Goal: Check status: Check status

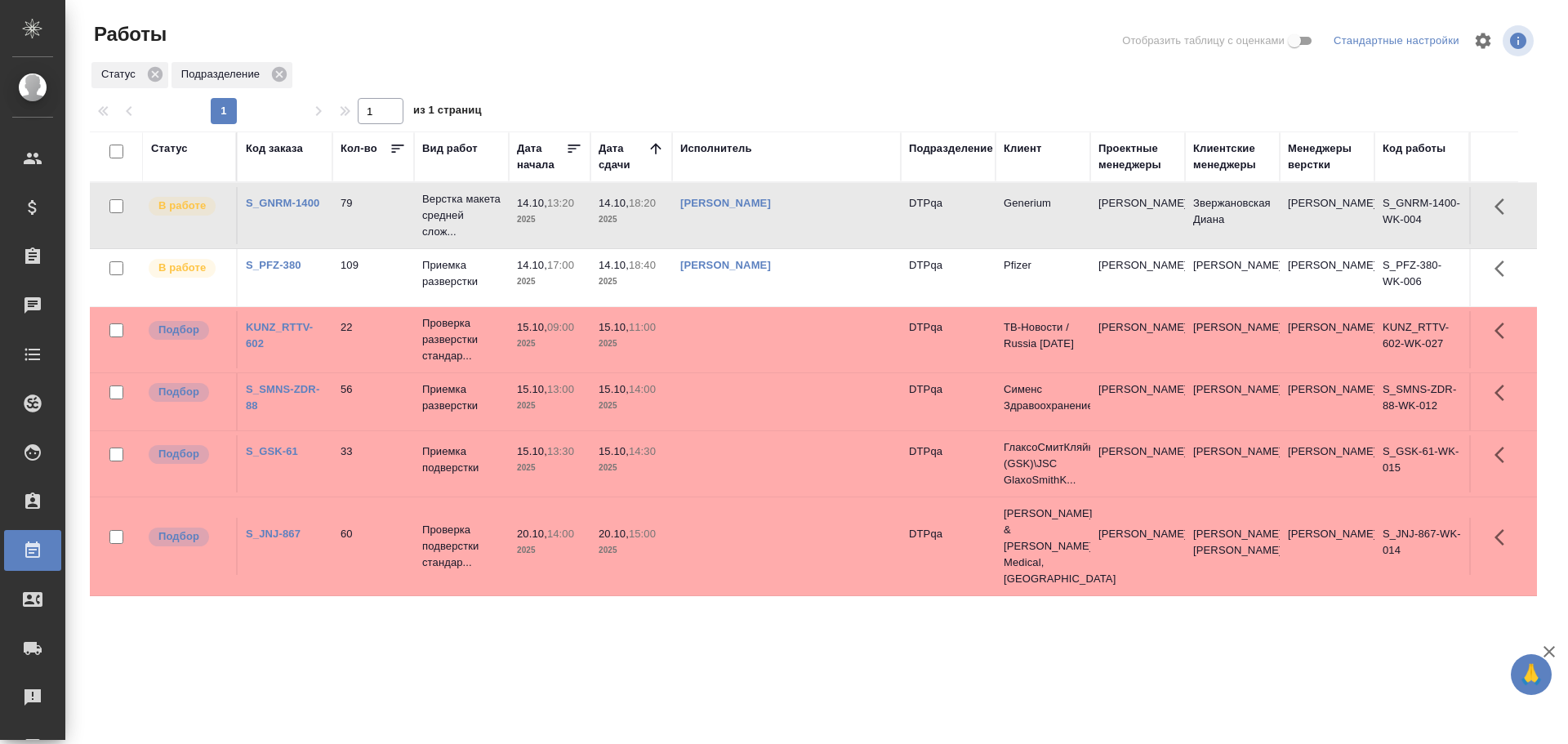
click at [809, 218] on td "[PERSON_NAME]" at bounding box center [786, 215] width 229 height 57
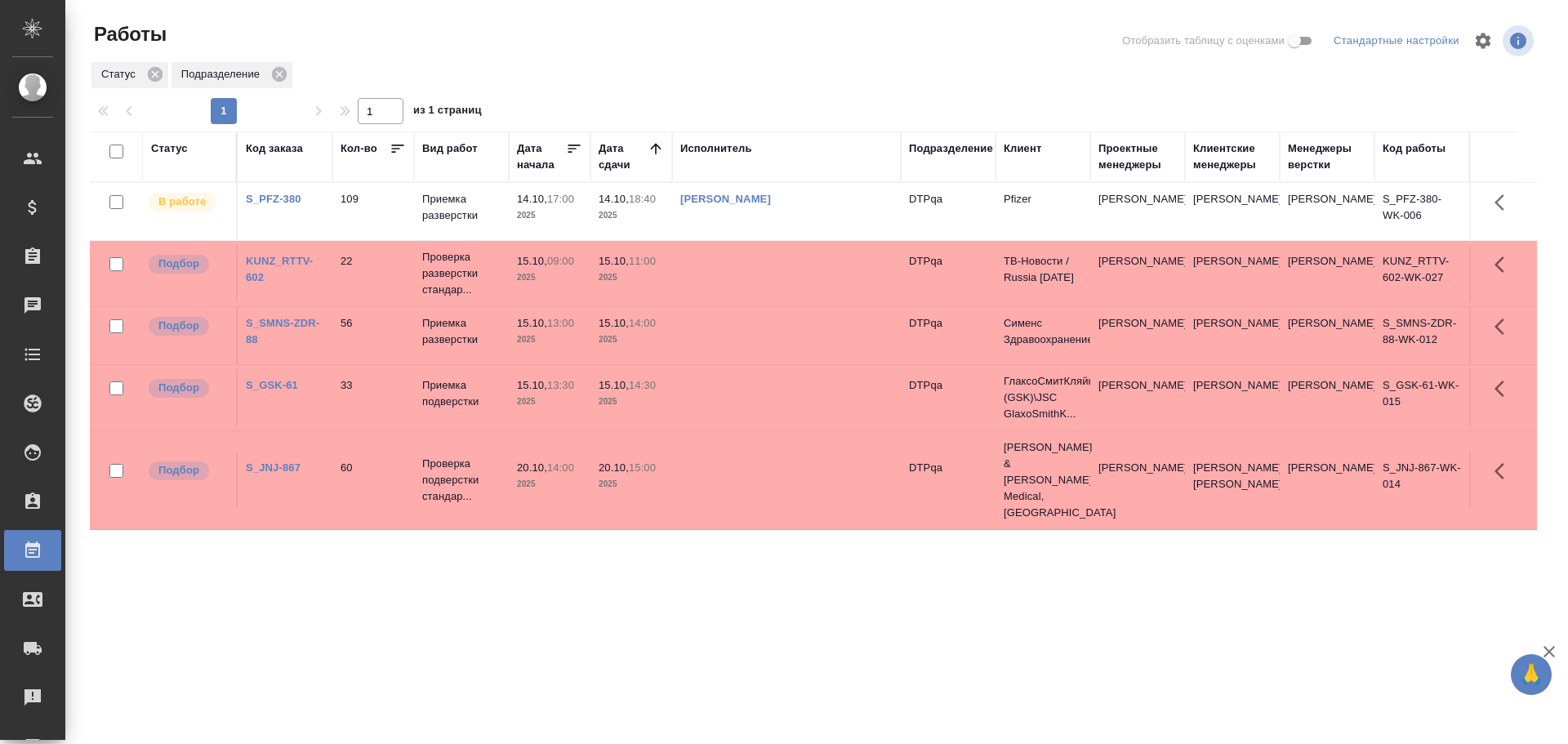
click at [755, 196] on link "[PERSON_NAME]" at bounding box center [725, 199] width 90 height 12
click at [167, 147] on div "Статус" at bounding box center [169, 148] width 37 height 17
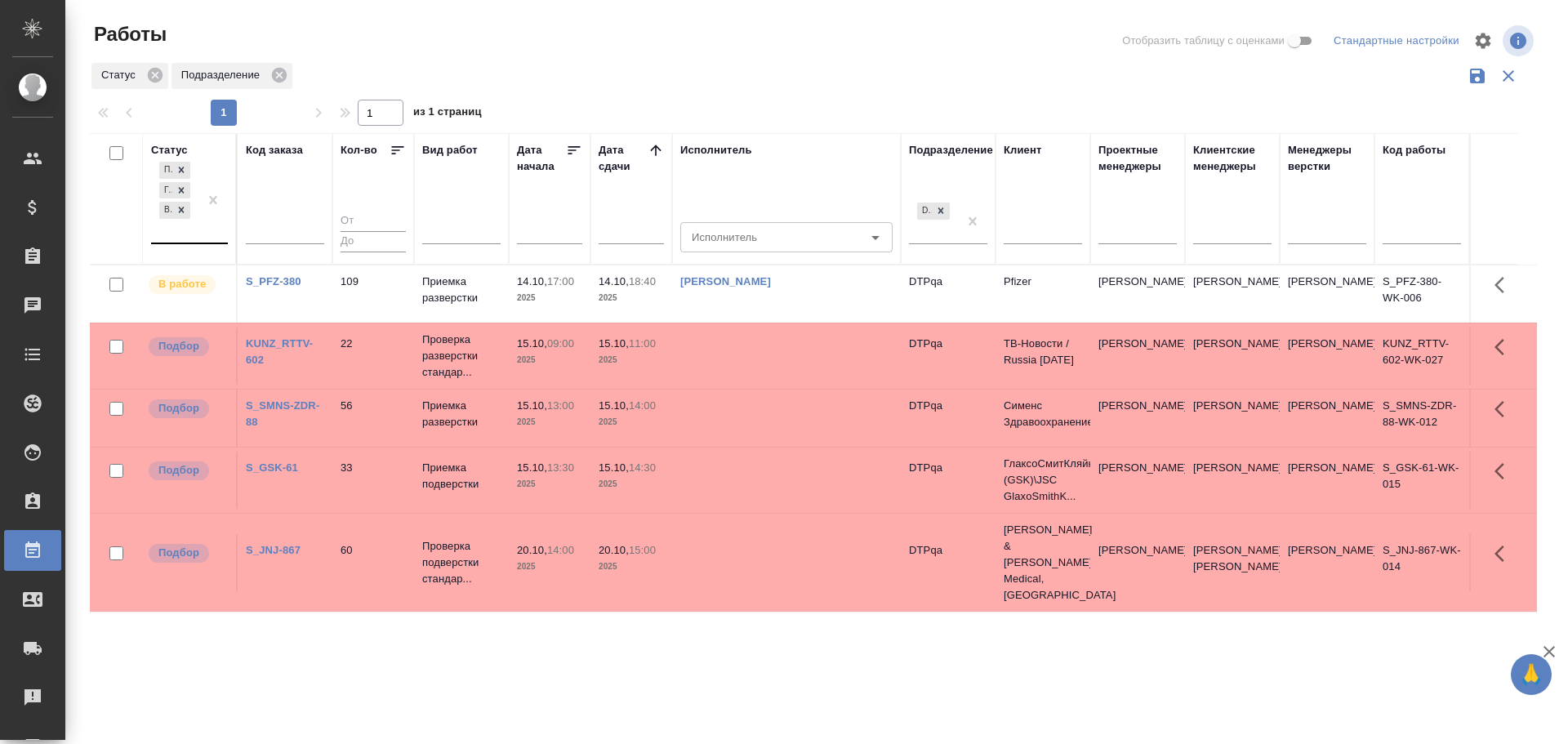
click at [172, 236] on div "Подбор Готов к работе В работе" at bounding box center [175, 201] width 47 height 84
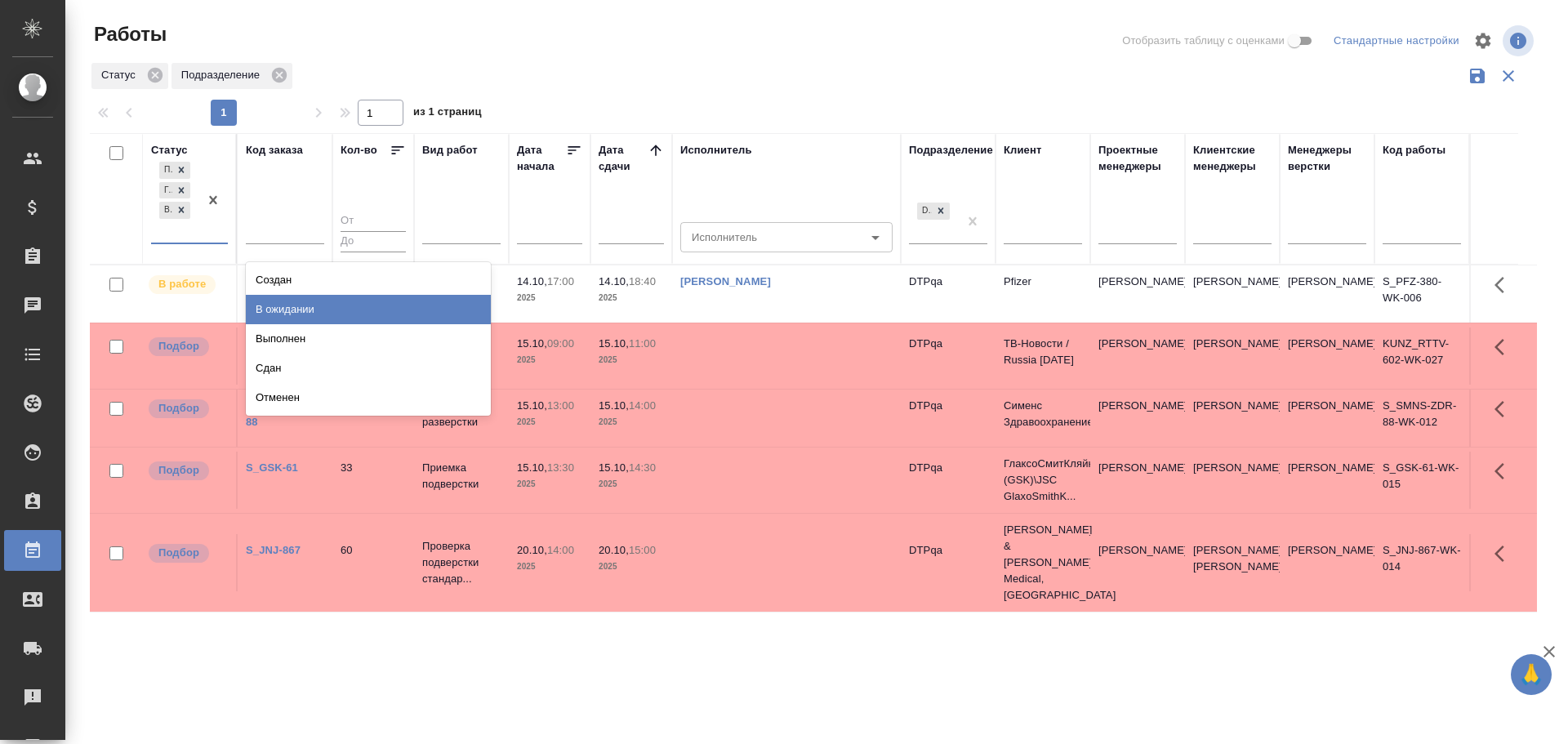
click at [284, 306] on div "В ожидании" at bounding box center [368, 310] width 245 height 30
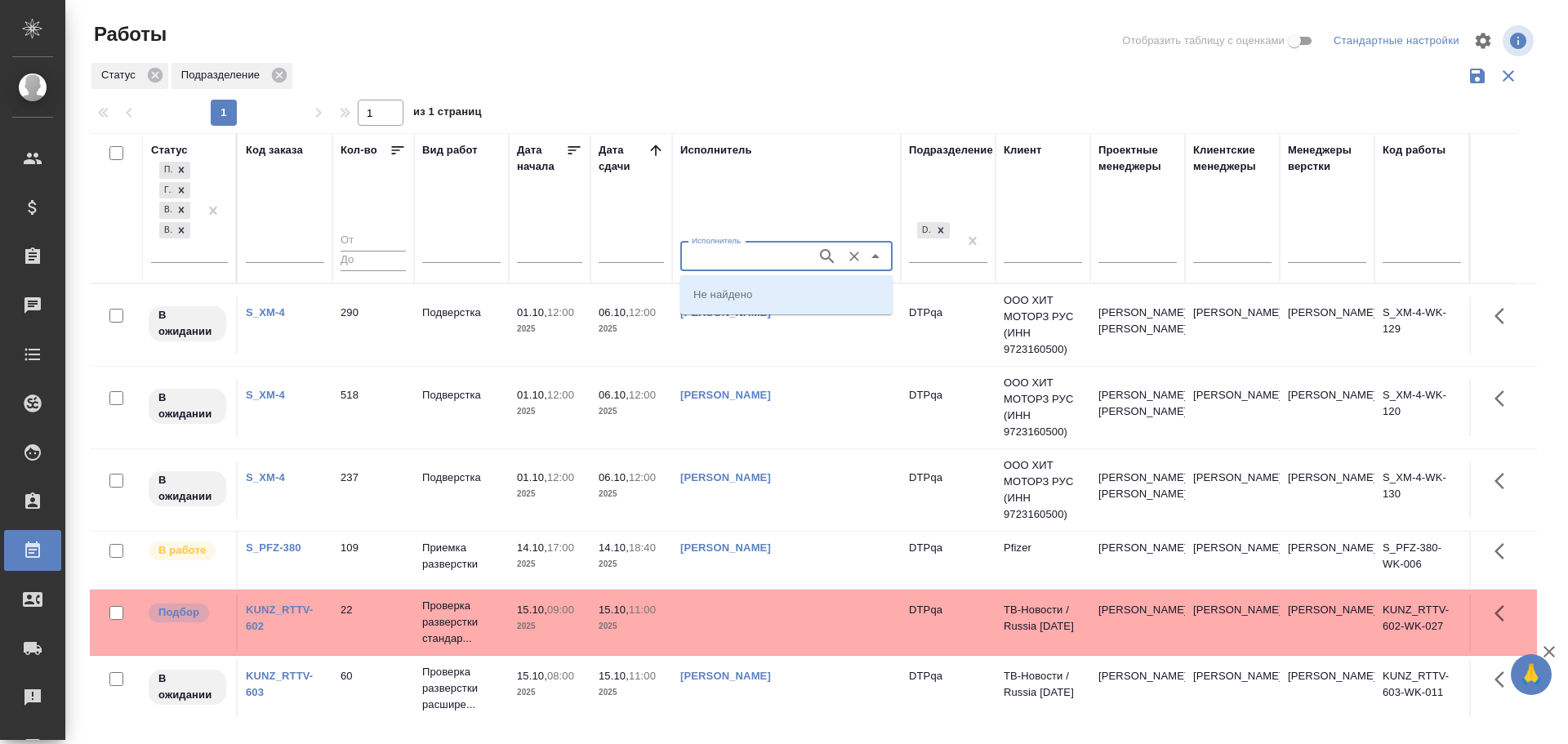
click at [708, 265] on input "Исполнитель" at bounding box center [747, 256] width 124 height 19
type input "Полушина"
click at [724, 290] on p "[PERSON_NAME]" at bounding box center [737, 293] width 89 height 17
type input "[PERSON_NAME]"
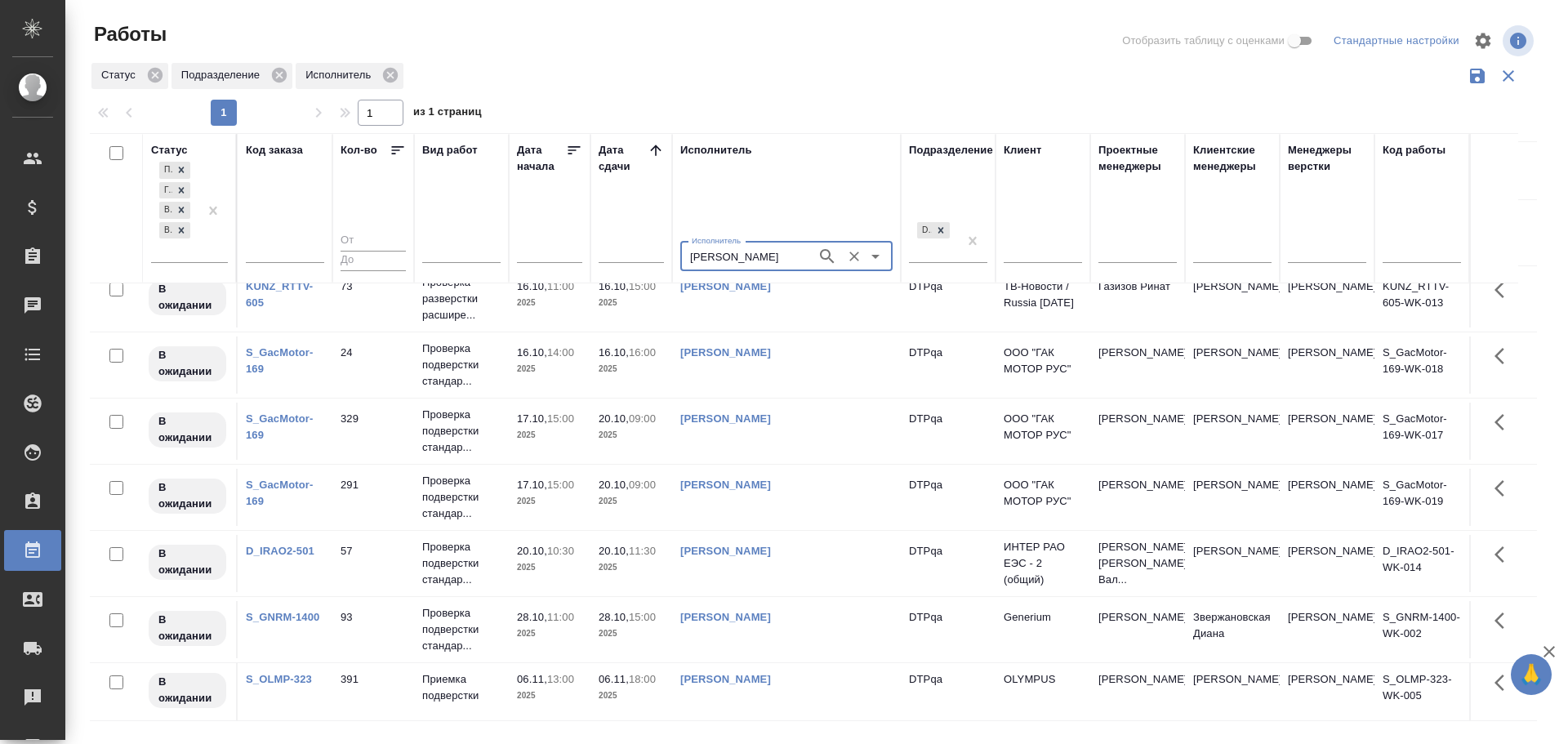
scroll to position [432, 0]
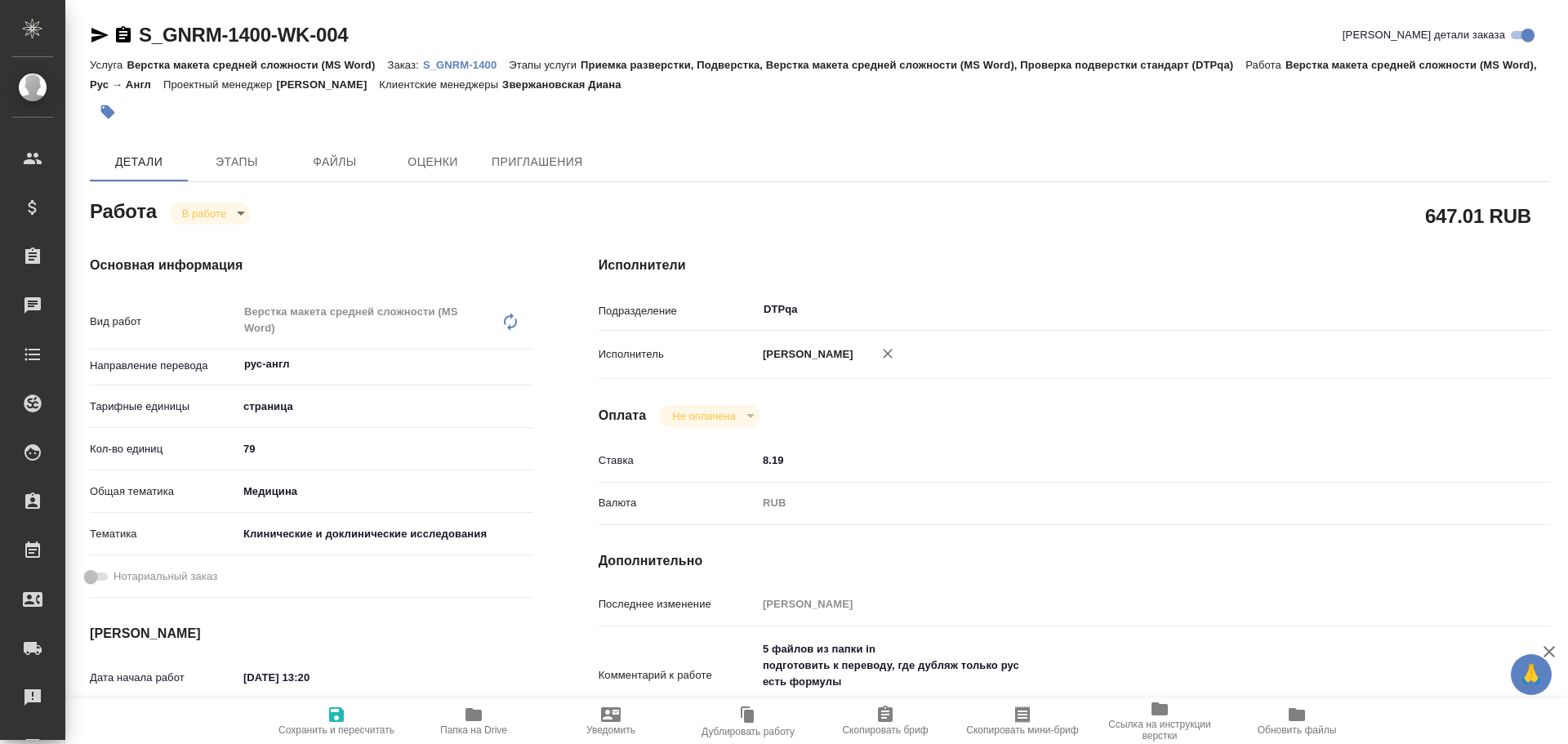
type textarea "x"
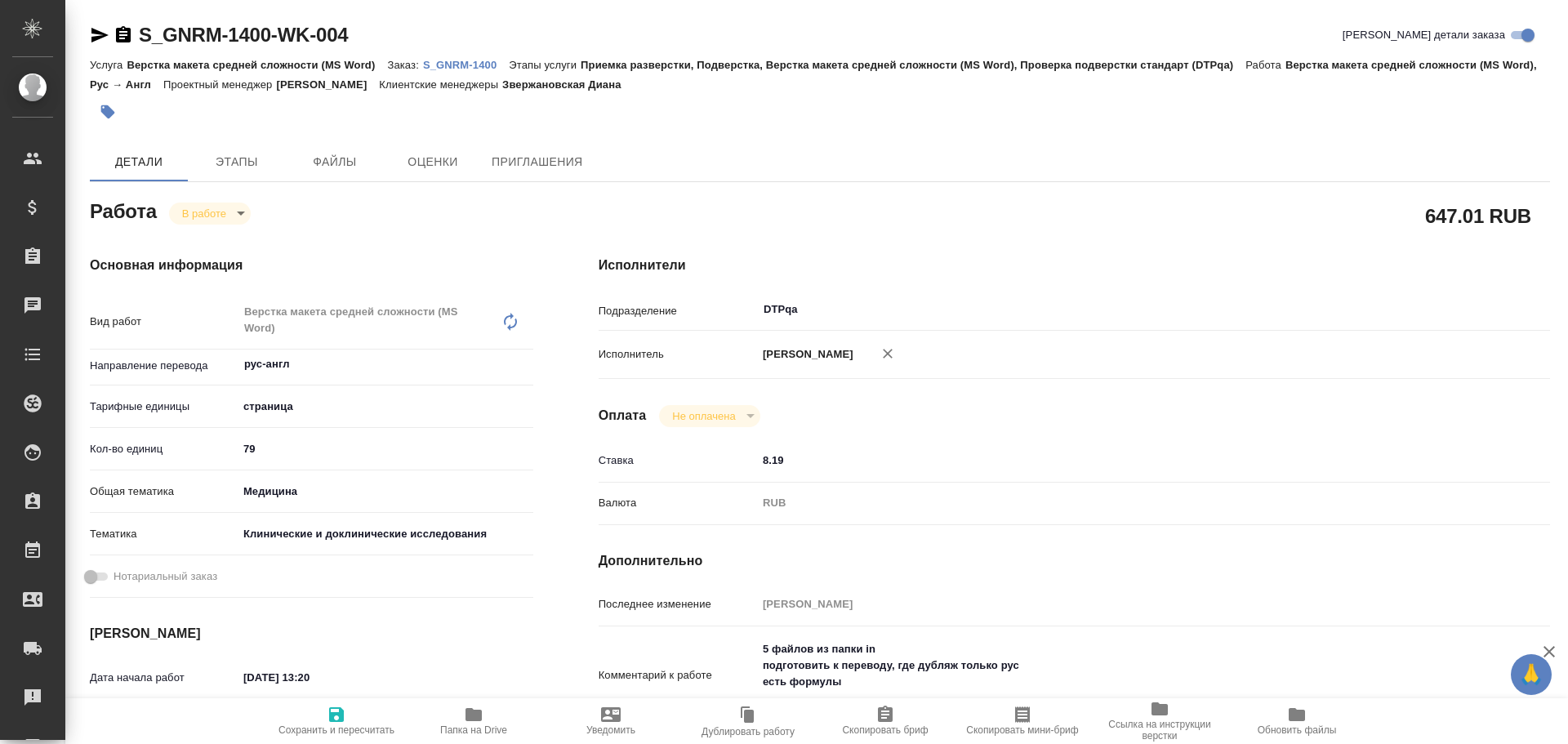
type textarea "x"
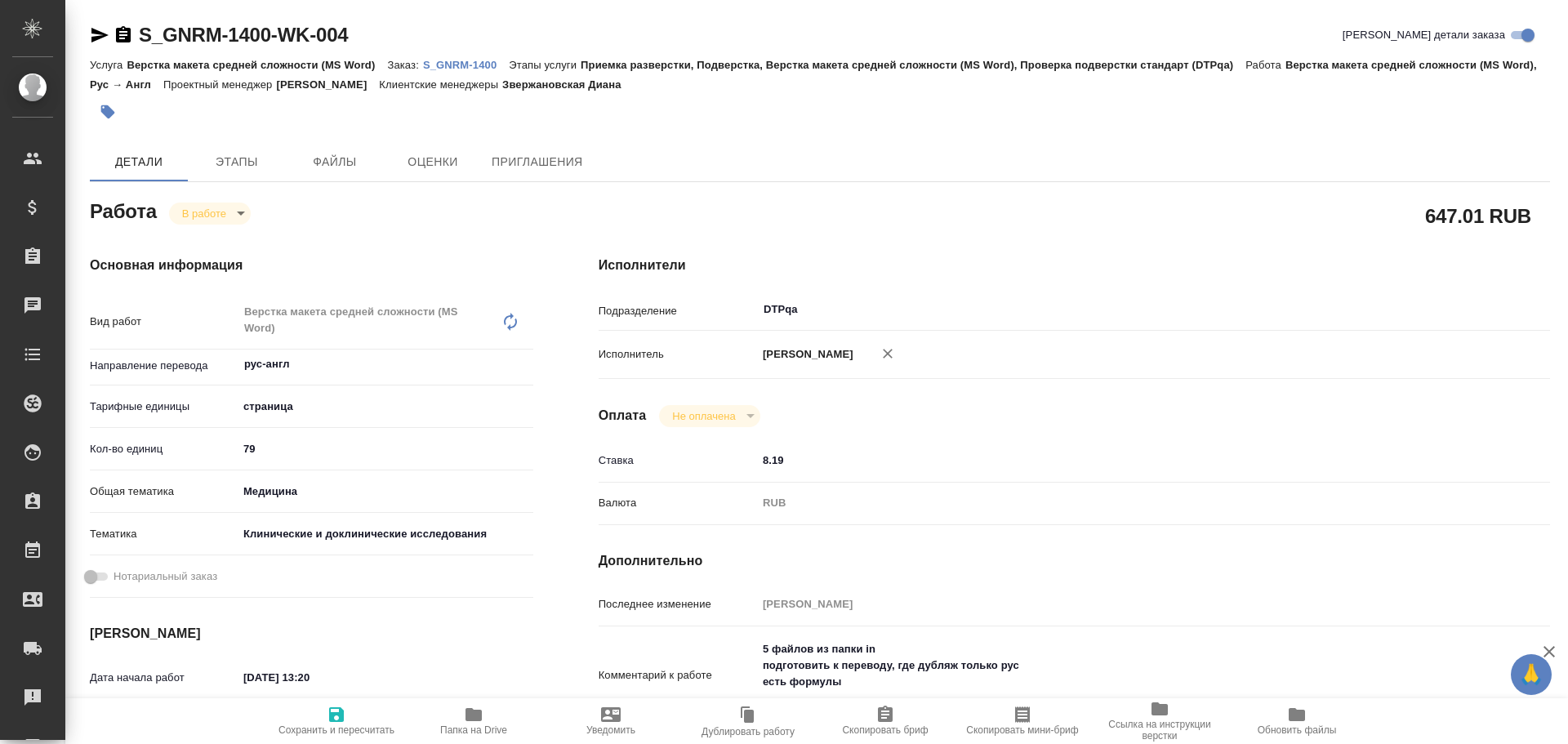
type textarea "x"
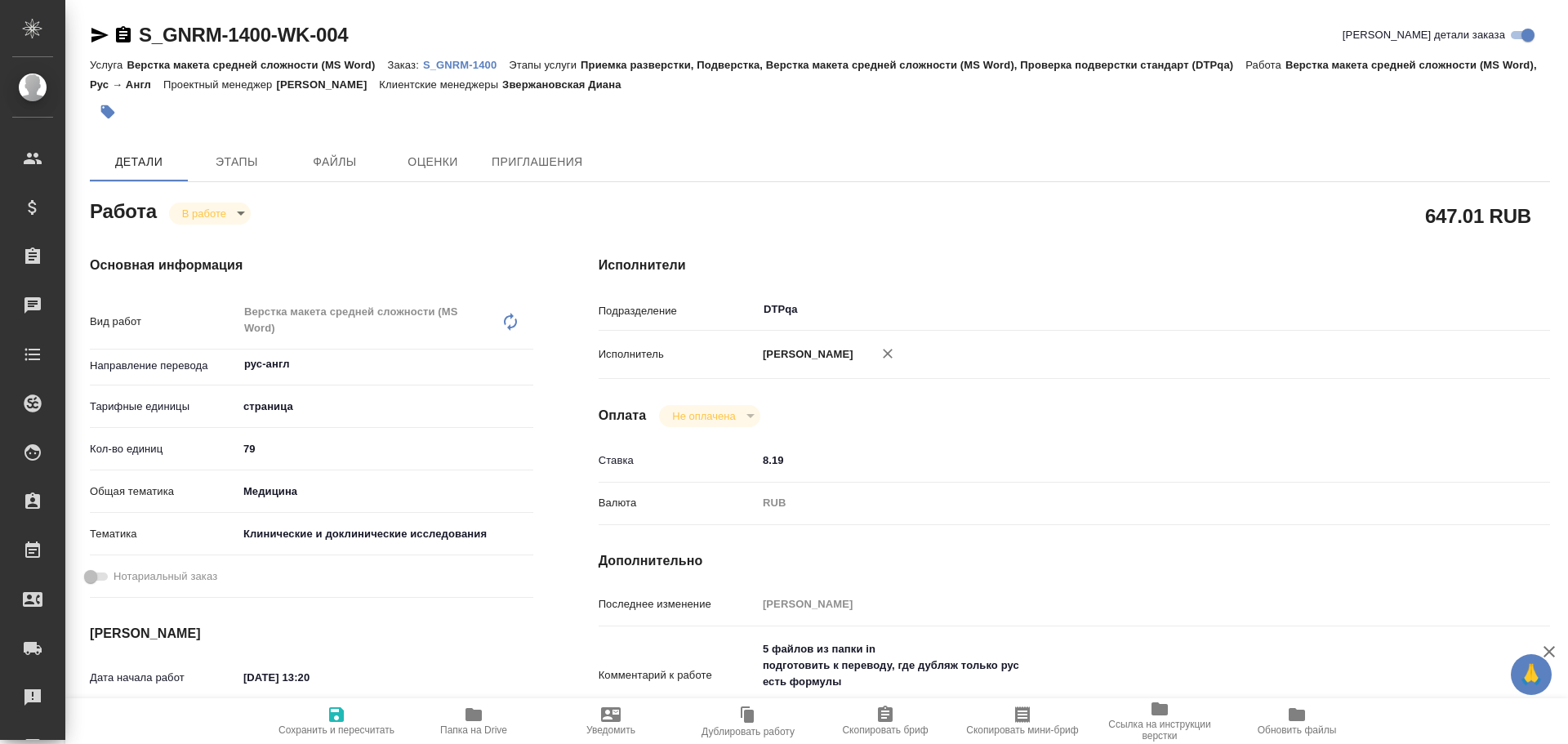
type textarea "x"
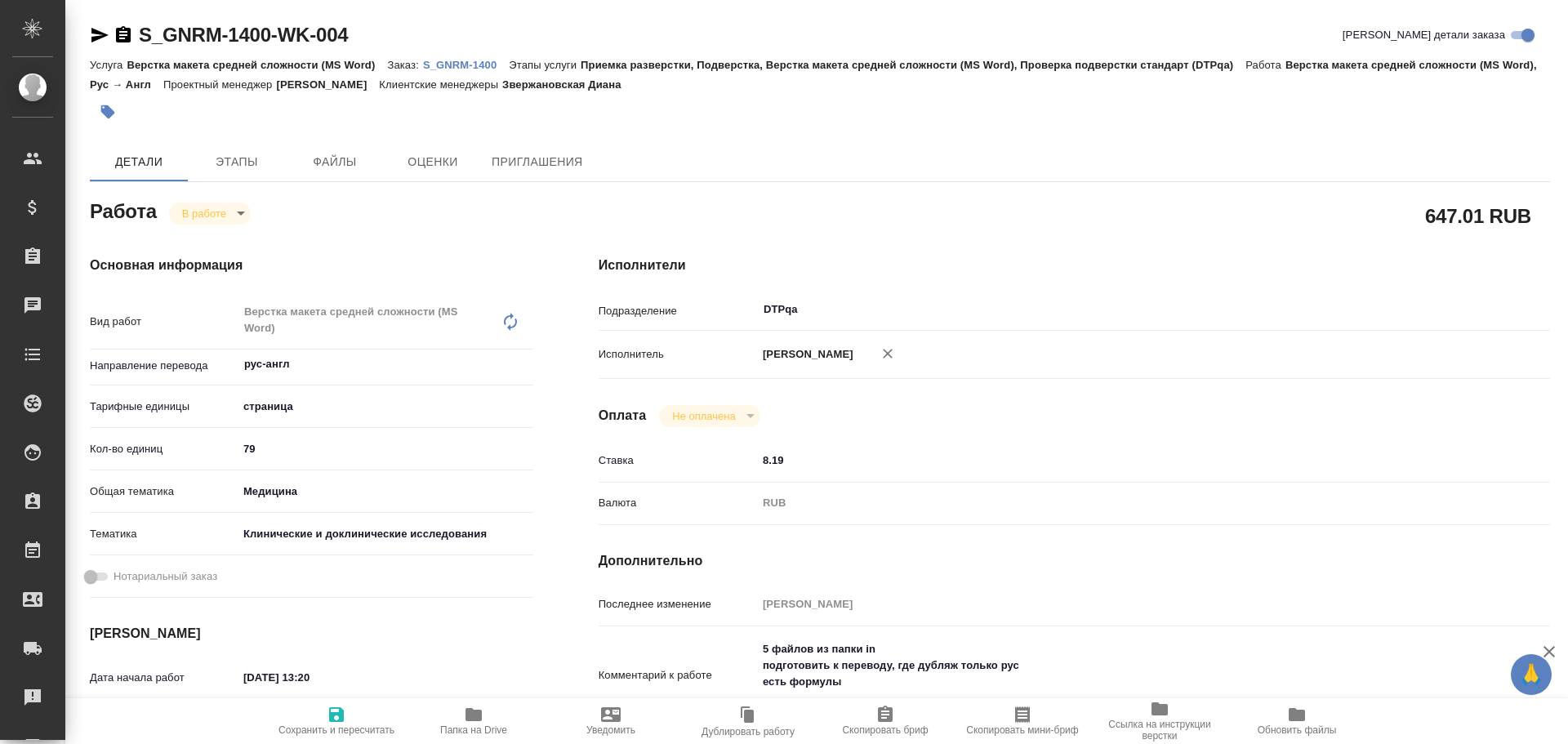
scroll to position [82, 0]
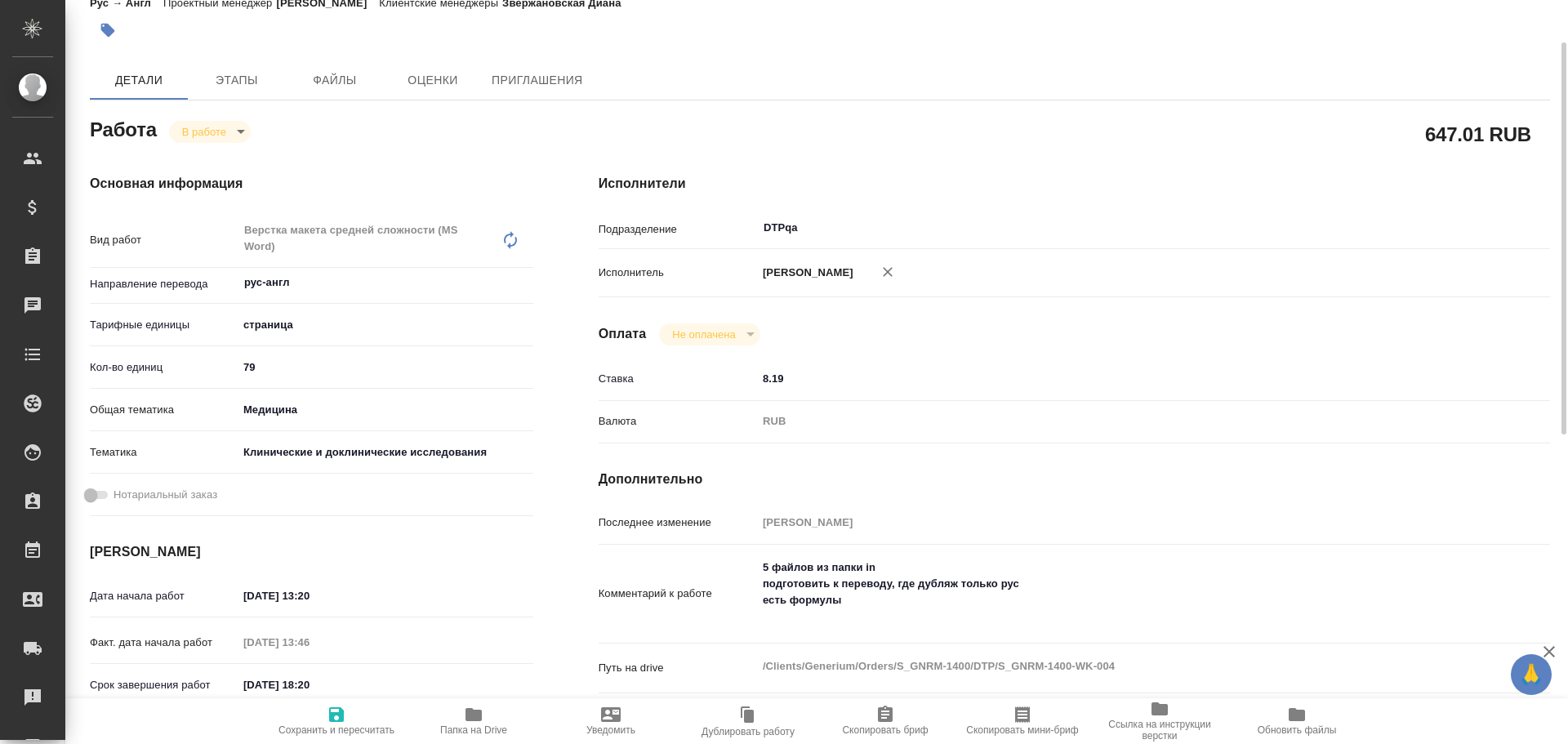
type textarea "x"
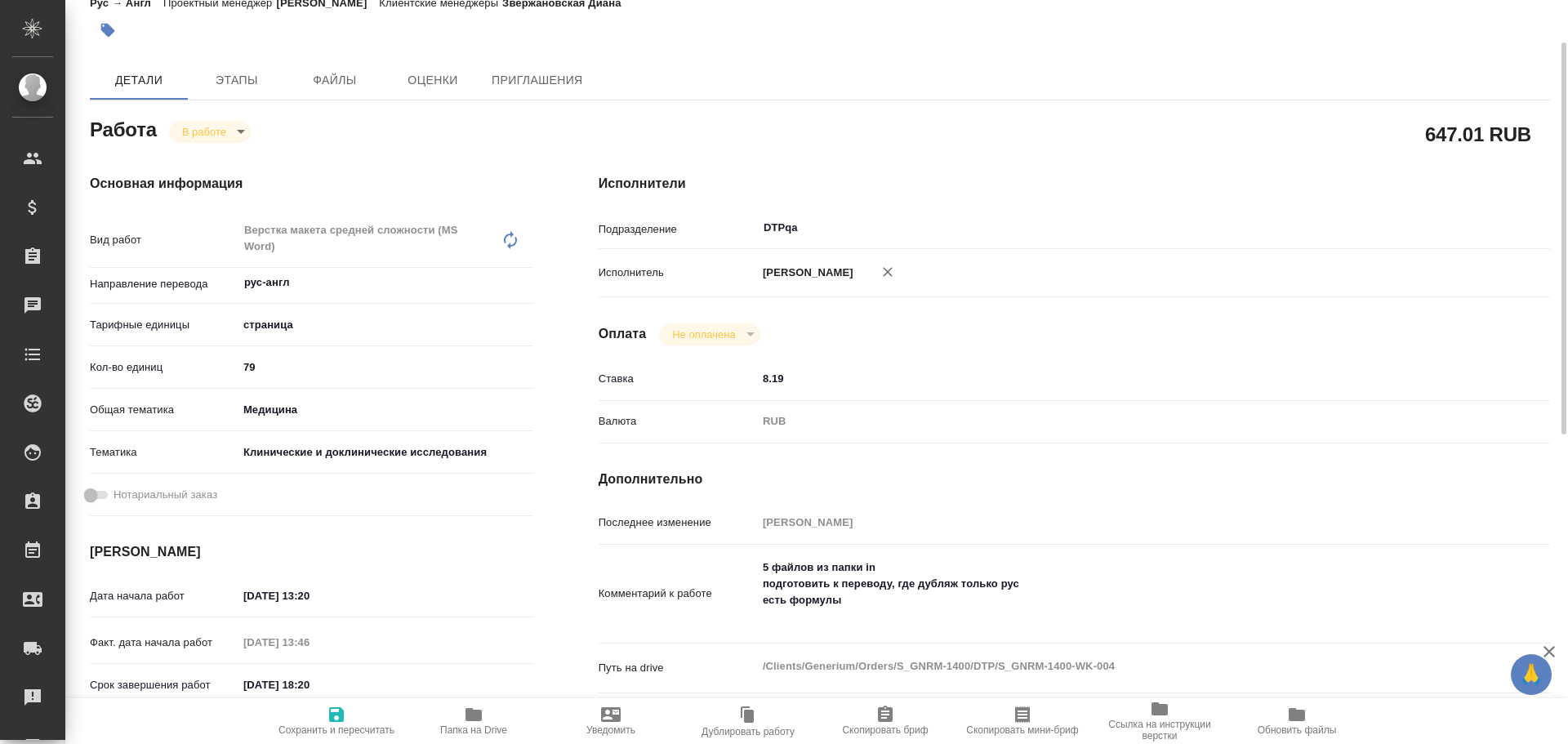
click at [479, 719] on icon "button" at bounding box center [474, 714] width 17 height 13
type textarea "x"
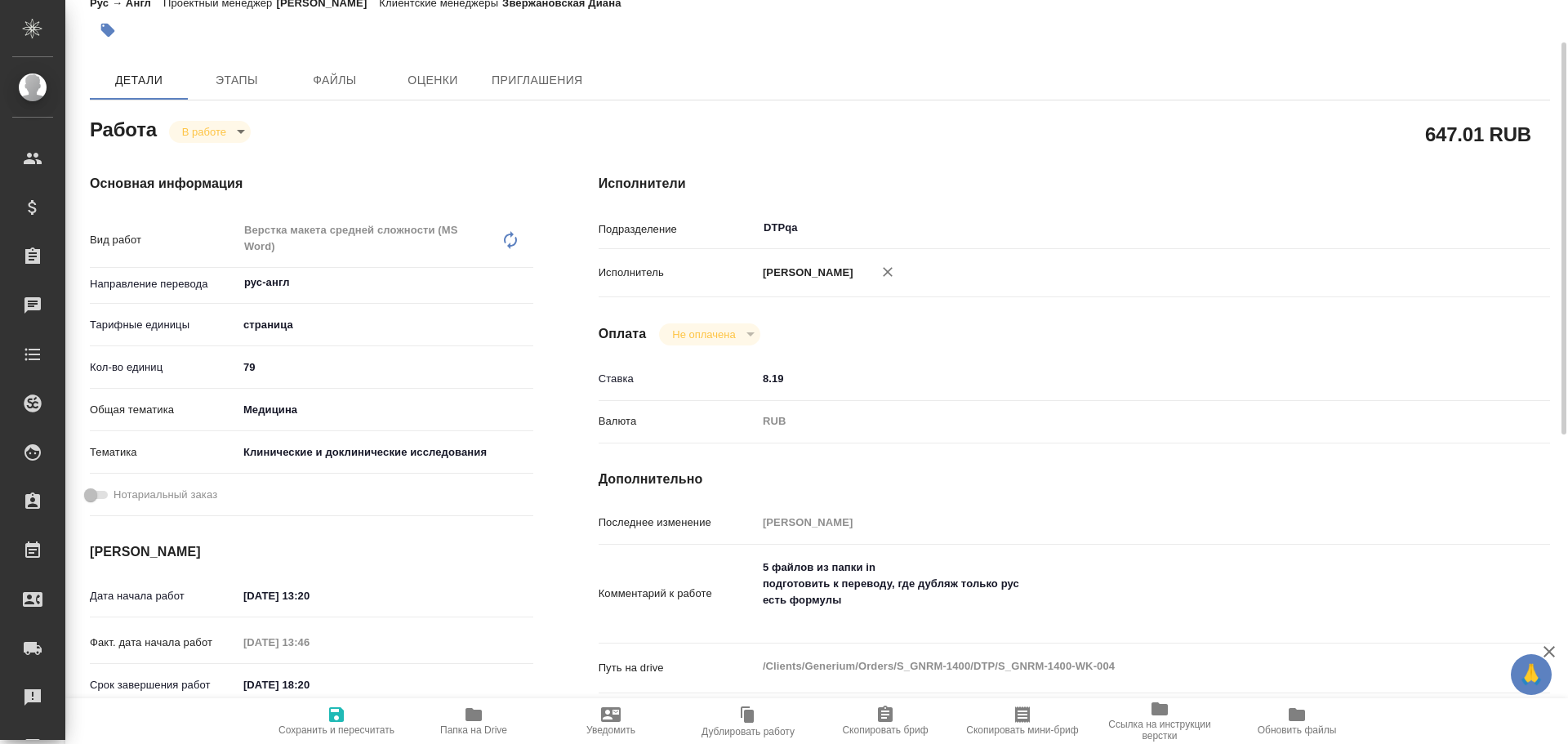
type textarea "x"
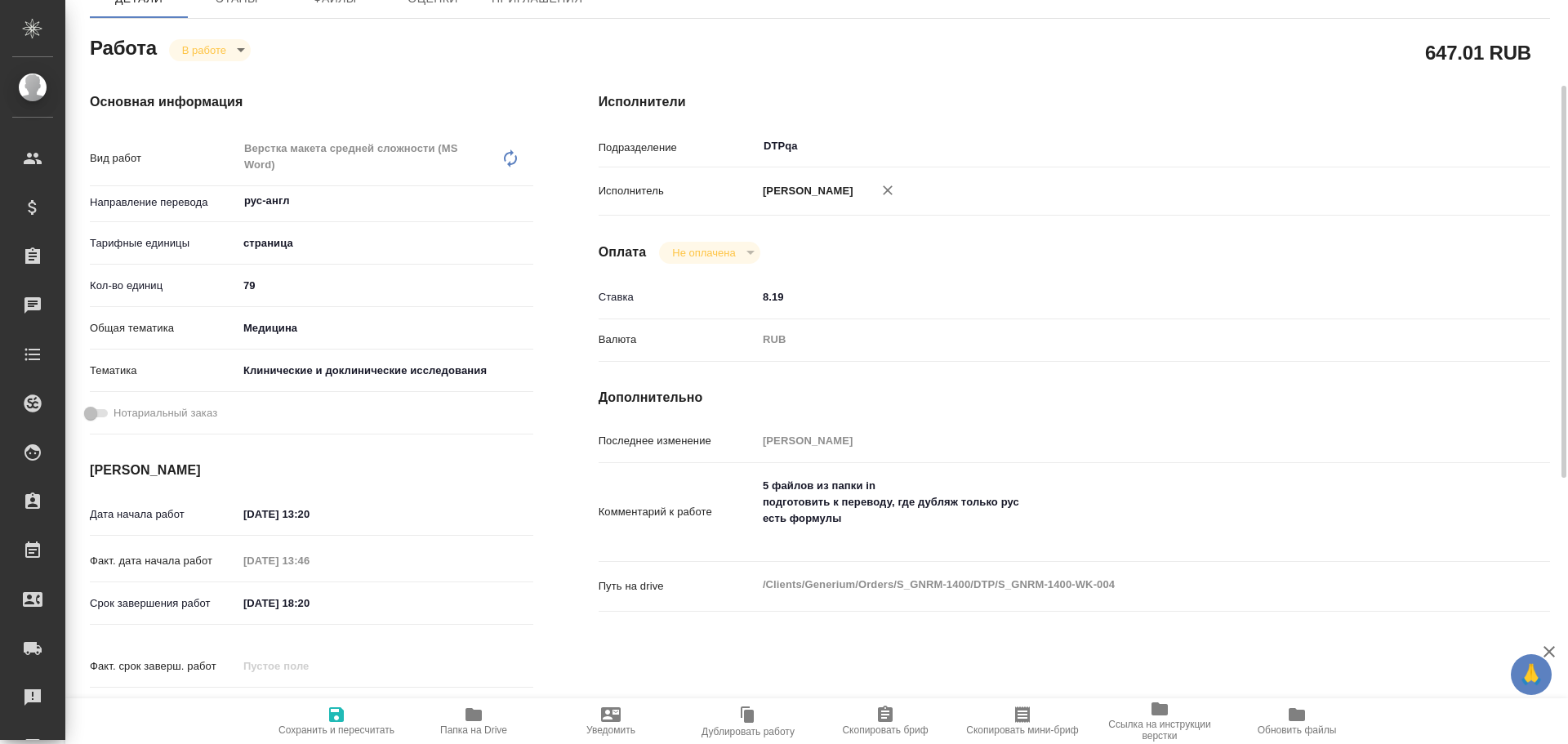
type textarea "x"
click at [848, 525] on textarea "5 файлов из папки in подготовить к переводу, где дубляж только рус есть формулы" at bounding box center [1114, 511] width 714 height 77
type textarea "x"
type textarea "5 файлов из папки in подготовить к переводу, где дубляж только рус есть формулы"
type textarea "x"
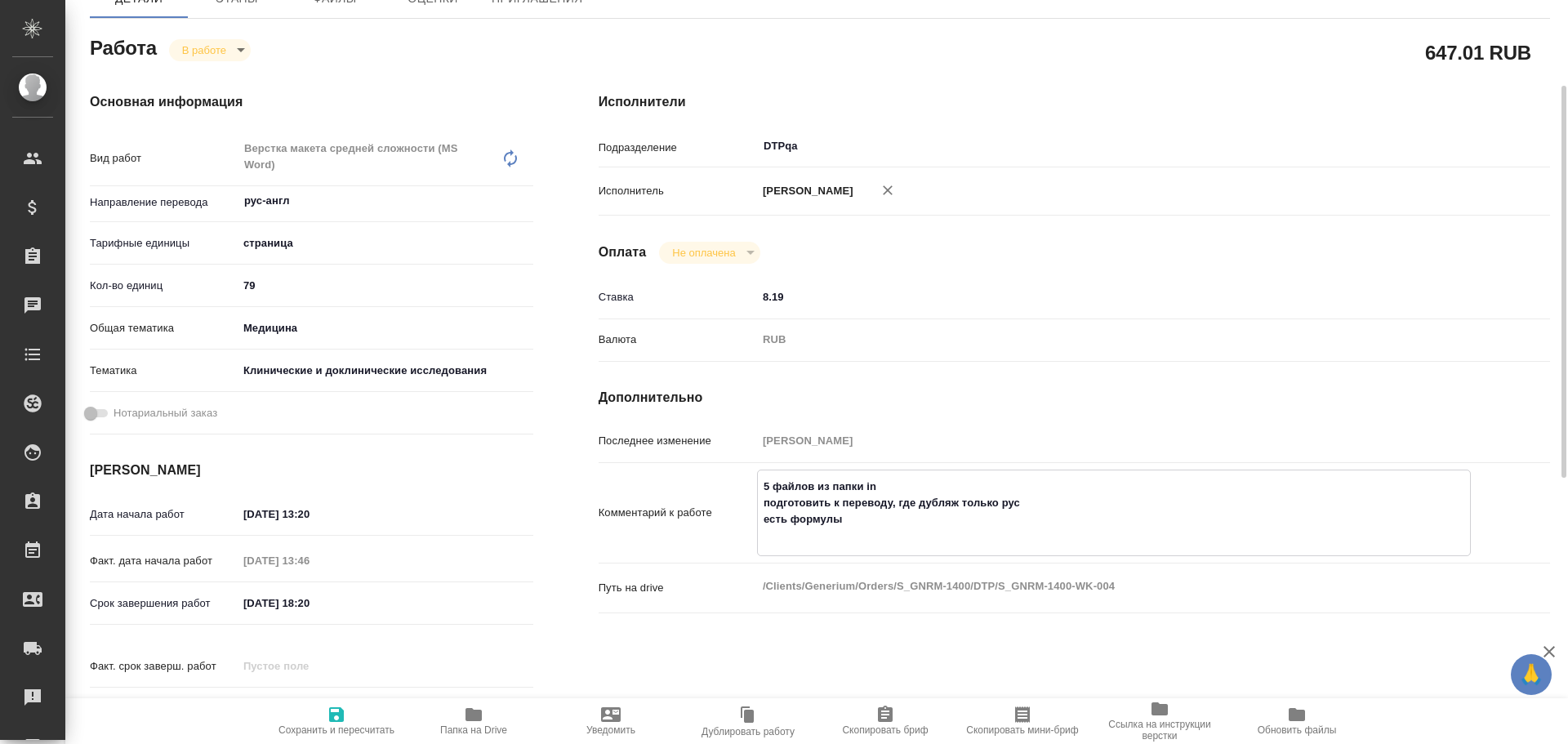
type textarea "x"
type textarea "5 файлов из папки in подготовить к переводу, где дубляж только рус есть формулы…"
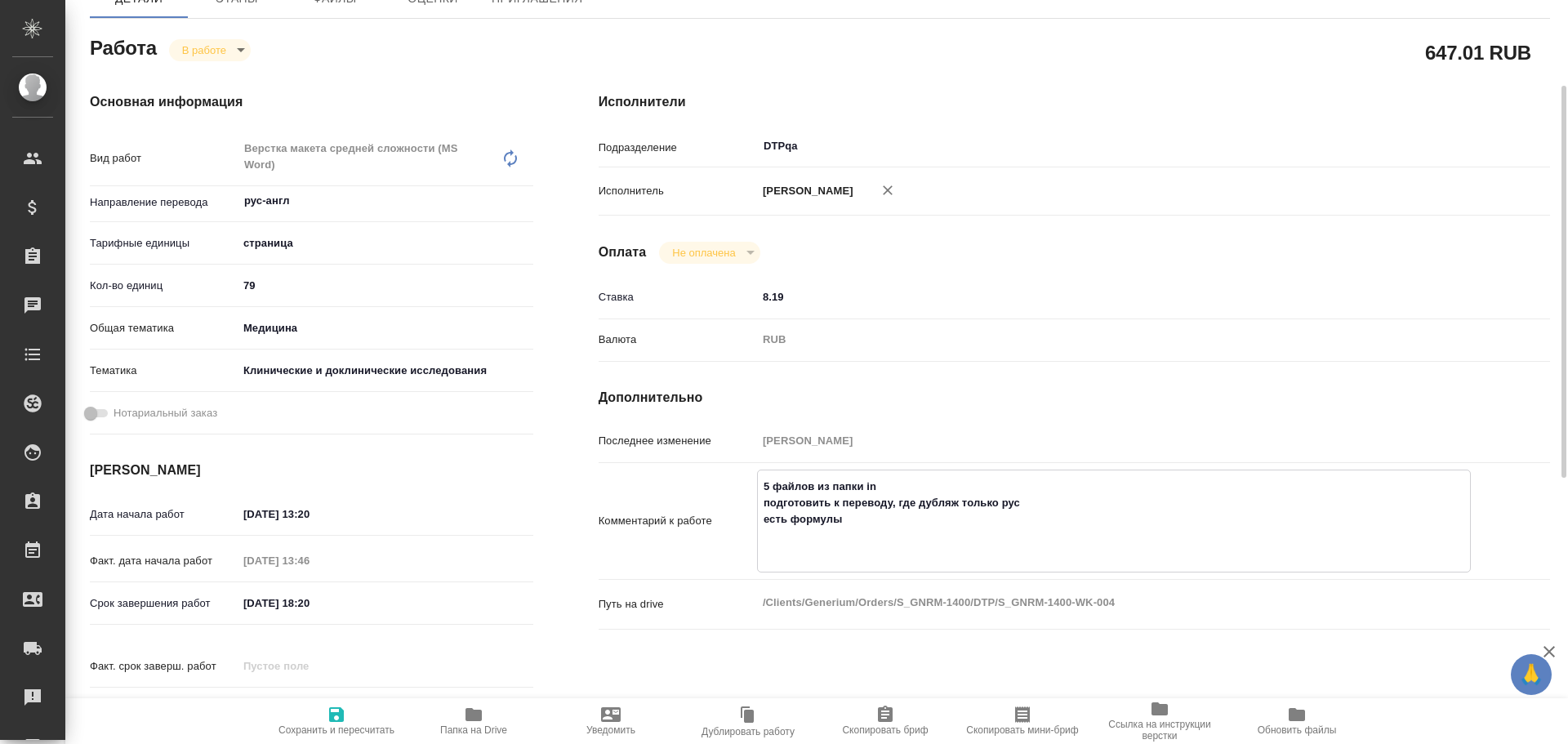
type textarea "x"
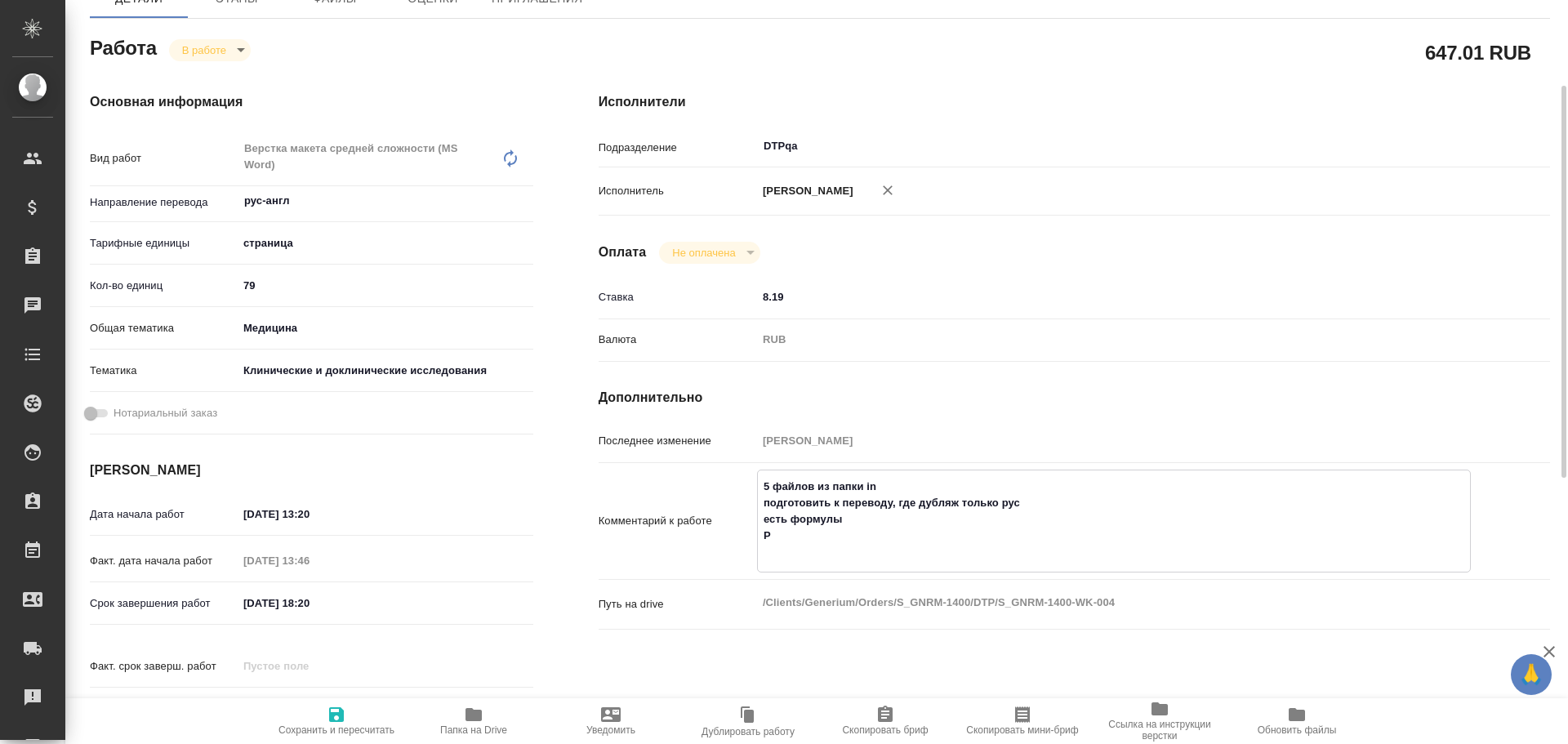
type textarea "5 файлов из папки in подготовить к переводу, где дубляж только рус есть формулы…"
type textarea "x"
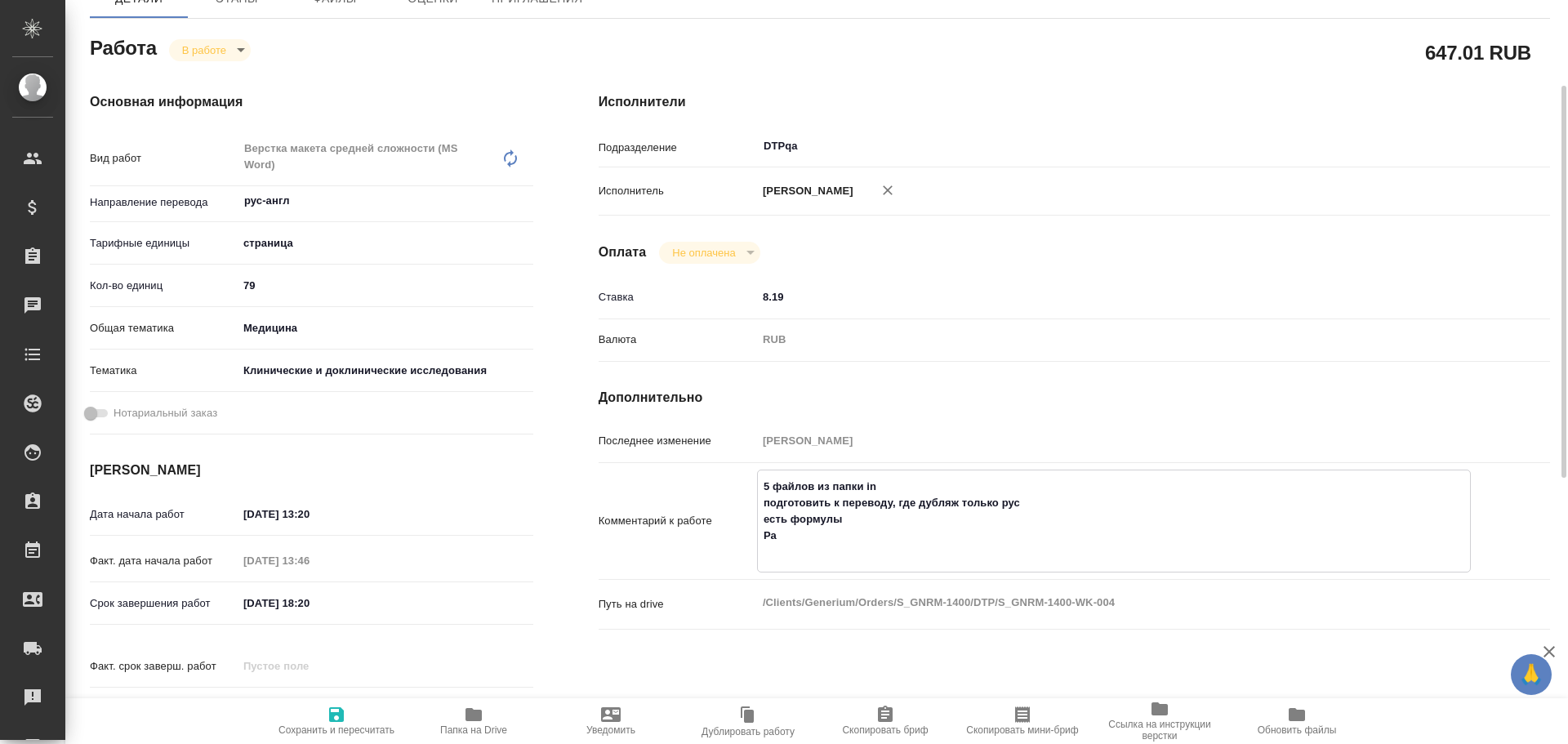
type textarea "x"
type textarea "5 файлов из папки in подготовить к переводу, где дубляж только рус есть формулы…"
type textarea "x"
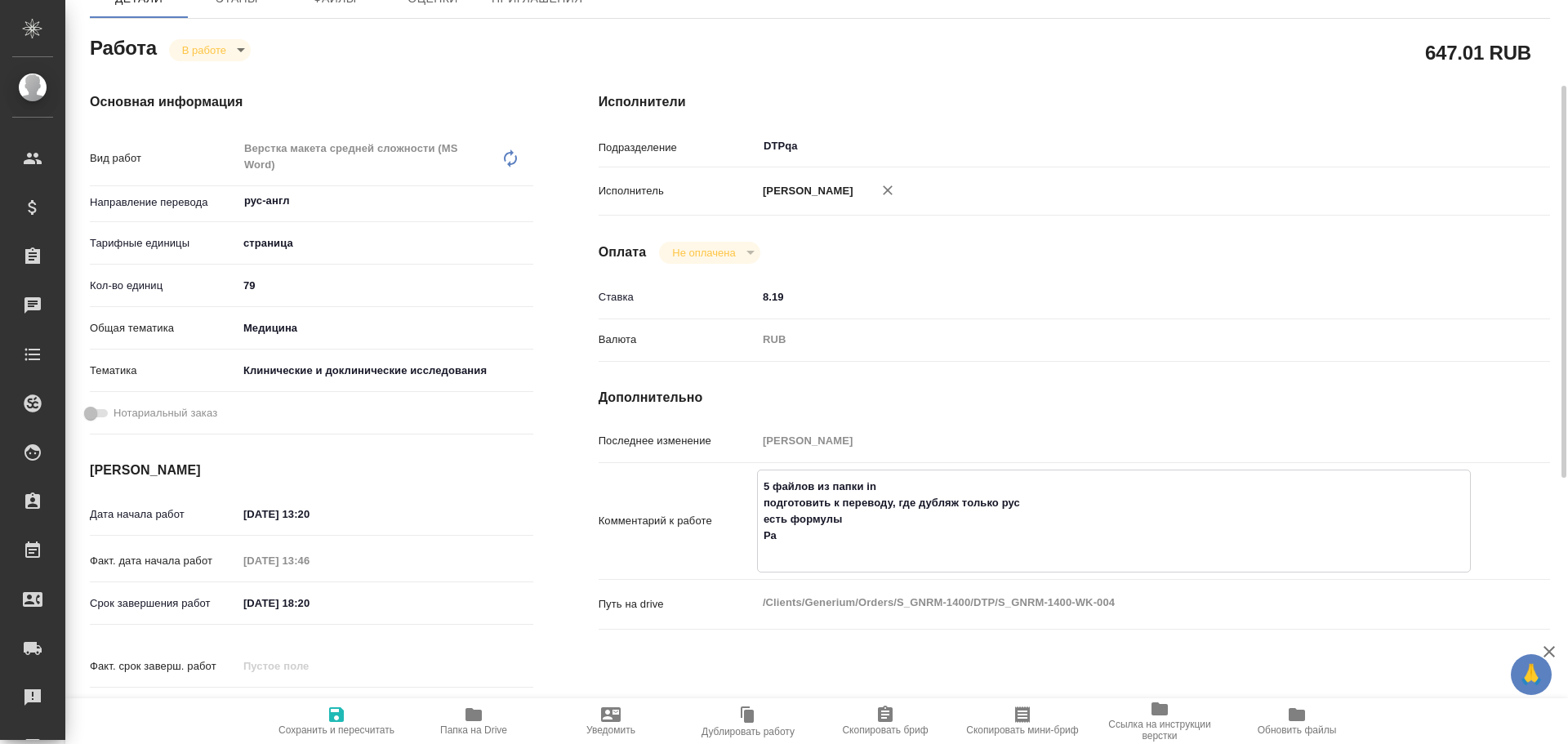
type textarea "x"
type textarea "5 файлов из папки in подготовить к переводу, где дубляж только рус есть формулы…"
type textarea "x"
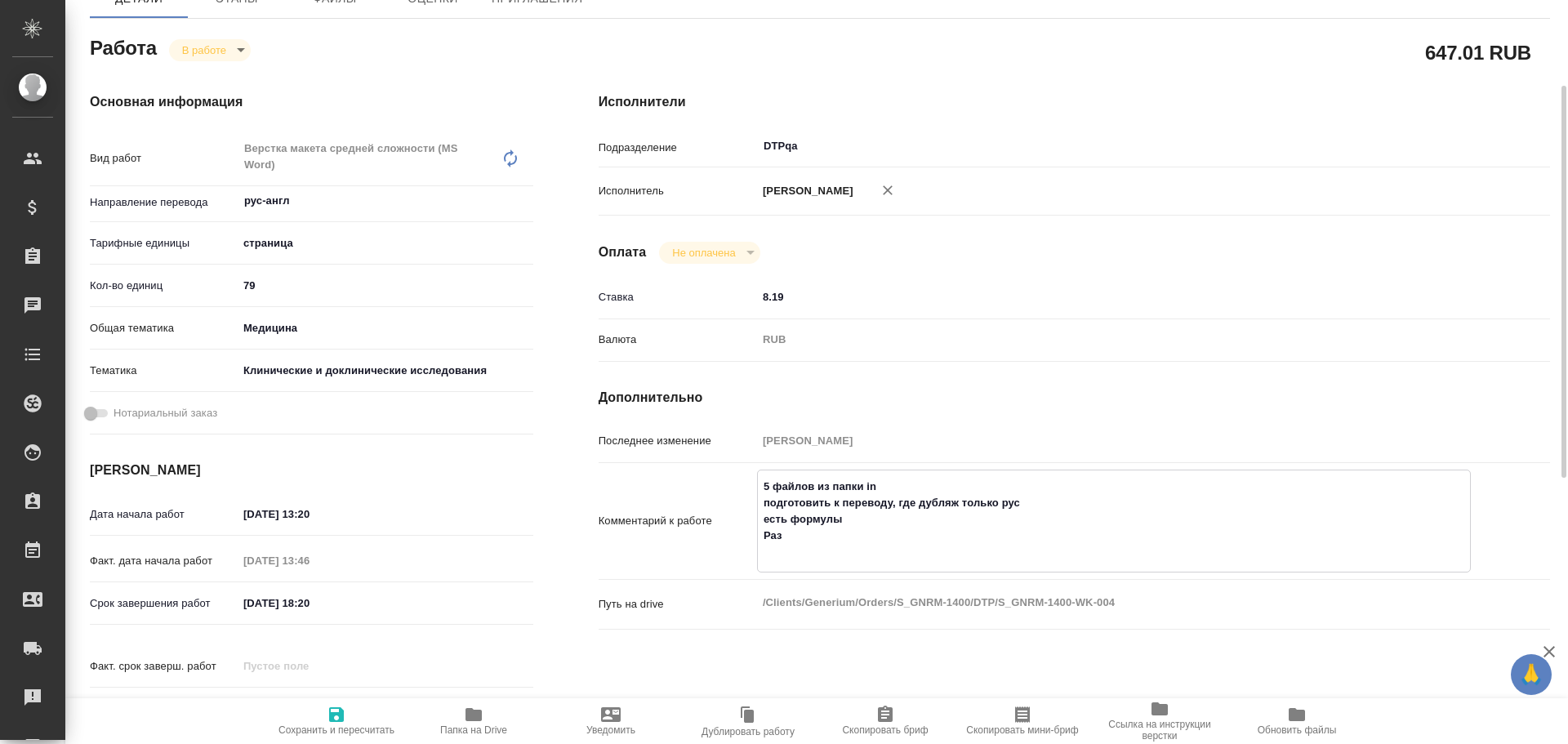
type textarea "x"
type textarea "5 файлов из папки in подготовить к переводу, где дубляж только рус есть формулы…"
type textarea "x"
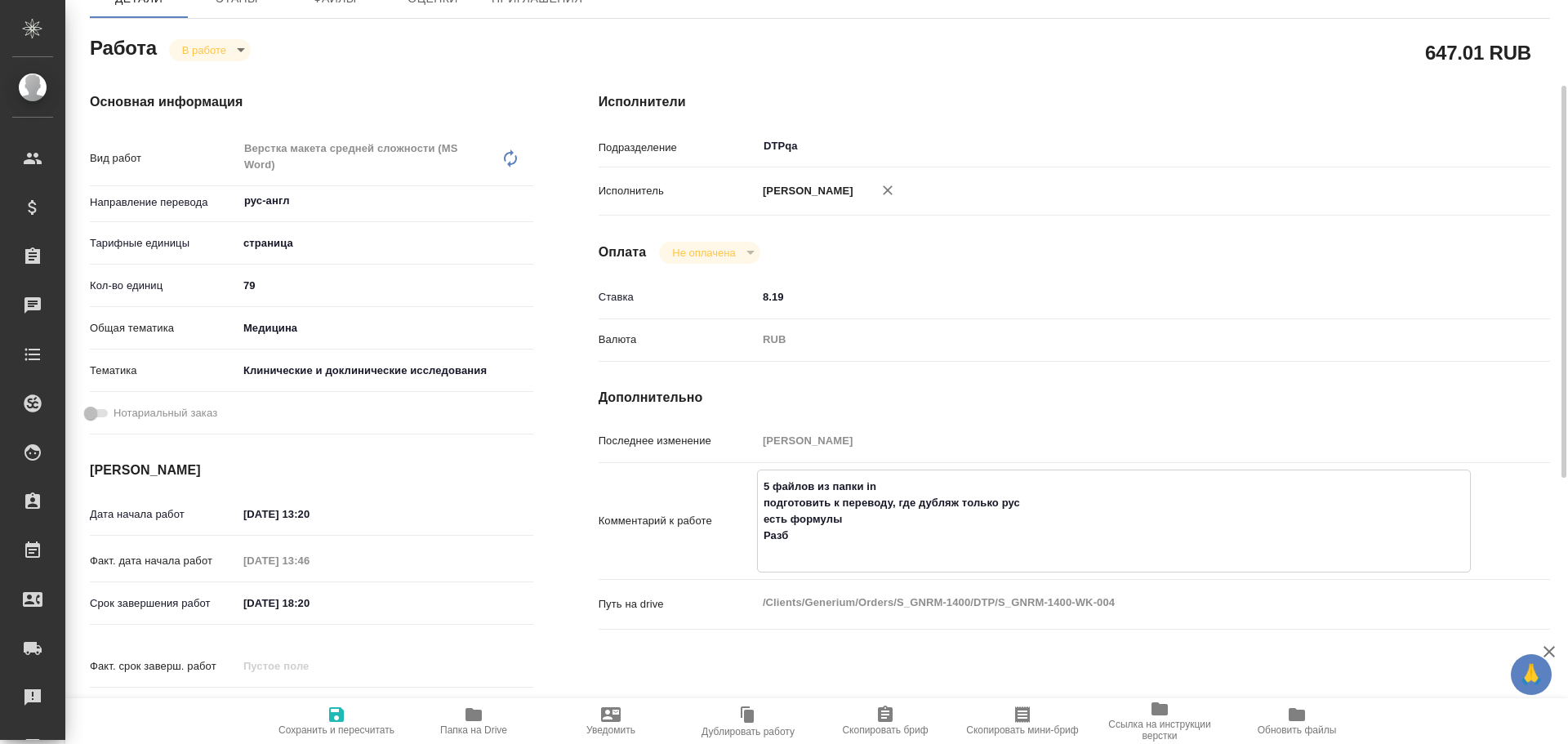
type textarea "x"
type textarea "5 файлов из папки in подготовить к переводу, где дубляж только рус есть формулы…"
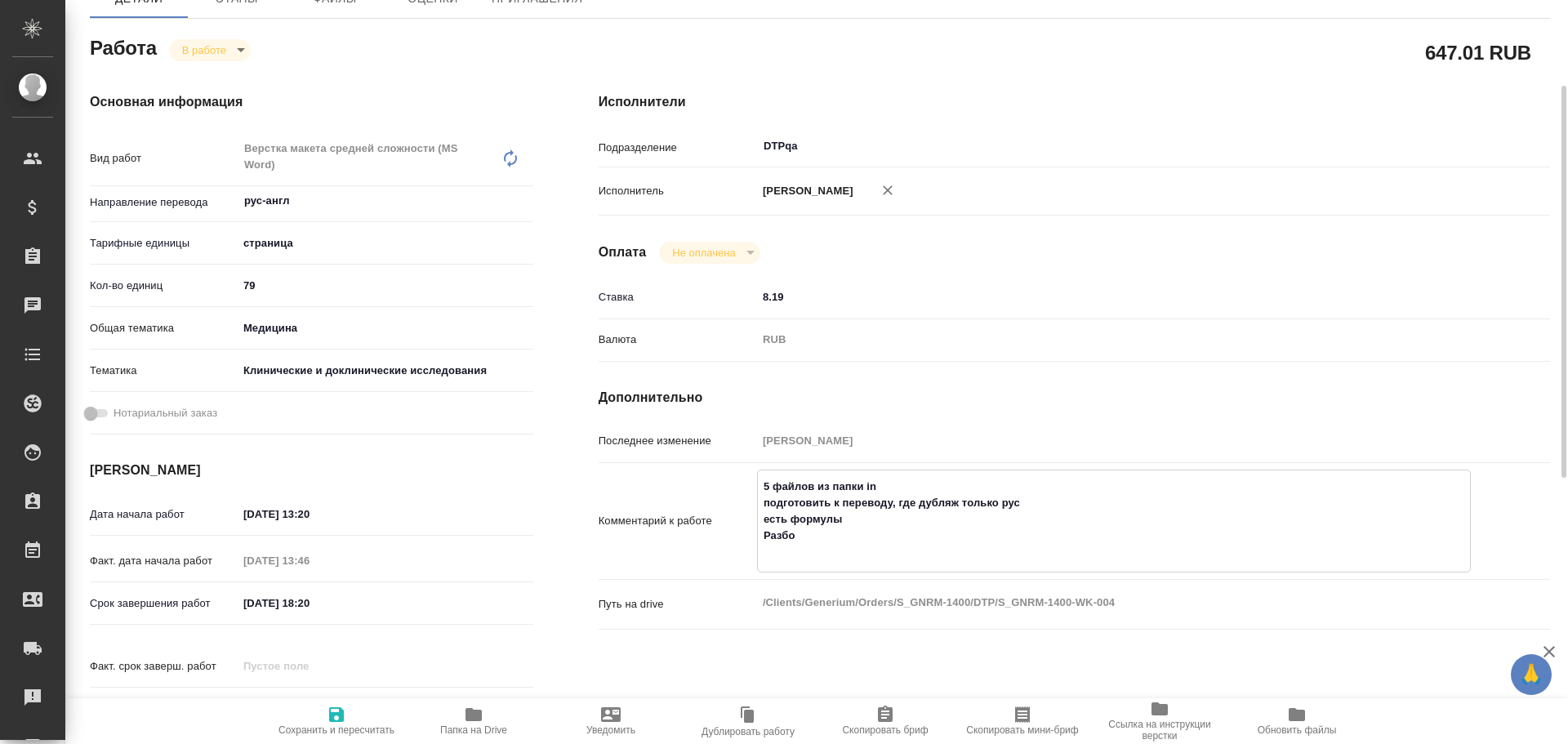
type textarea "x"
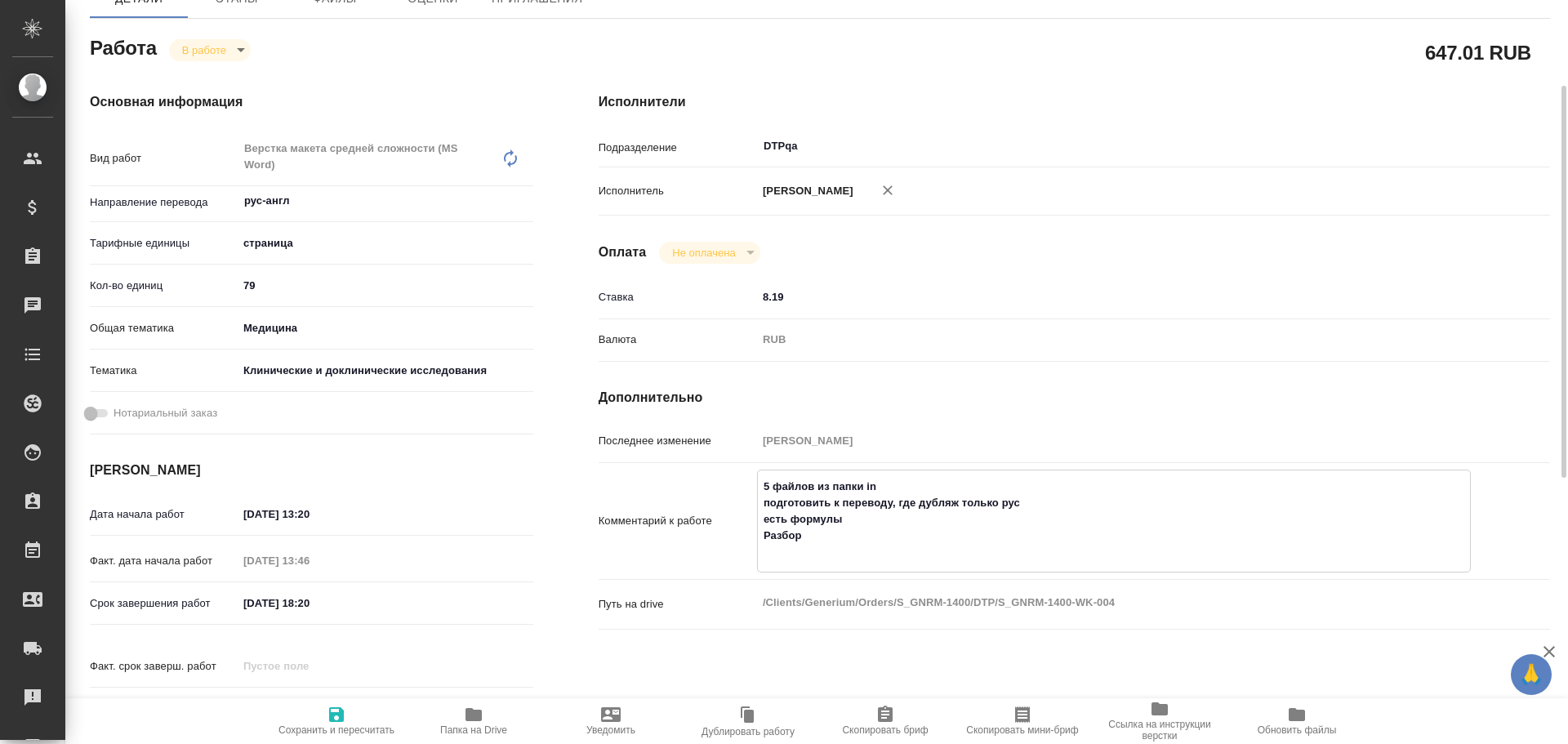
type textarea "5 файлов из папки in подготовить к переводу, где дубляж только рус есть формулы…"
type textarea "x"
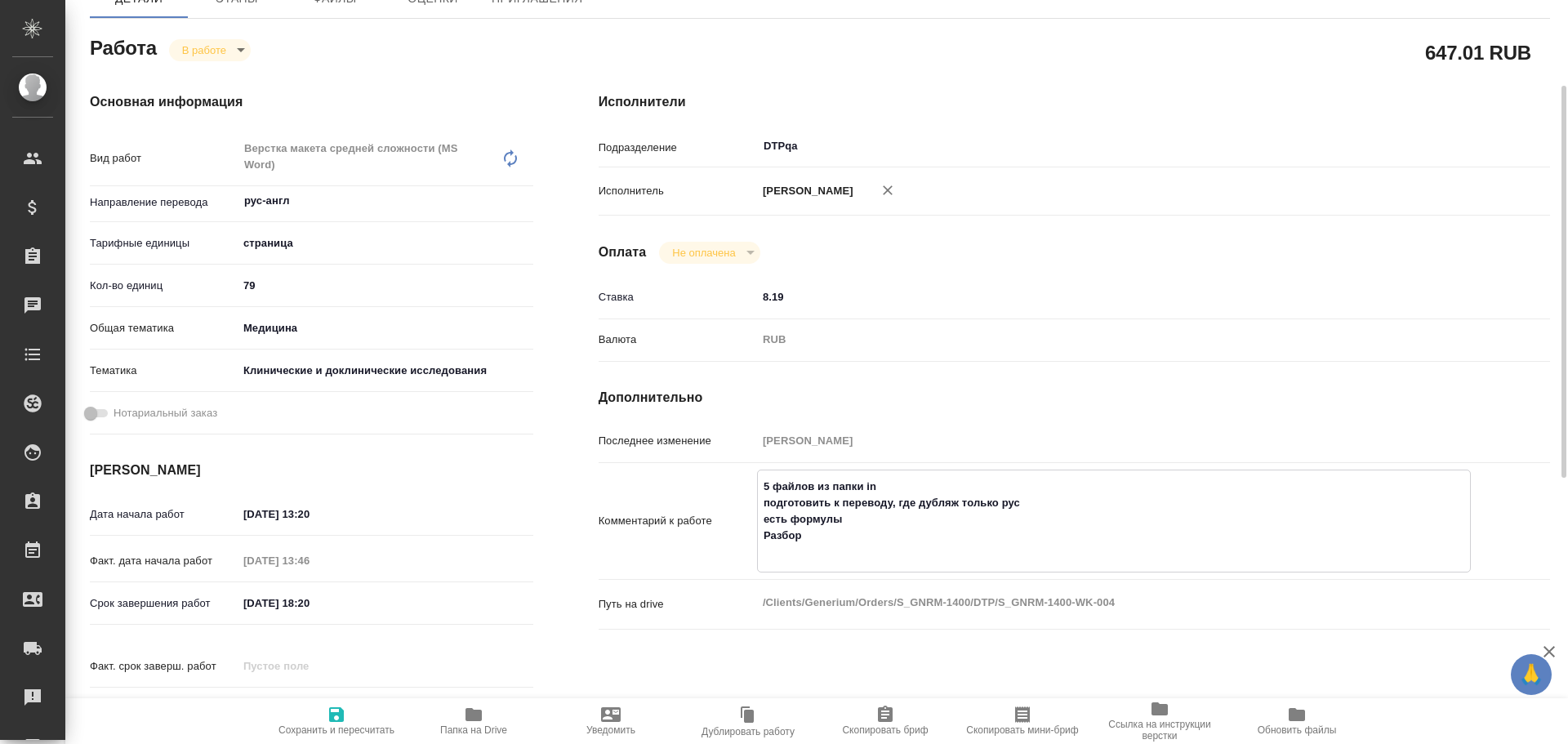
paste textarea "https://drive.awatera.com/f/10703843"
type textarea "x"
type textarea "5 файлов из папки in подготовить к переводу, где дубляж только рус есть формулы…"
type textarea "x"
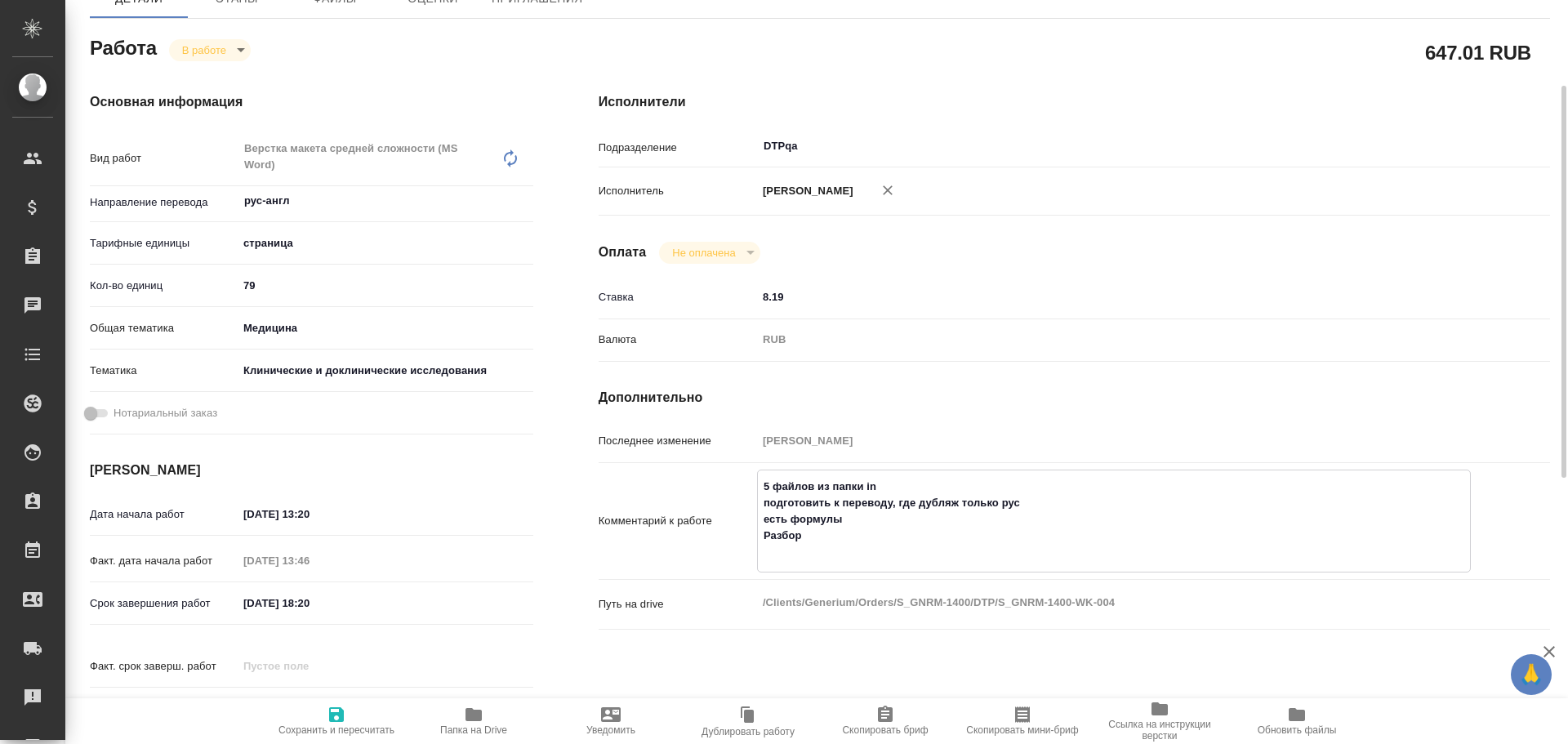
type textarea "x"
type textarea "5 файлов из папки in подготовить к переводу, где дубляж только рус есть формулы…"
type textarea "x"
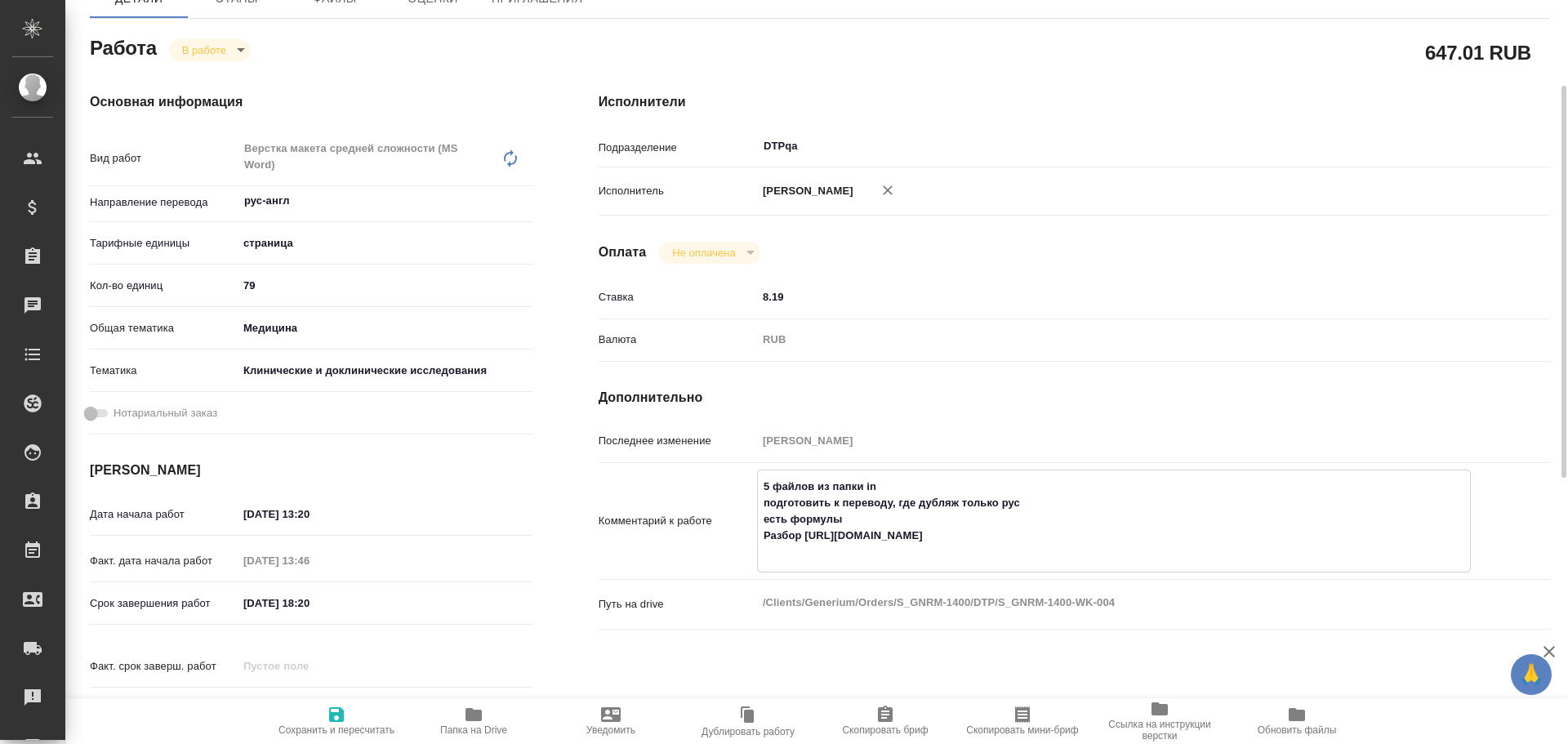
type textarea "x"
type textarea "5 файлов из папки in подготовить к переводу, где дубляж только рус есть формулы…"
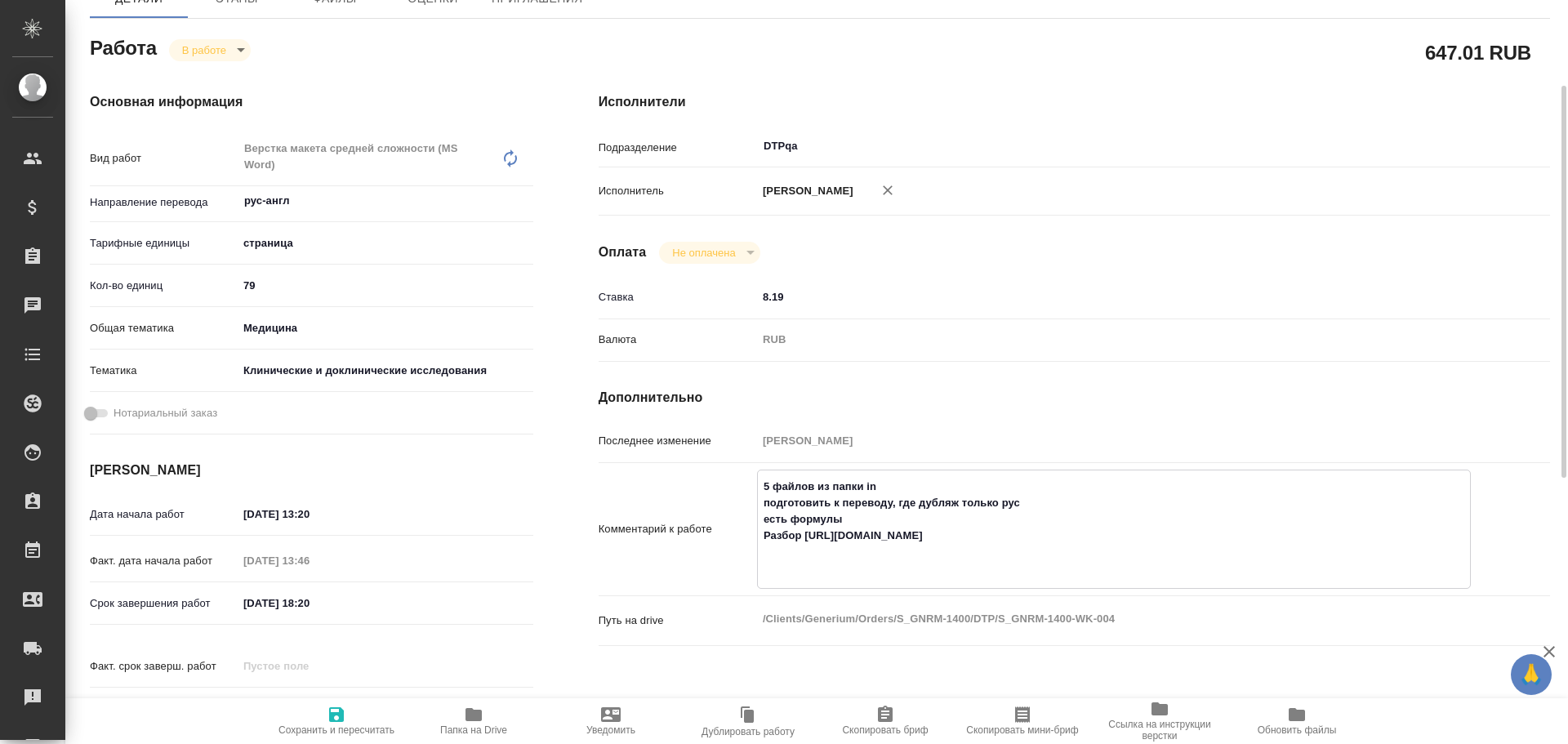
type textarea "x"
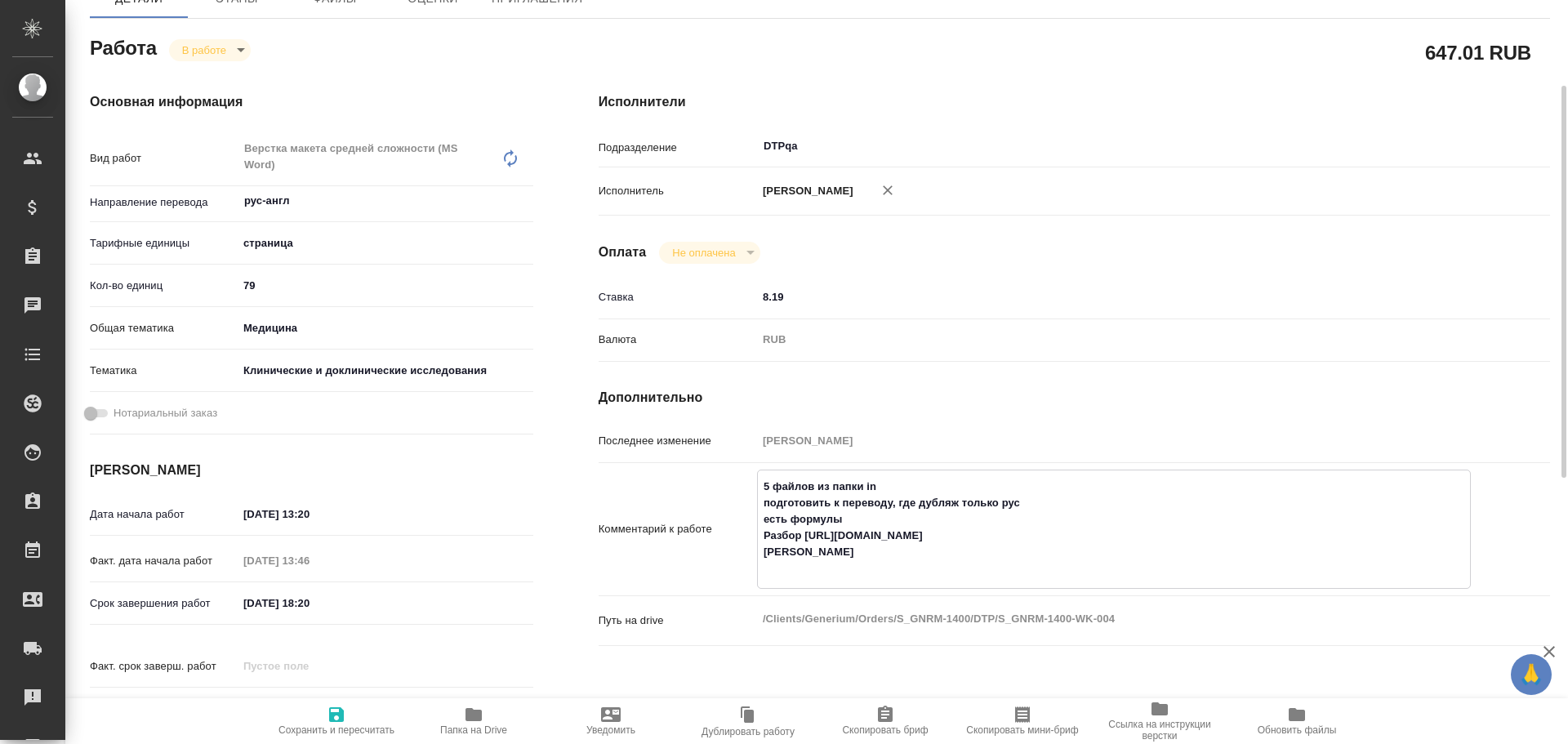
type textarea "5 файлов из папки in подготовить к переводу, где дубляж только рус есть формулы…"
type textarea "x"
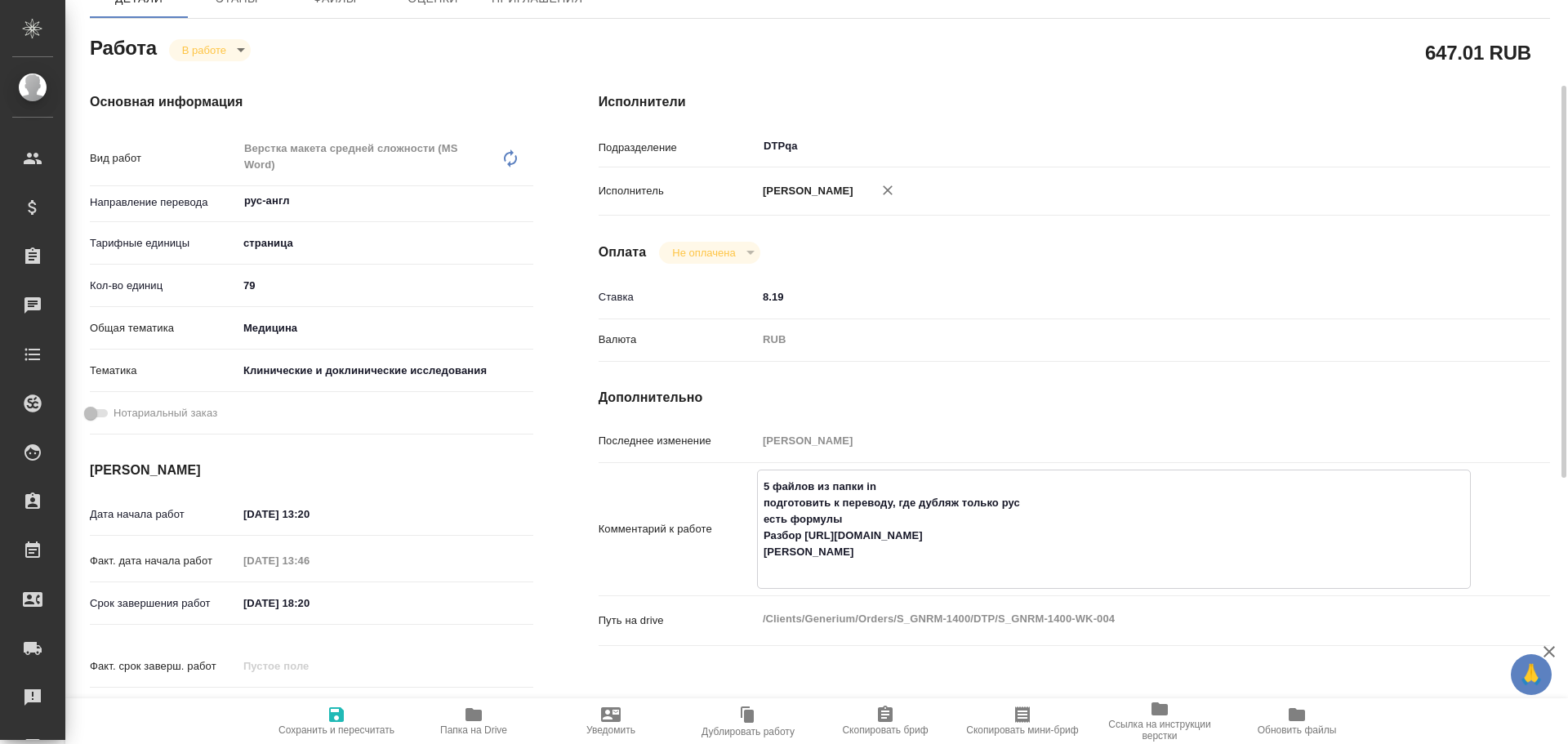
type textarea "x"
type textarea "5 файлов из папки in подготовить к переводу, где дубляж только рус есть формулы…"
type textarea "x"
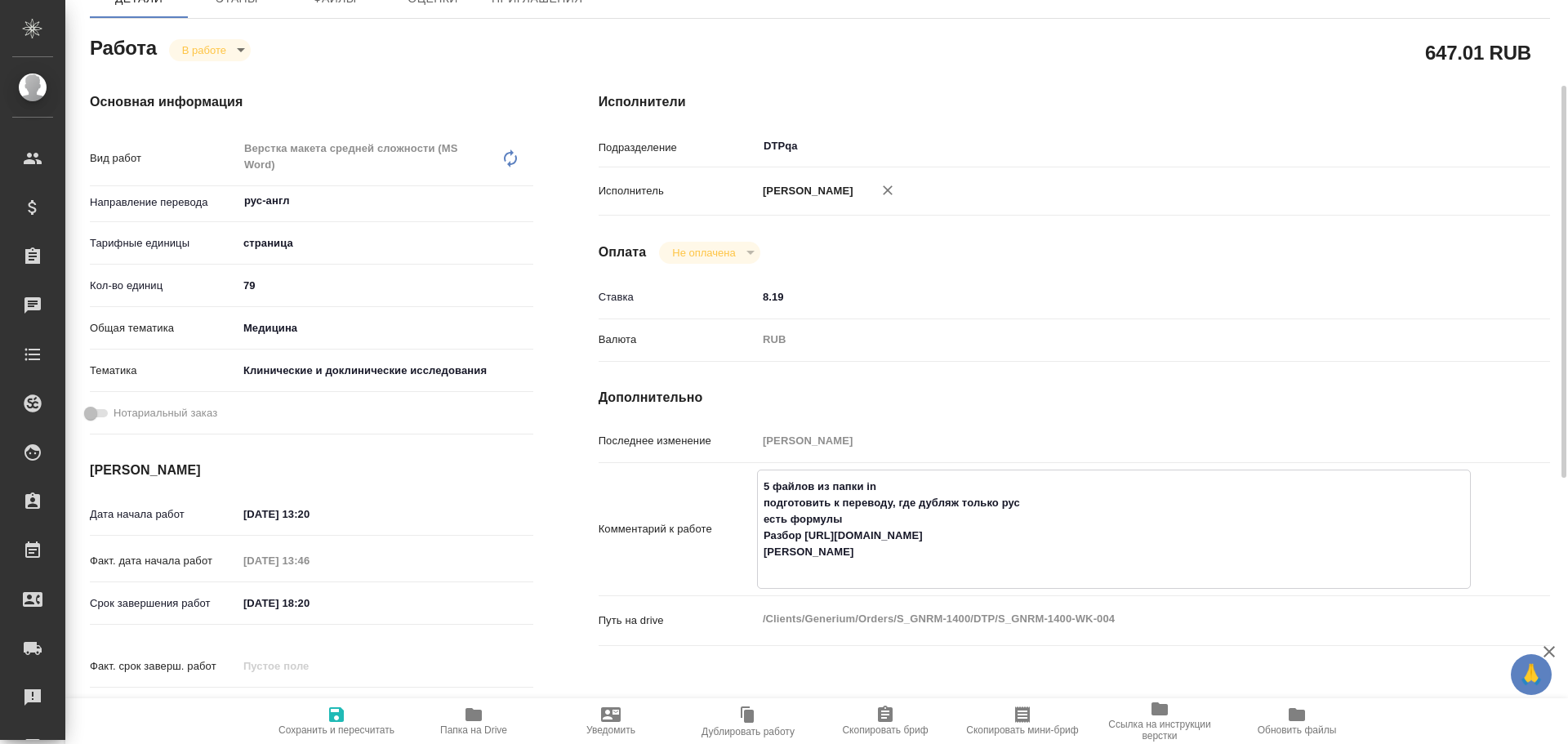
type textarea "x"
type textarea "5 файлов из папки in подготовить к переводу, где дубляж только рус есть формулы…"
type textarea "x"
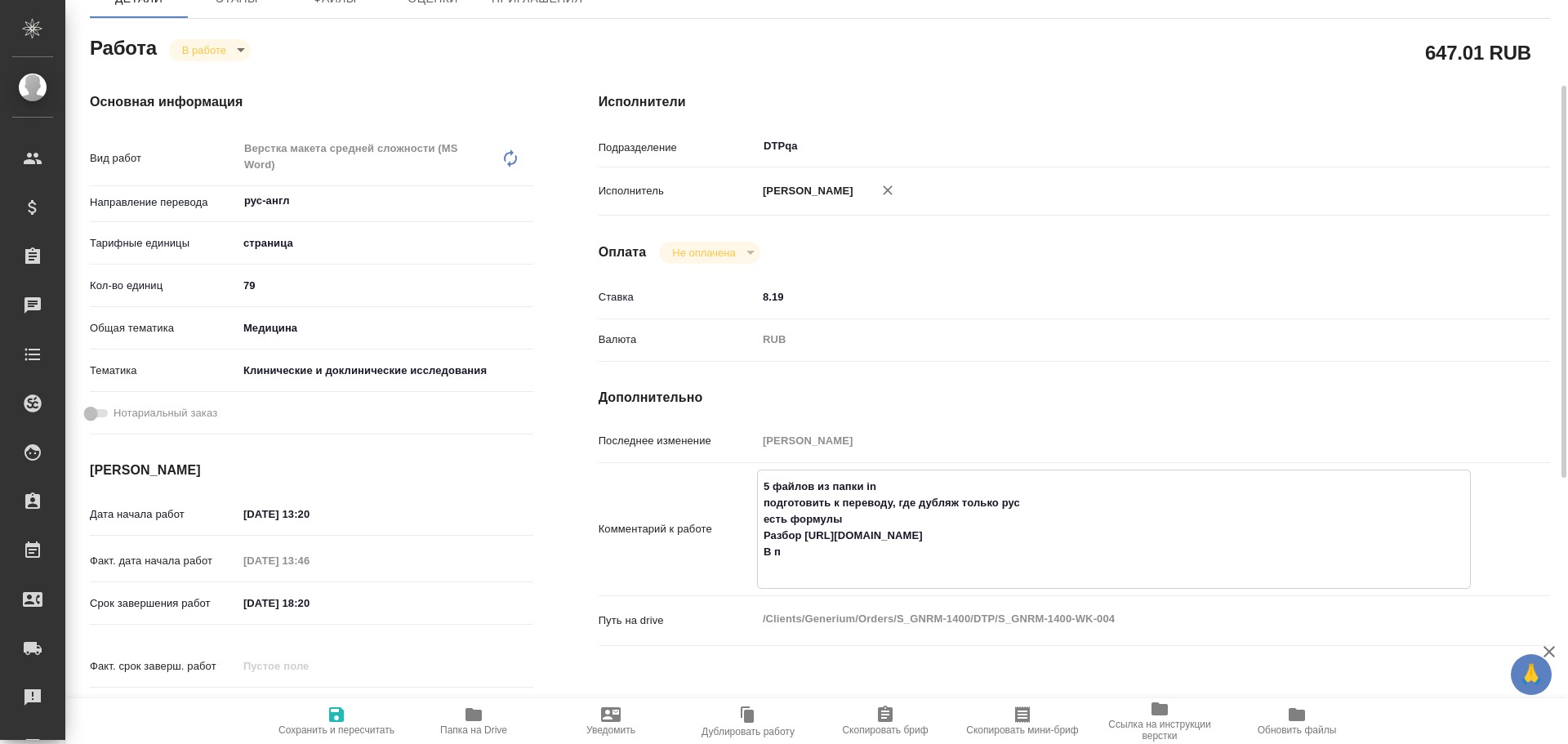
type textarea "x"
type textarea "5 файлов из папки in подготовить к переводу, где дубляж только рус есть формулы…"
type textarea "x"
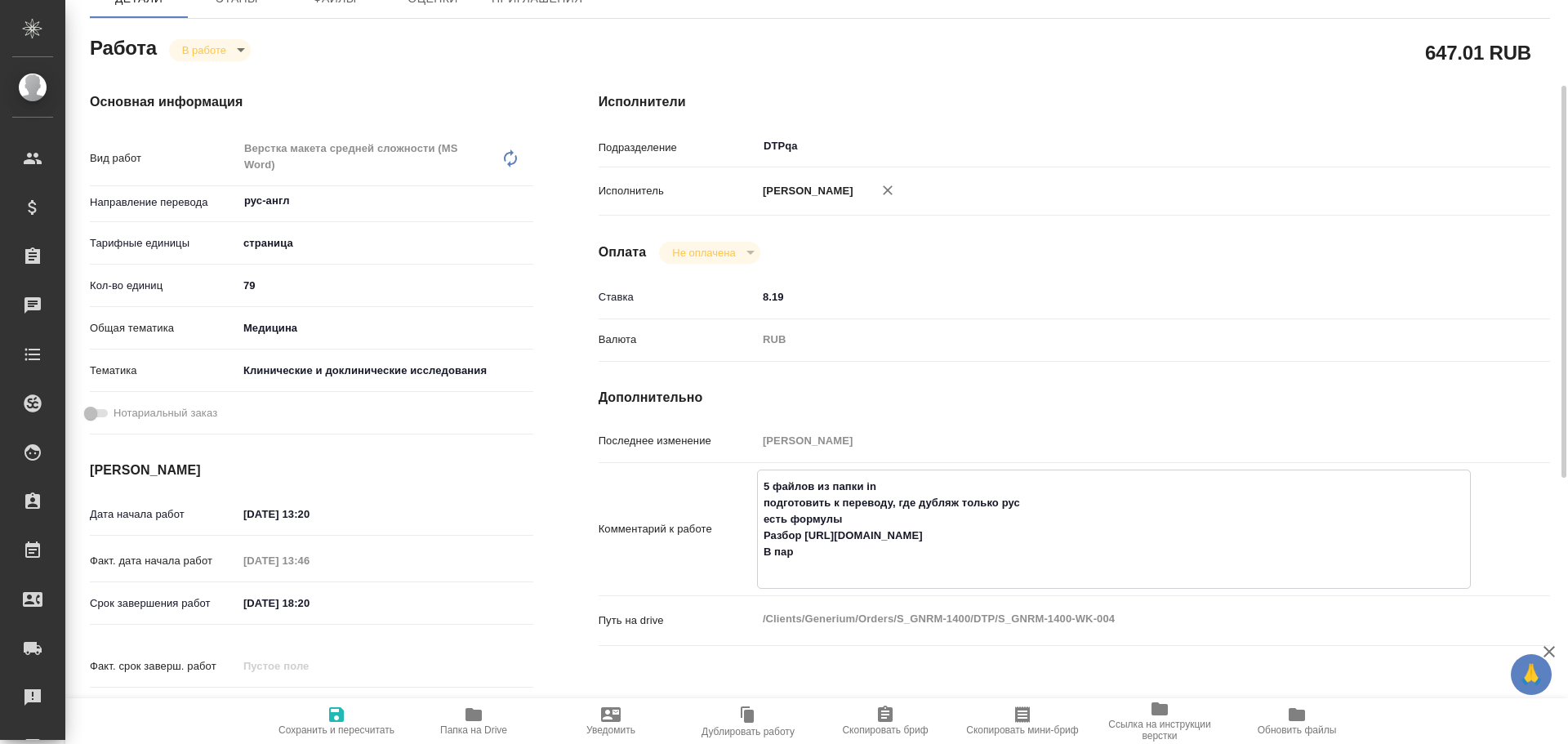
type textarea "x"
type textarea "5 файлов из папки in подготовить к переводу, где дубляж только рус есть формулы…"
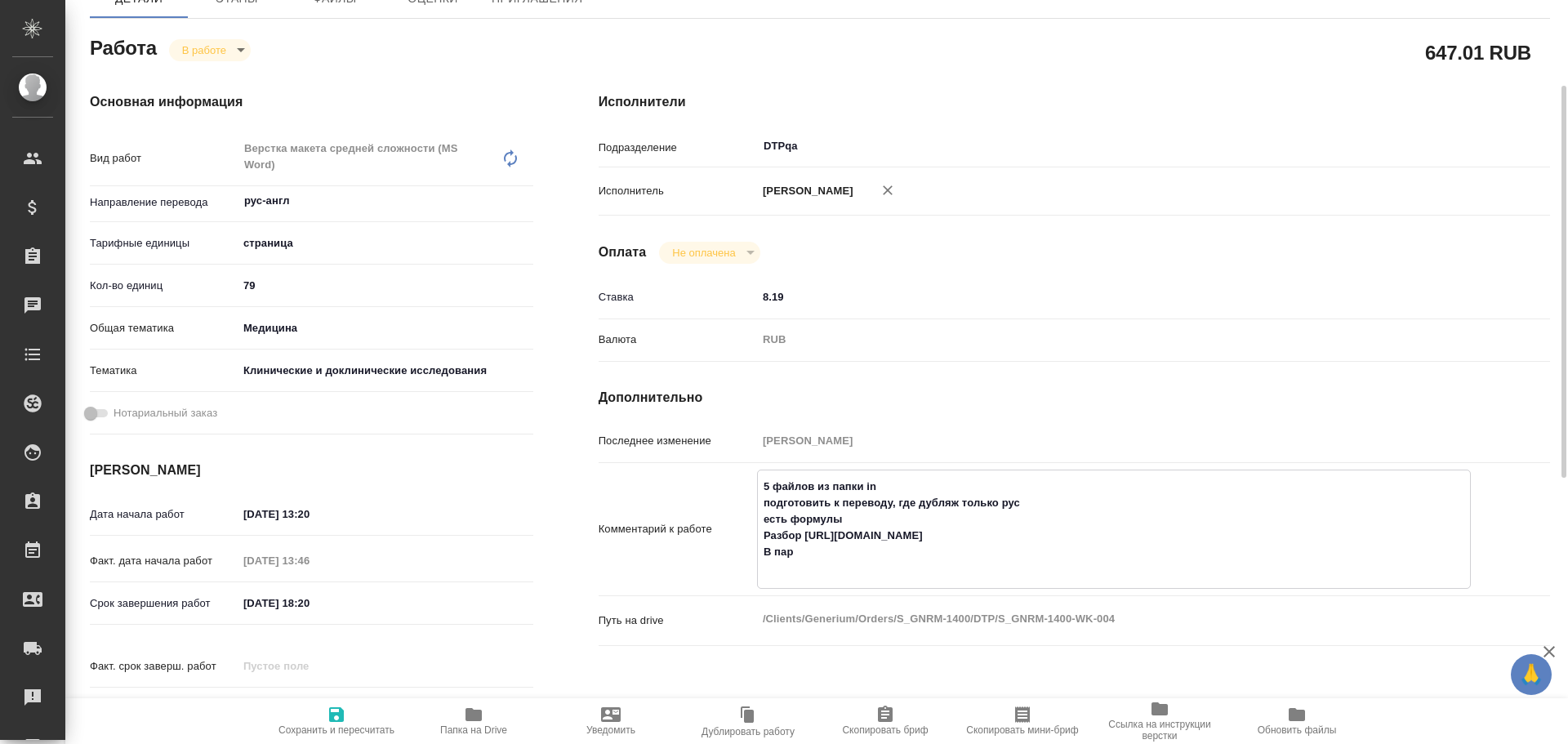
type textarea "x"
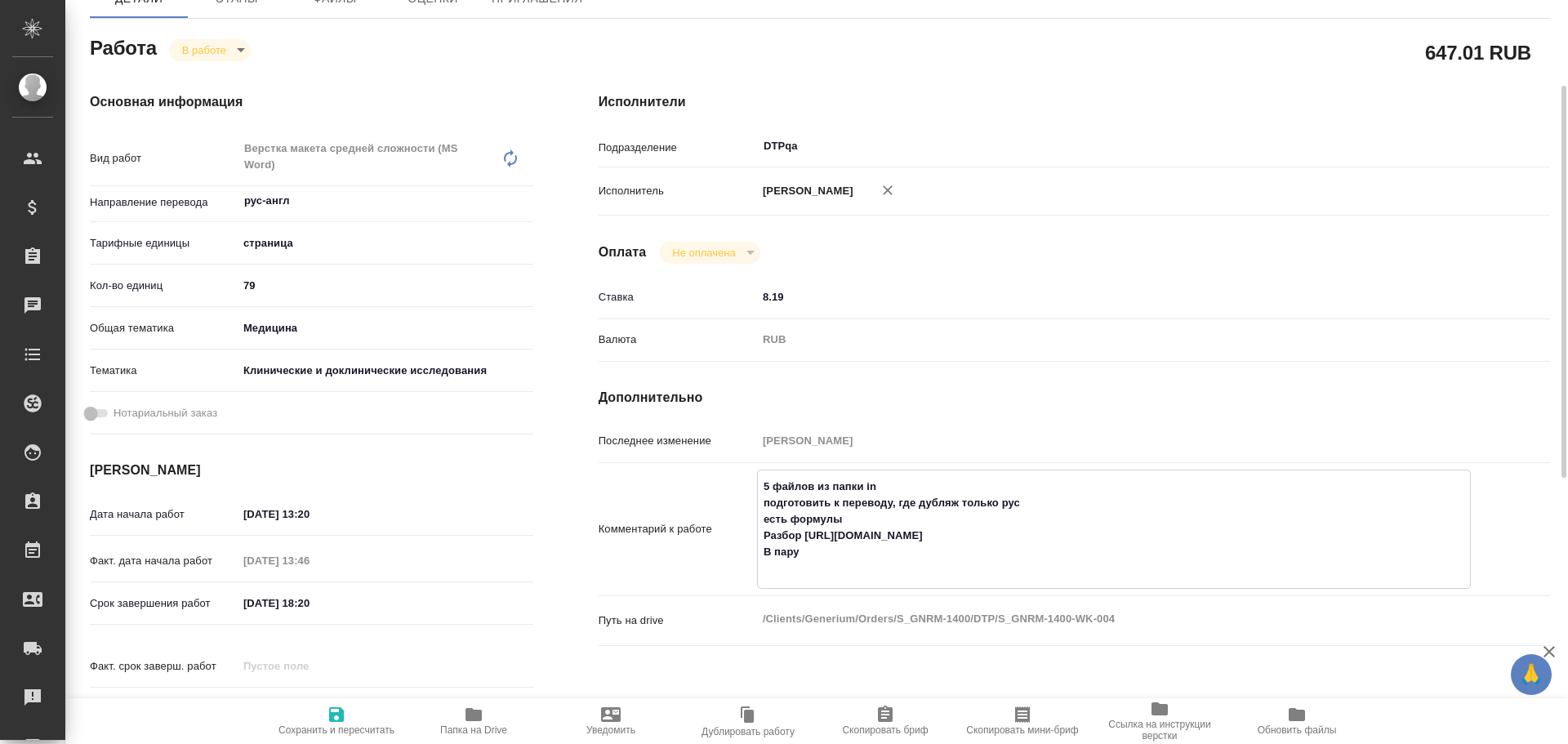
type textarea "5 файлов из папки in подготовить к переводу, где дубляж только рус есть формулы…"
type textarea "x"
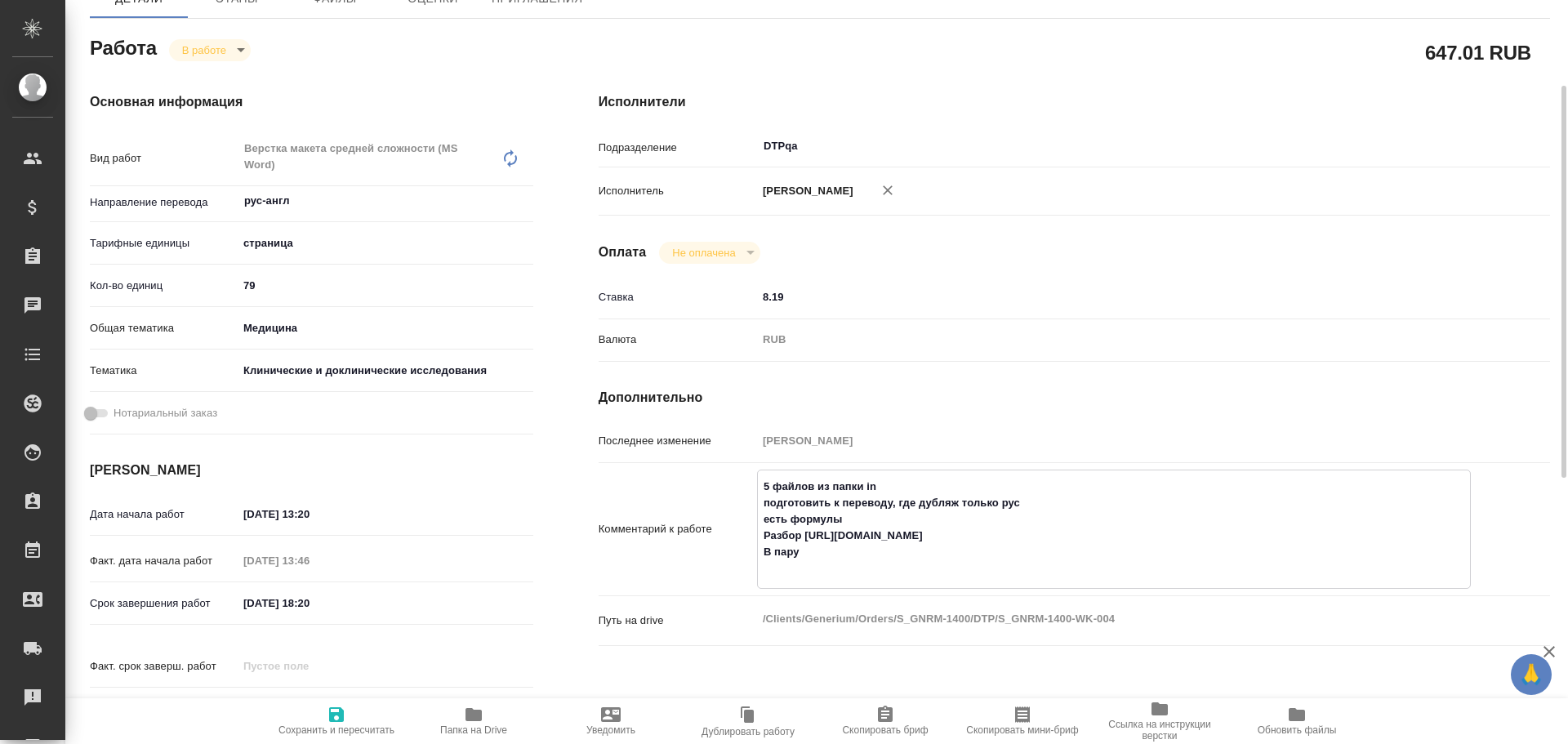
type textarea "x"
type textarea "5 файлов из папки in подготовить к переводу, где дубляж только рус есть формулы…"
type textarea "x"
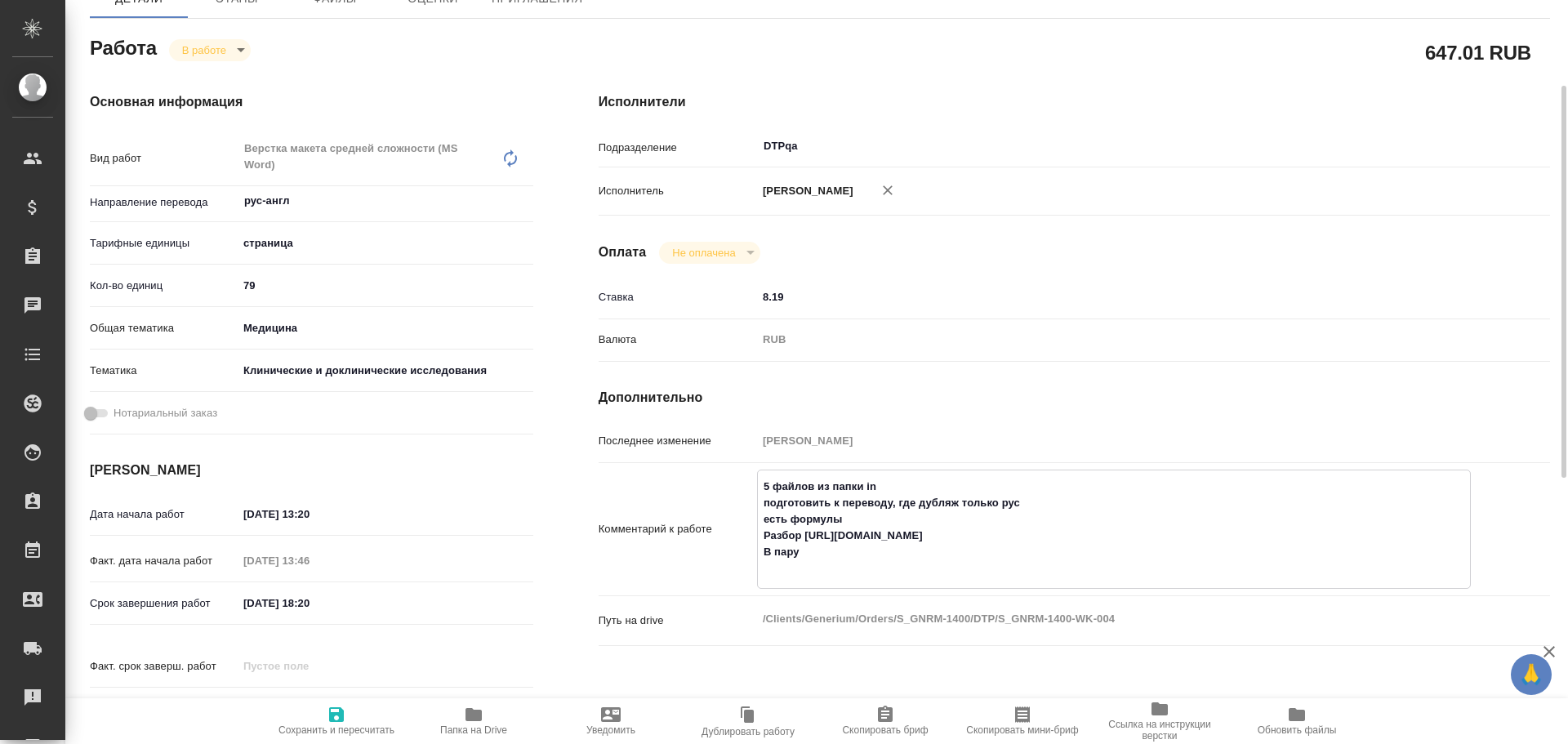
type textarea "x"
type textarea "5 файлов из папки in подготовить к переводу, где дубляж только рус есть формулы…"
type textarea "x"
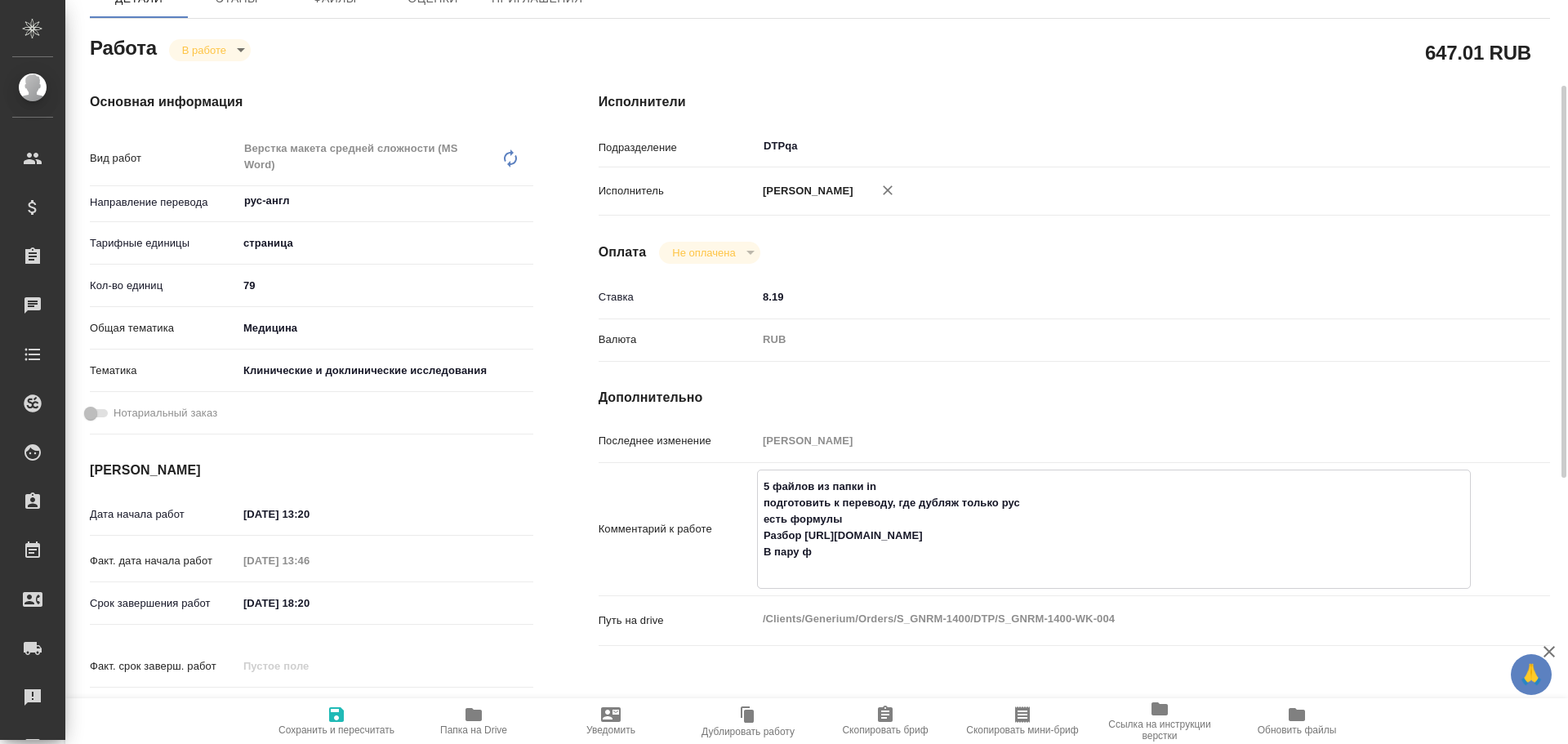
type textarea "x"
type textarea "5 файлов из папки in подготовить к переводу, где дубляж только рус есть формулы…"
type textarea "x"
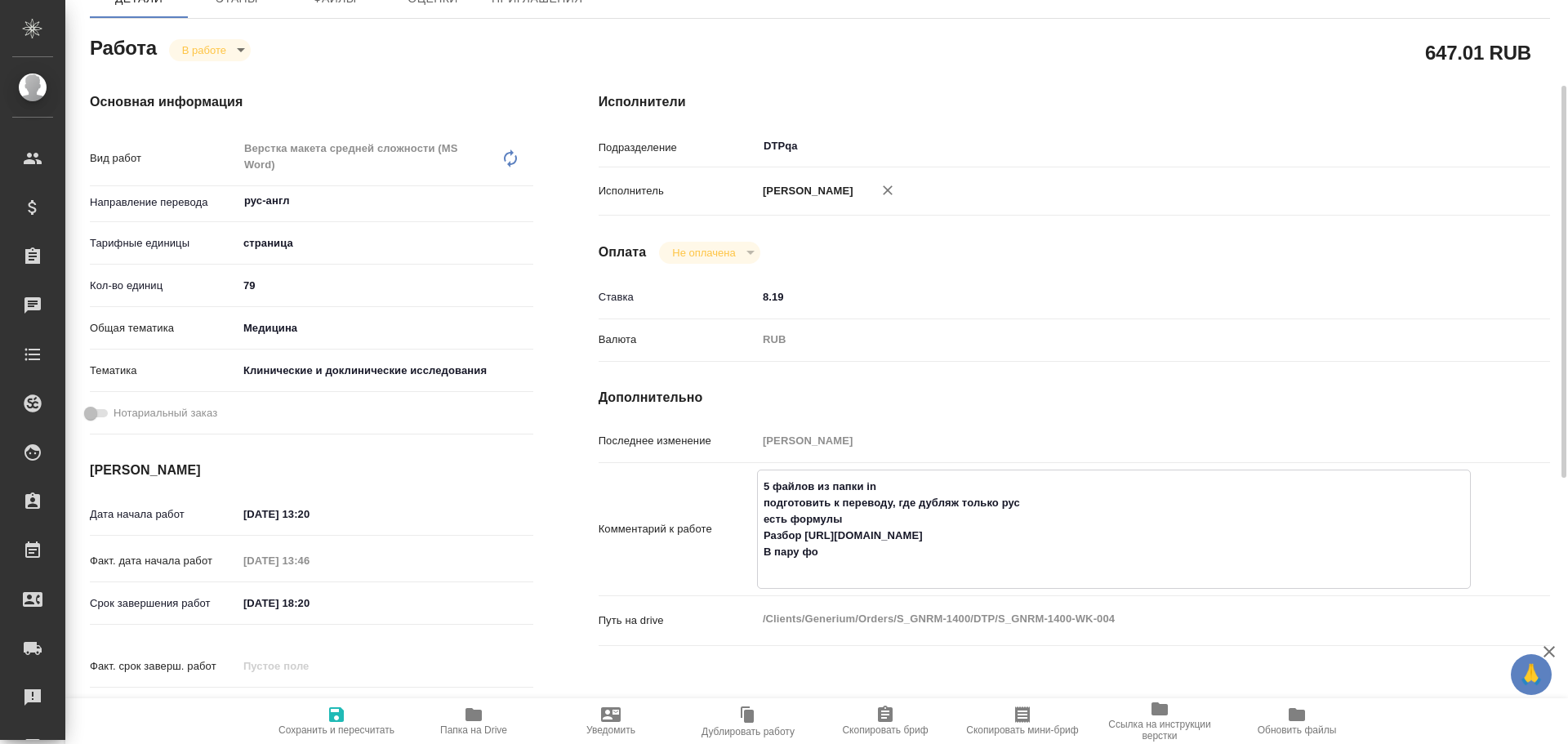
type textarea "x"
type textarea "5 файлов из папки in подготовить к переводу, где дубляж только рус есть формулы…"
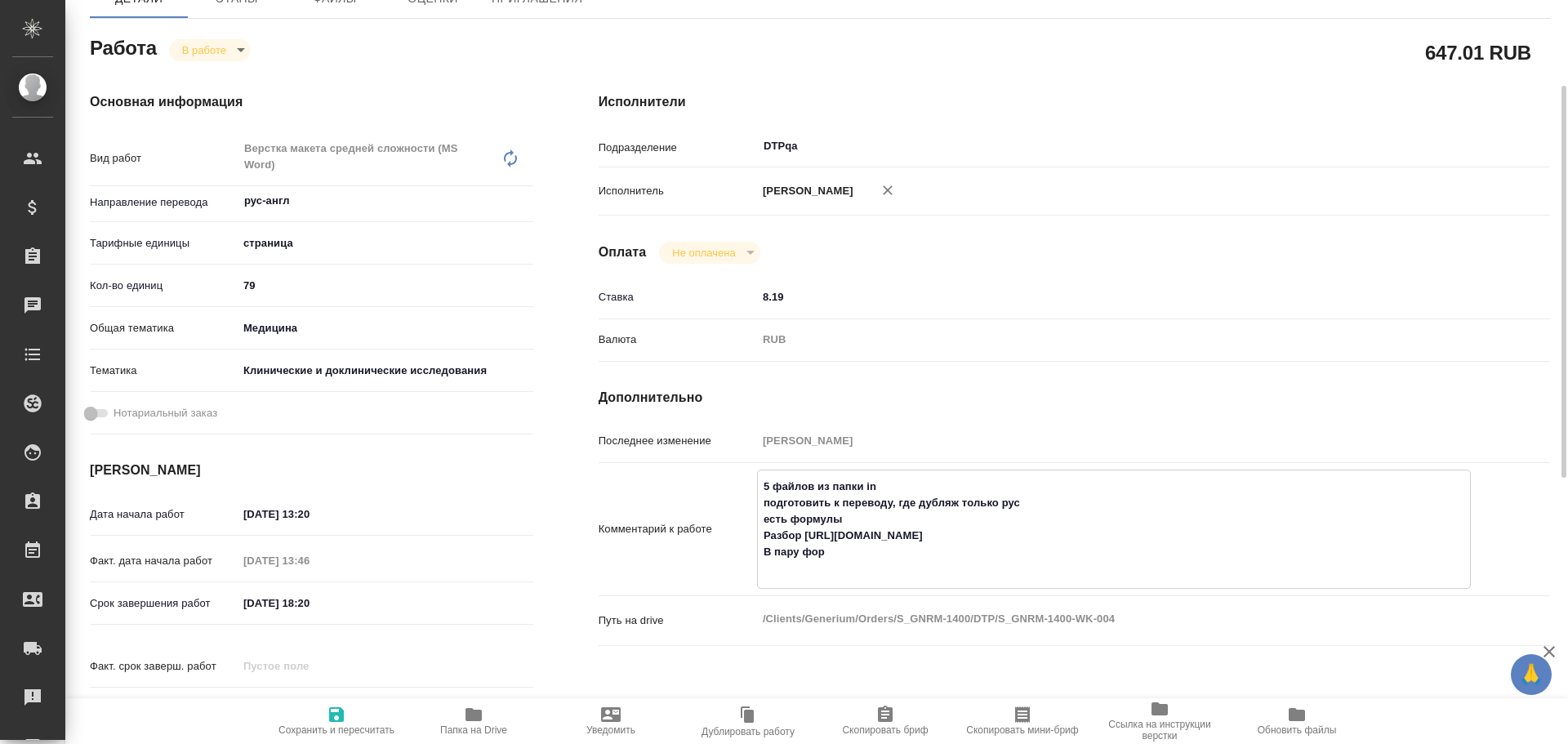
type textarea "x"
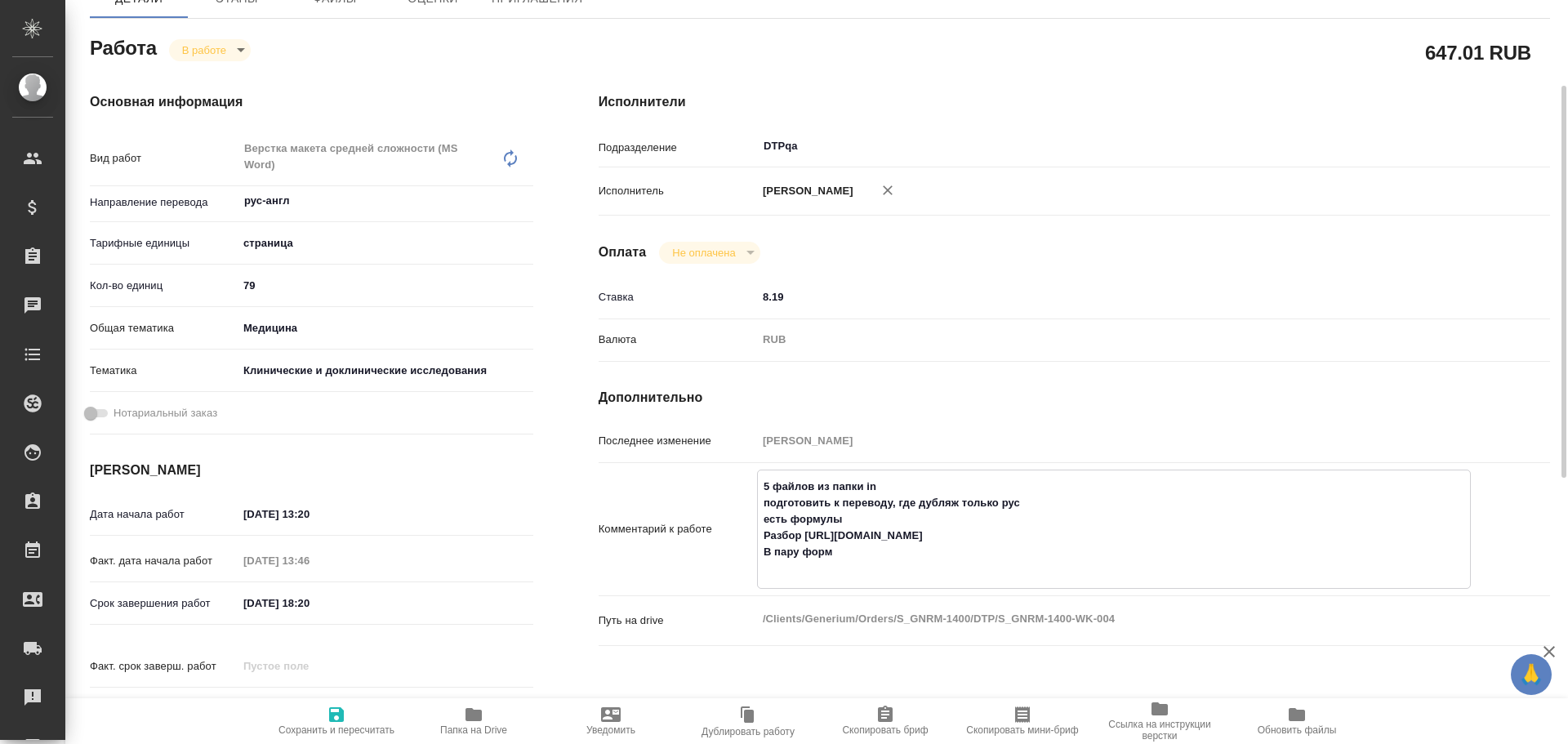
type textarea "5 файлов из папки in подготовить к переводу, где дубляж только рус есть формулы…"
type textarea "x"
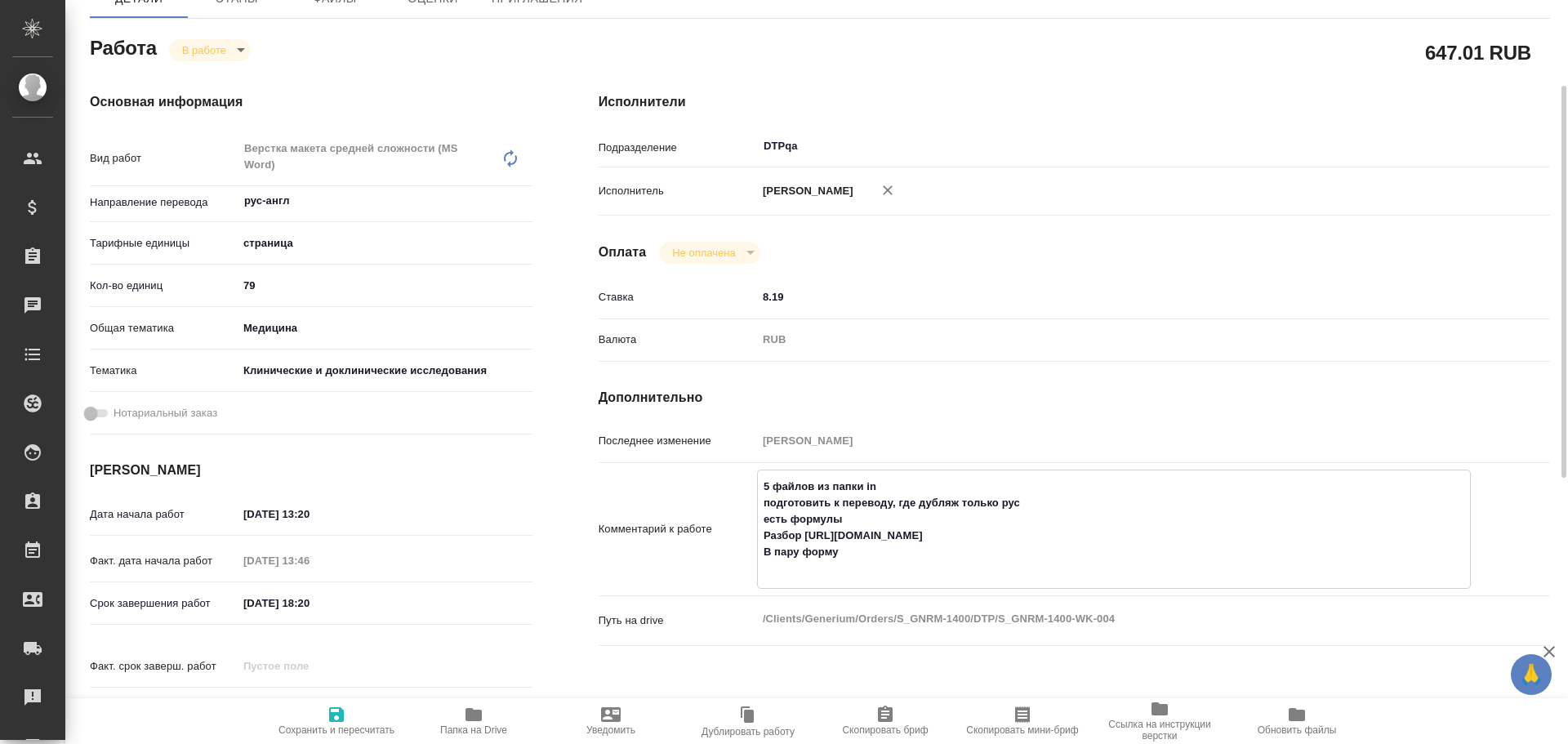
type textarea "x"
type textarea "5 файлов из папки in подготовить к переводу, где дубляж только рус есть формулы…"
type textarea "x"
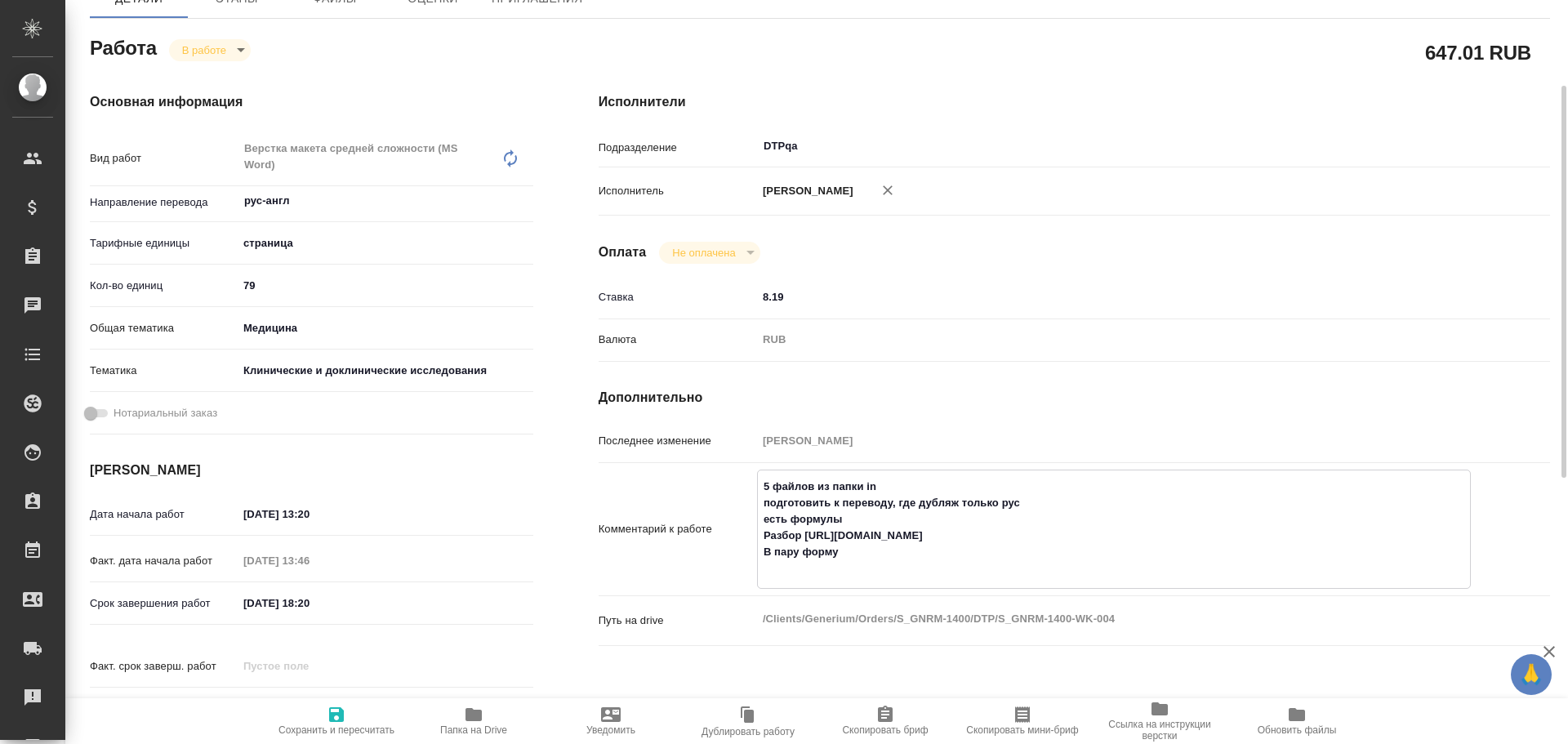
type textarea "x"
type textarea "5 файлов из папки in подготовить к переводу, где дубляж только рус есть формулы…"
type textarea "x"
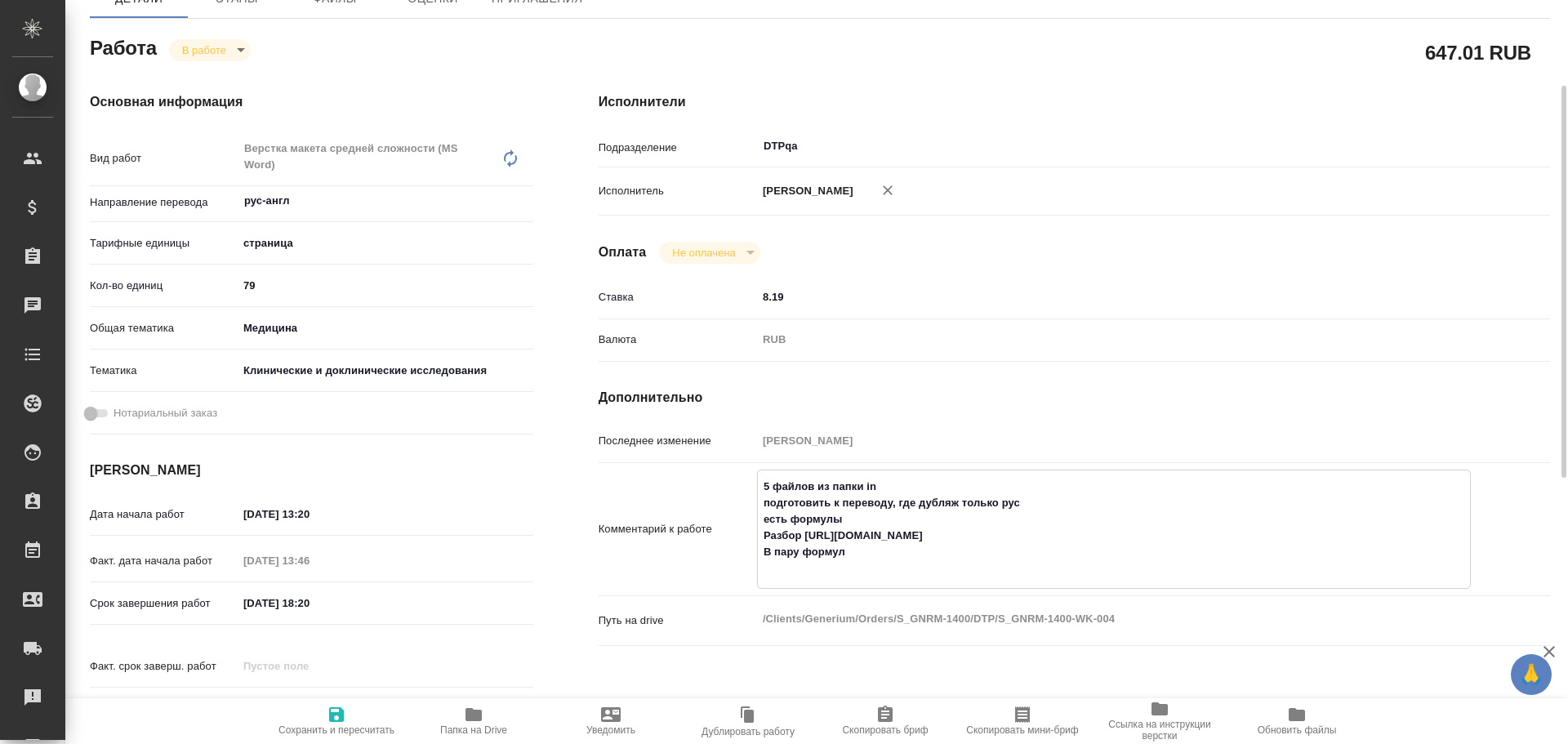
type textarea "x"
type textarea "5 файлов из папки in подготовить к переводу, где дубляж только рус есть формулы…"
type textarea "x"
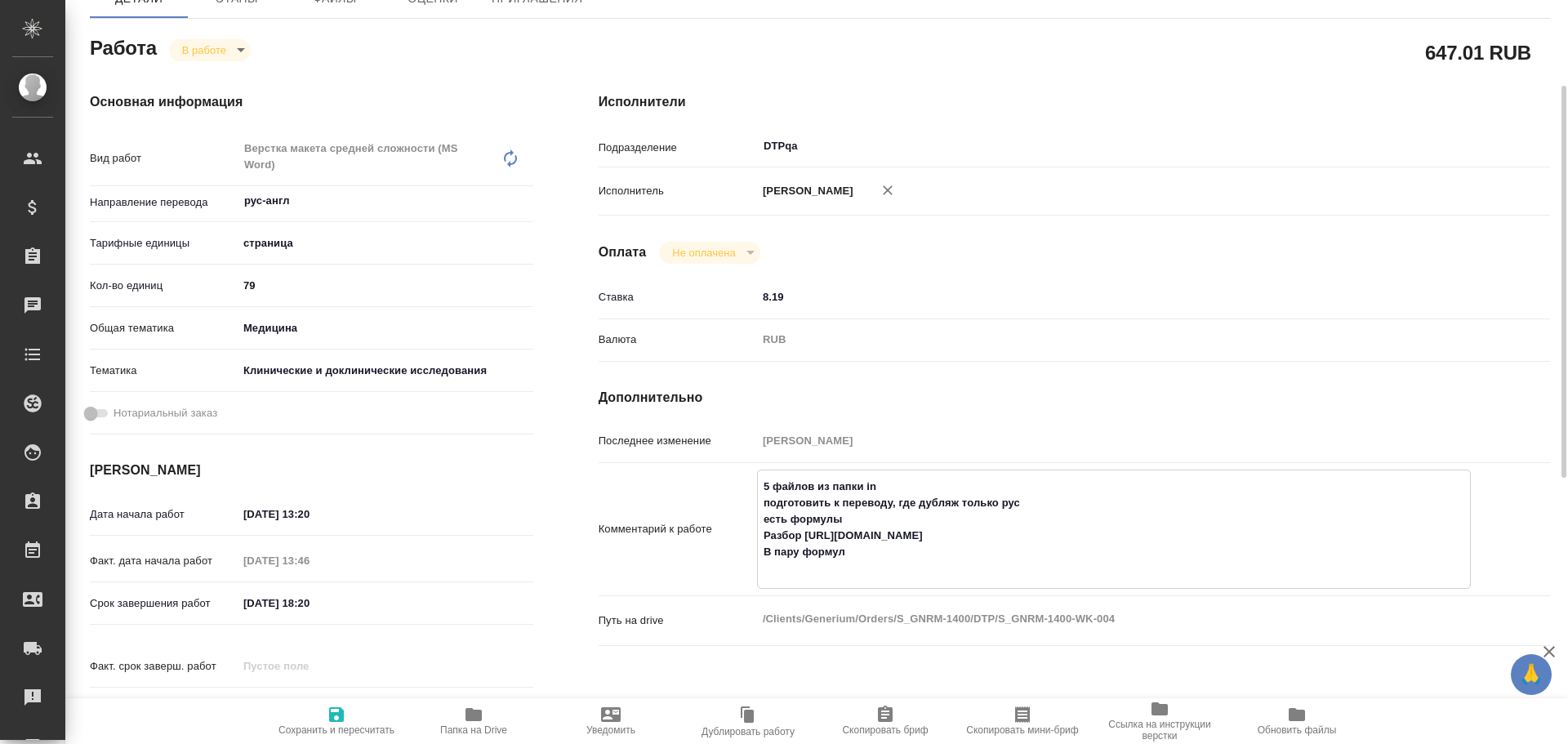
type textarea "x"
type textarea "5 файлов из папки in подготовить к переводу, где дубляж только рус есть формулы…"
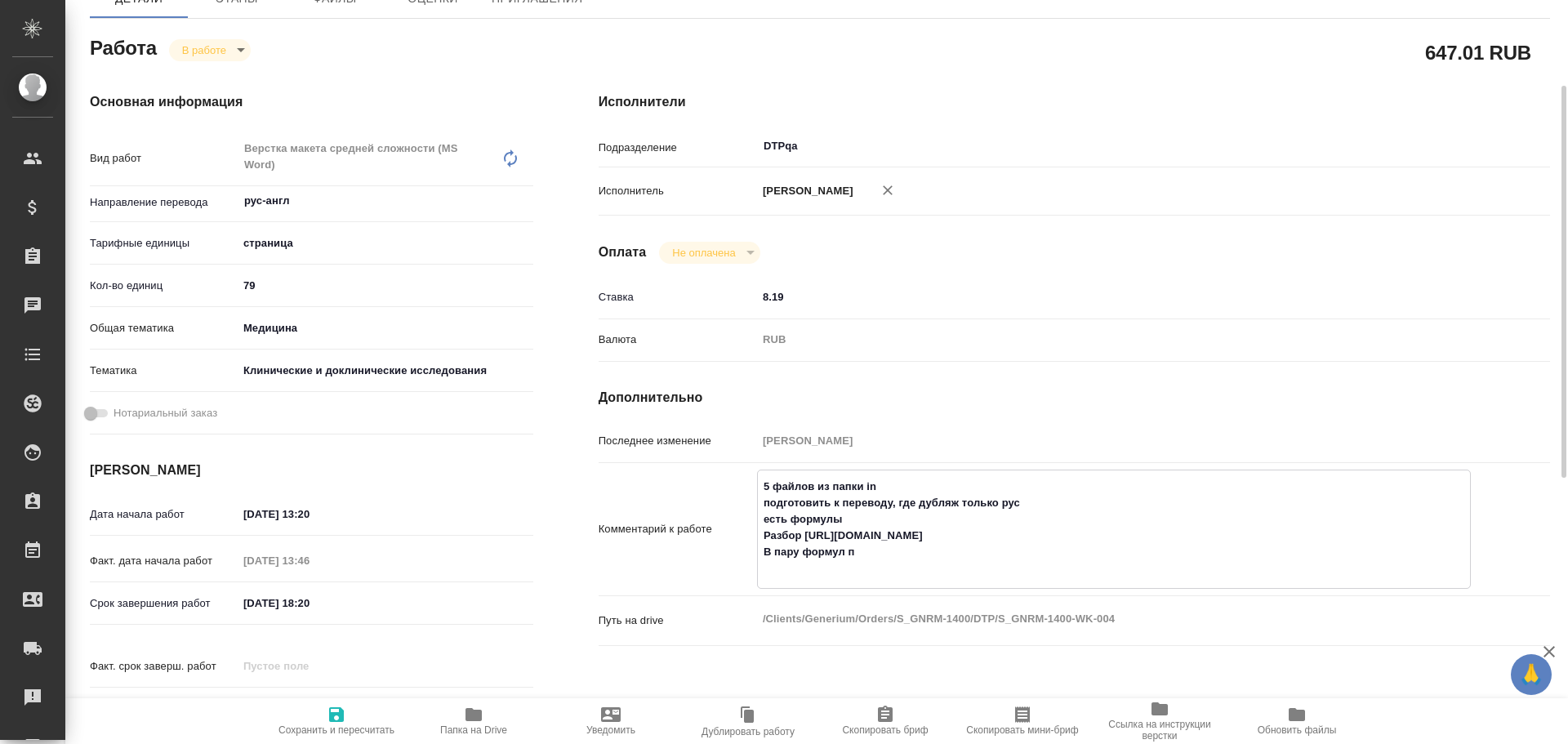
type textarea "x"
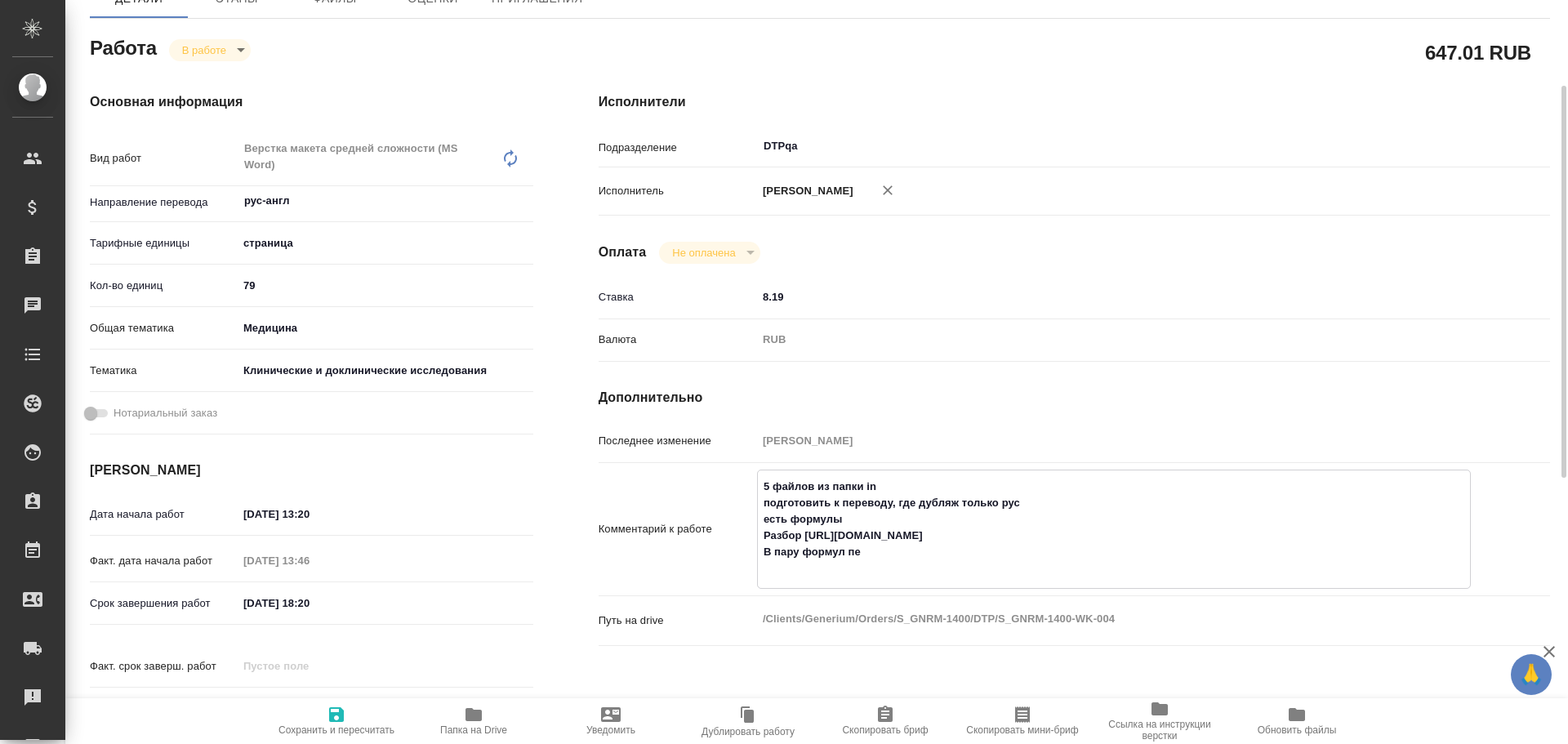
type textarea "5 файлов из папки in подготовить к переводу, где дубляж только рус есть формулы…"
type textarea "x"
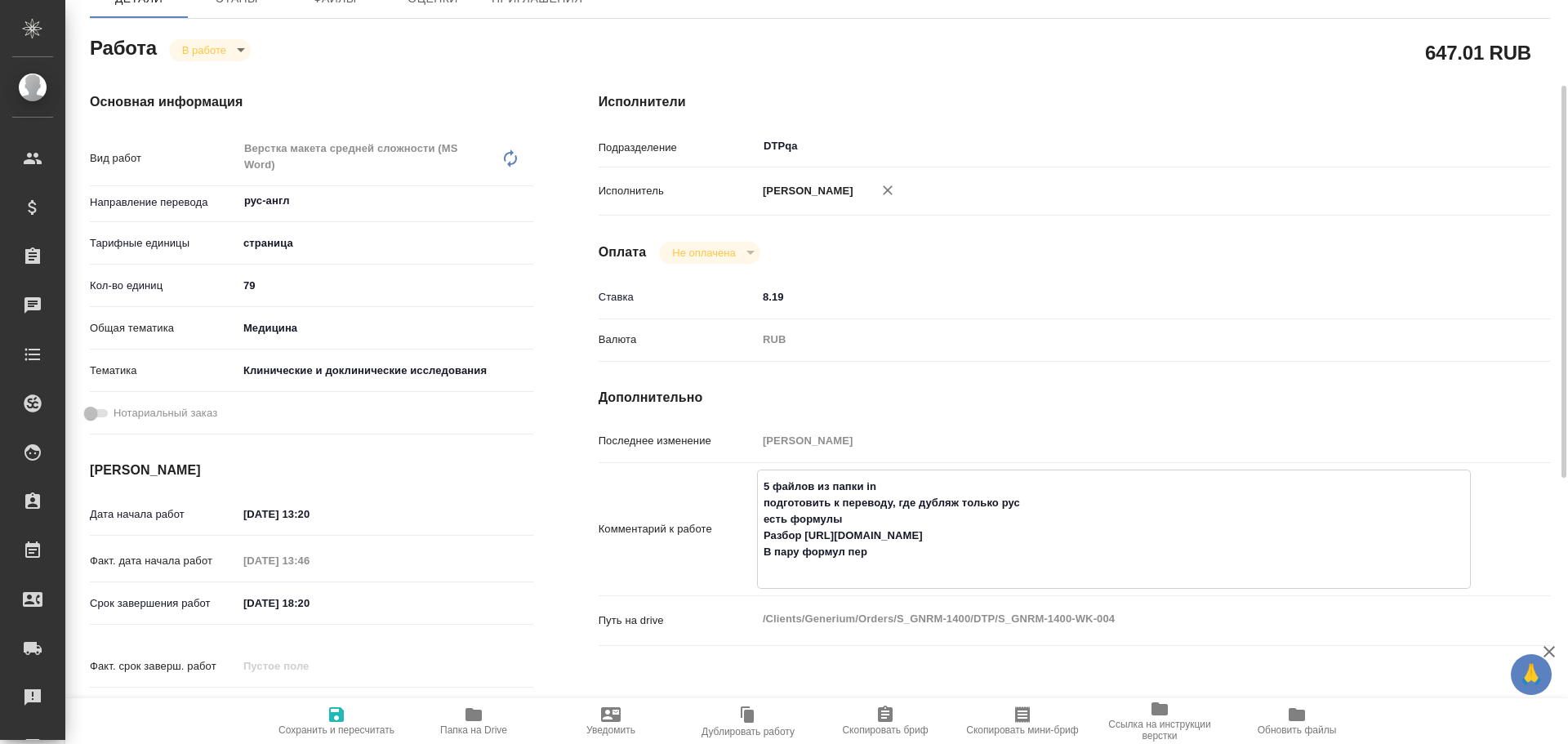
type textarea "x"
type textarea "5 файлов из папки in подготовить к переводу, где дубляж только рус есть формулы…"
type textarea "x"
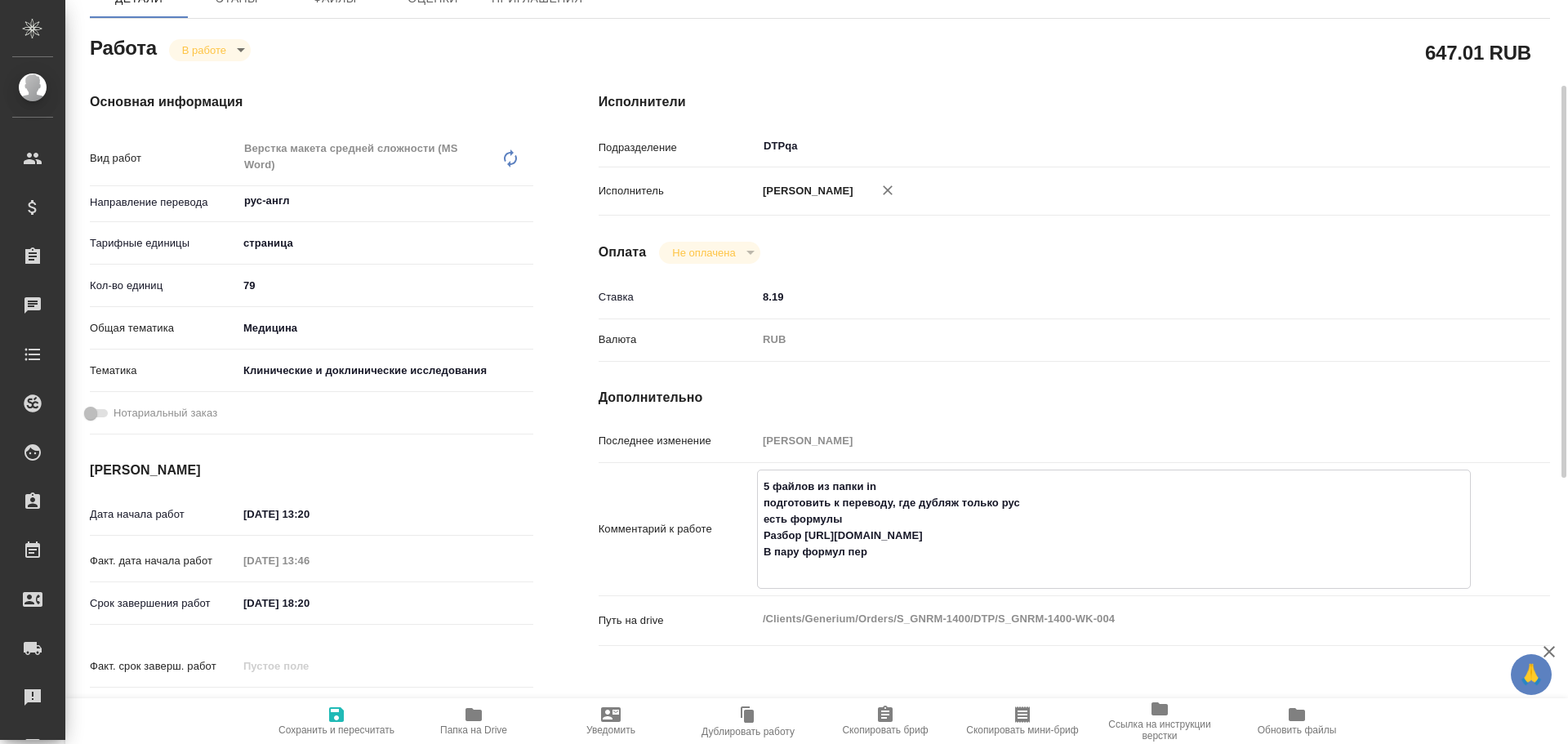
type textarea "x"
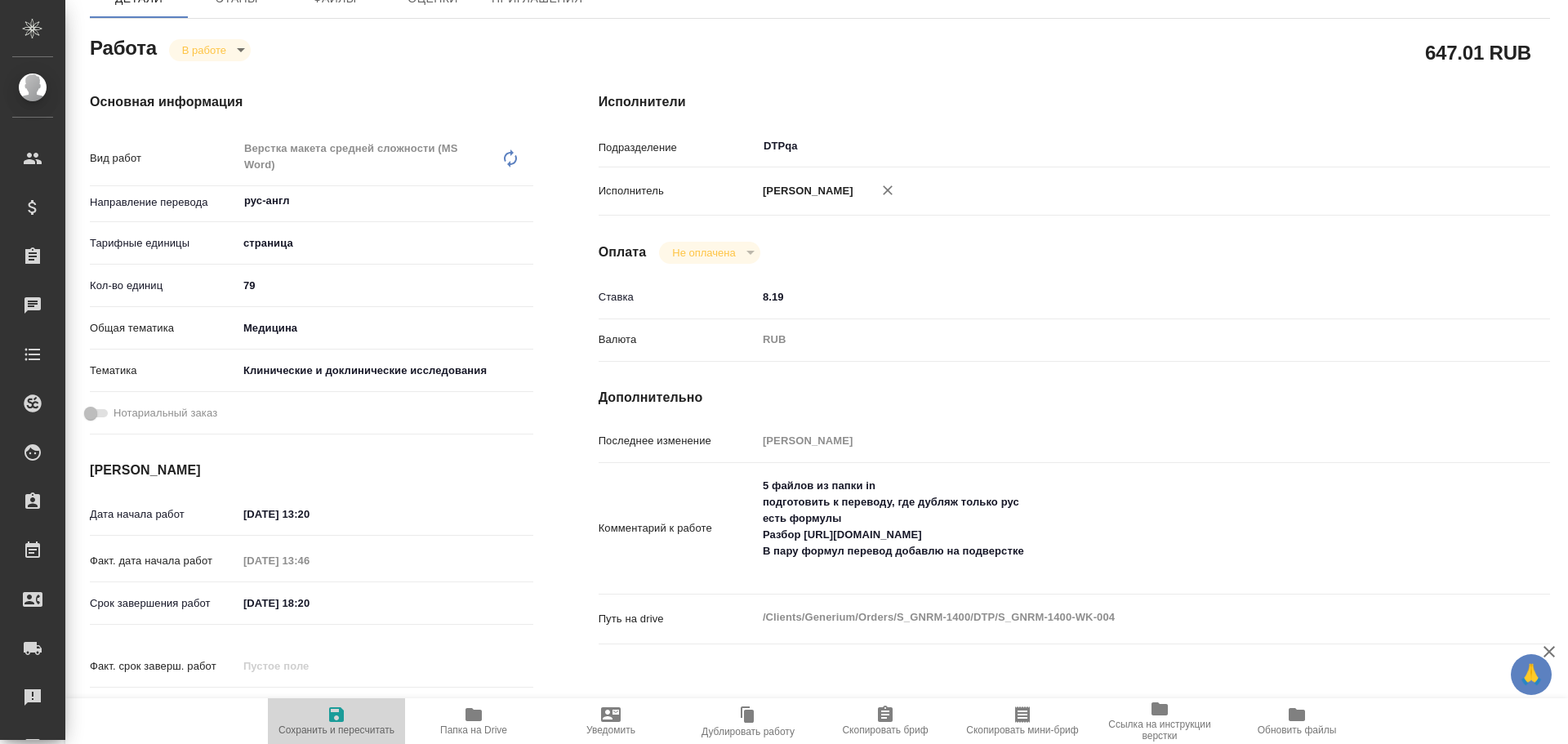
click at [344, 724] on icon "button" at bounding box center [336, 714] width 19 height 19
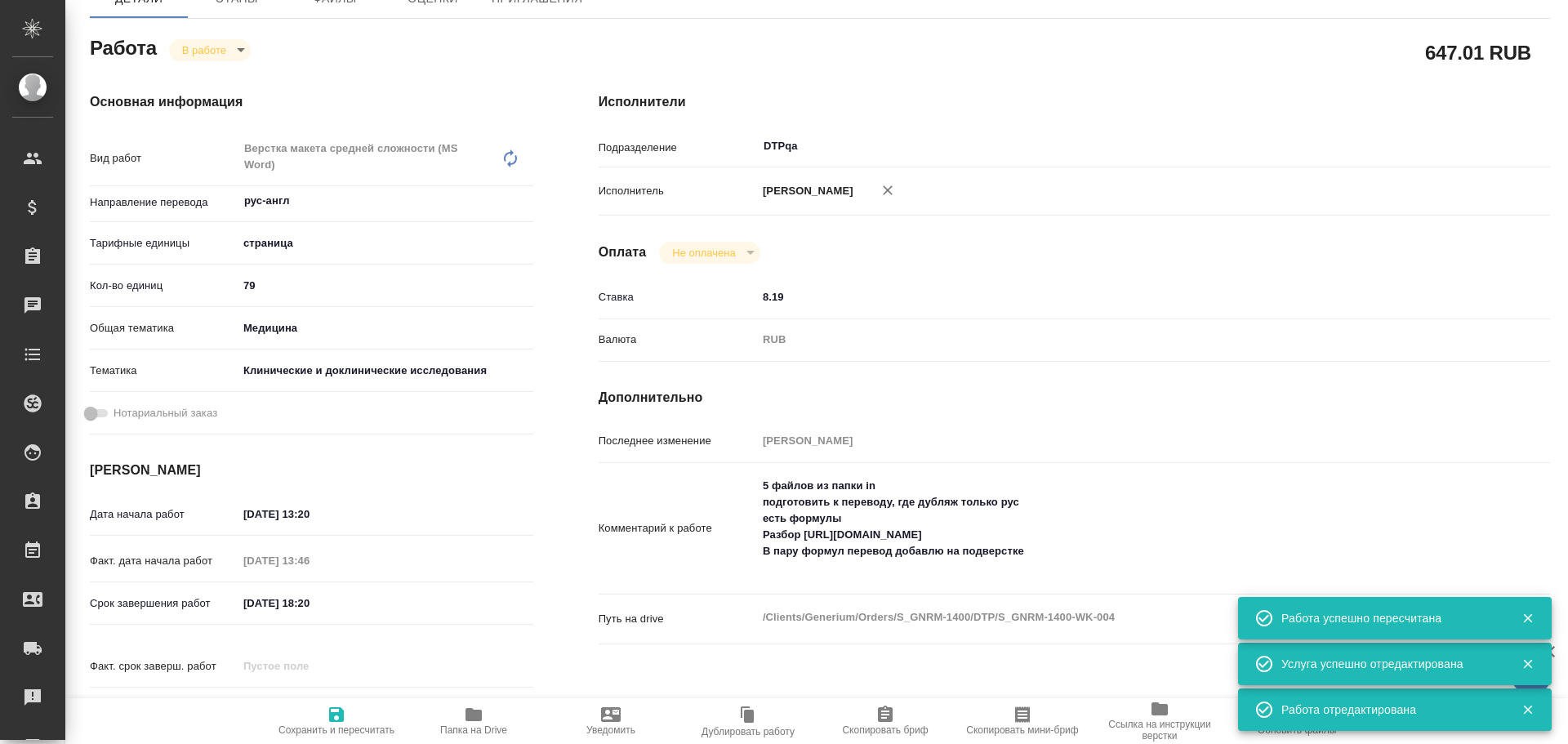
scroll to position [0, 0]
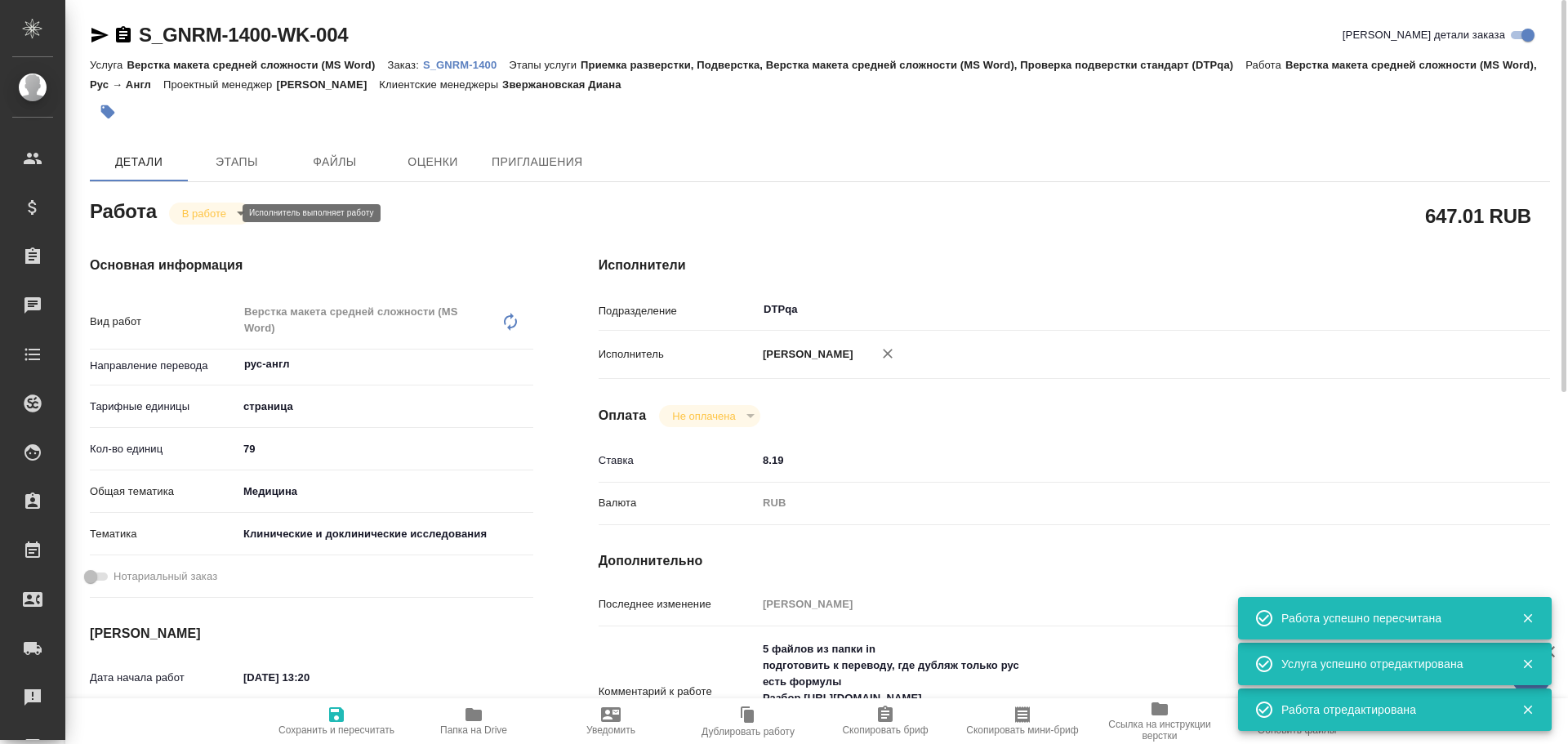
click at [208, 214] on body "🙏 .cls-1 fill:#fff; AWATERA Chulets Elena Клиенты Спецификации Заказы 0 Чаты To…" at bounding box center [784, 372] width 1568 height 744
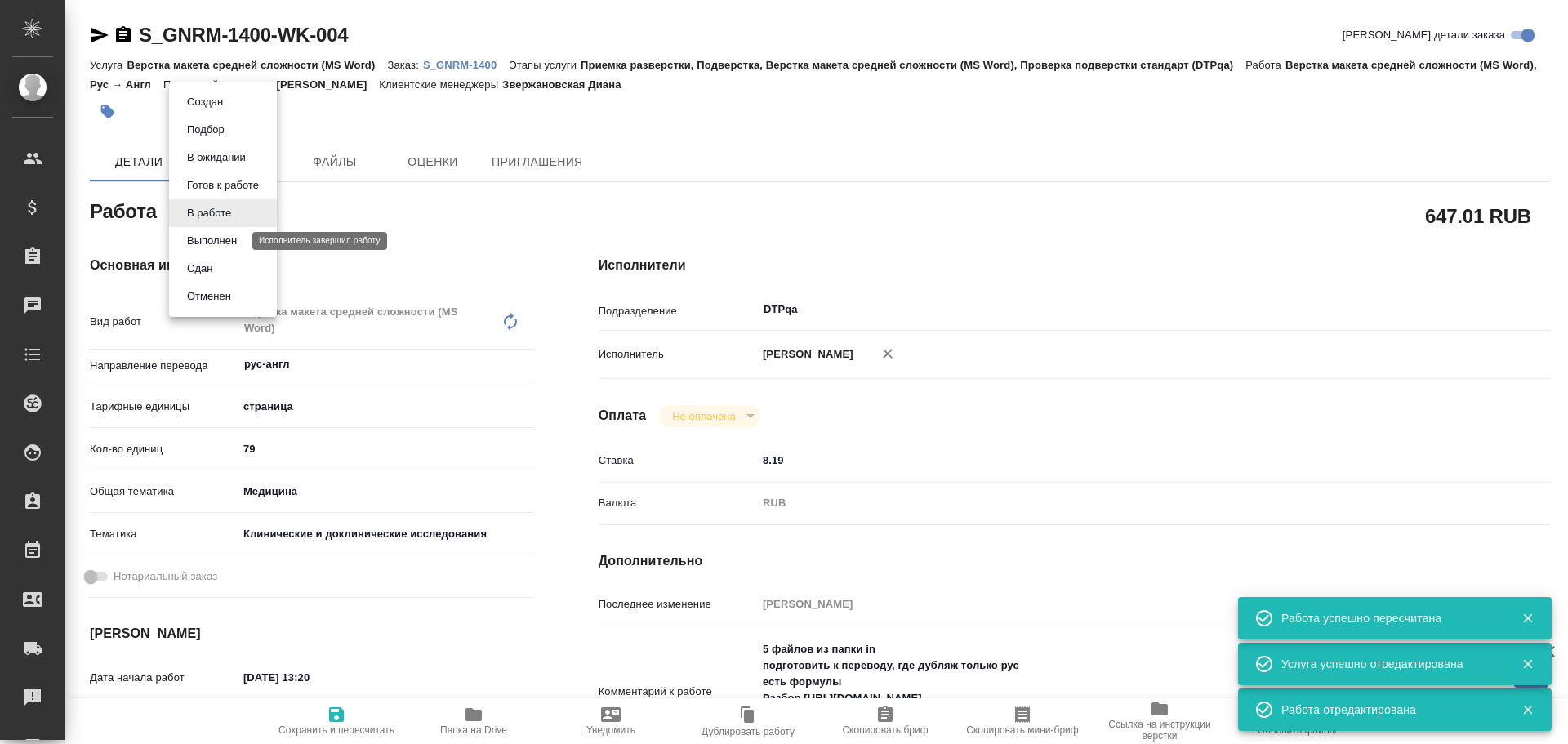
click at [213, 239] on button "Выполнен" at bounding box center [212, 240] width 60 height 18
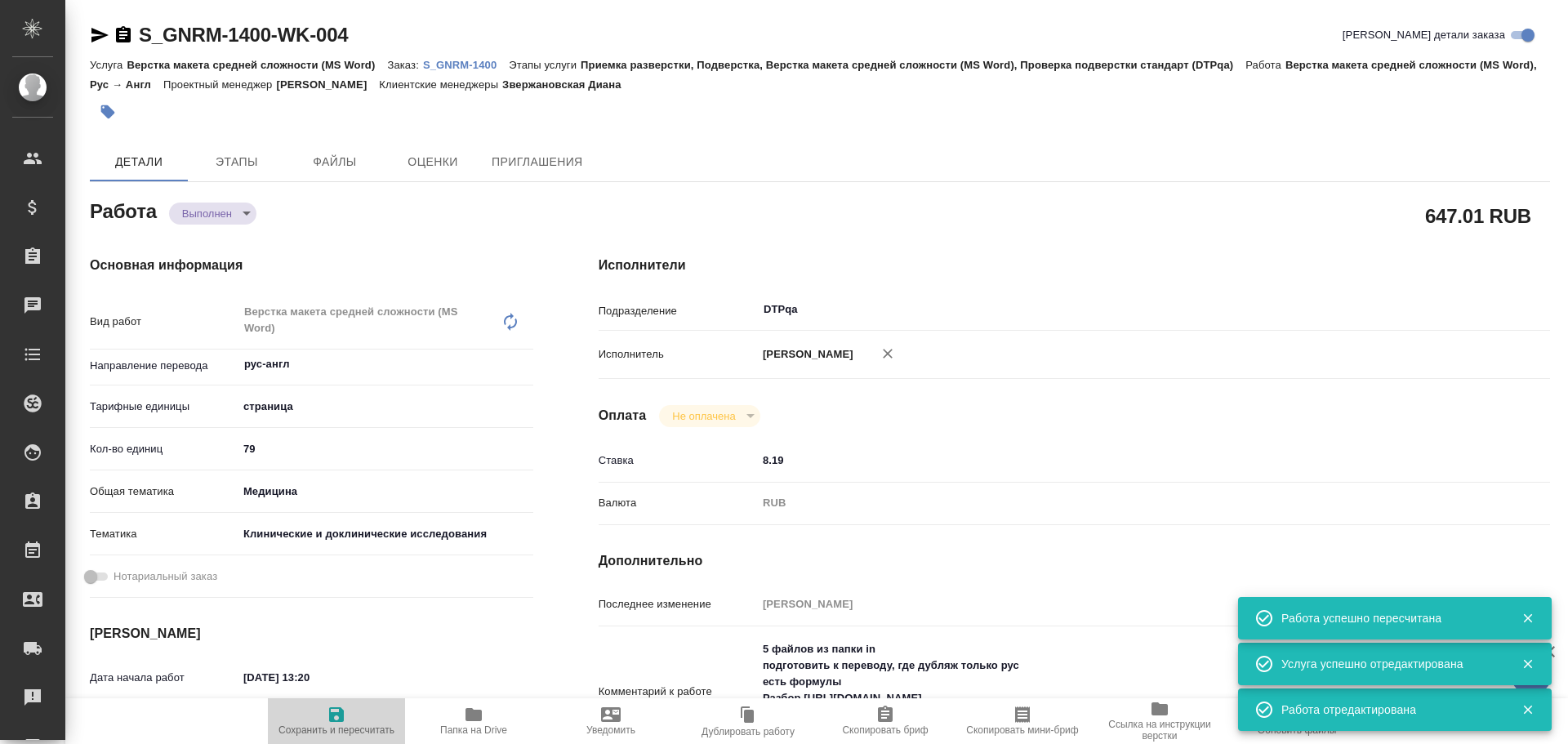
click at [329, 712] on icon "button" at bounding box center [336, 714] width 15 height 15
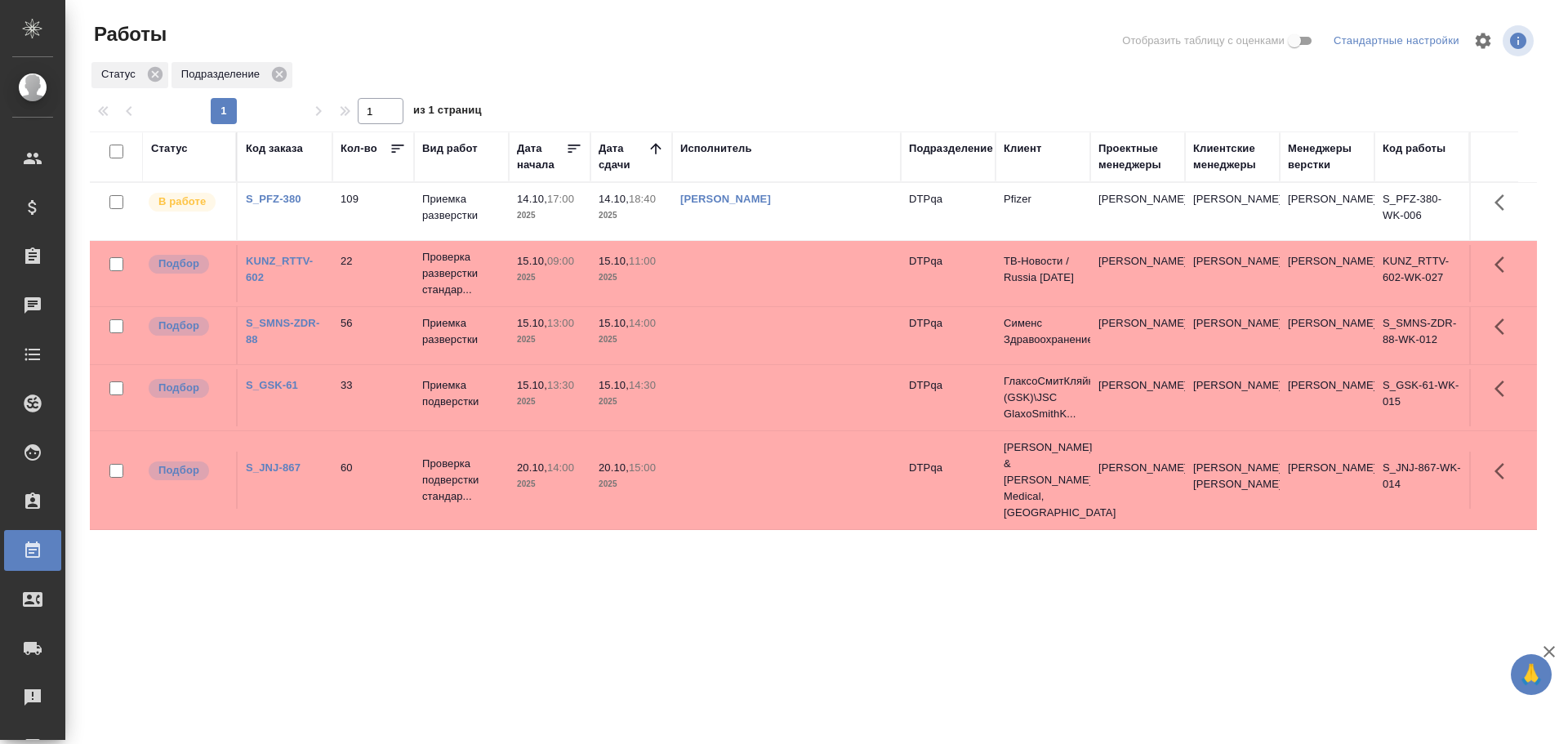
click at [161, 146] on div "Статус" at bounding box center [169, 148] width 37 height 17
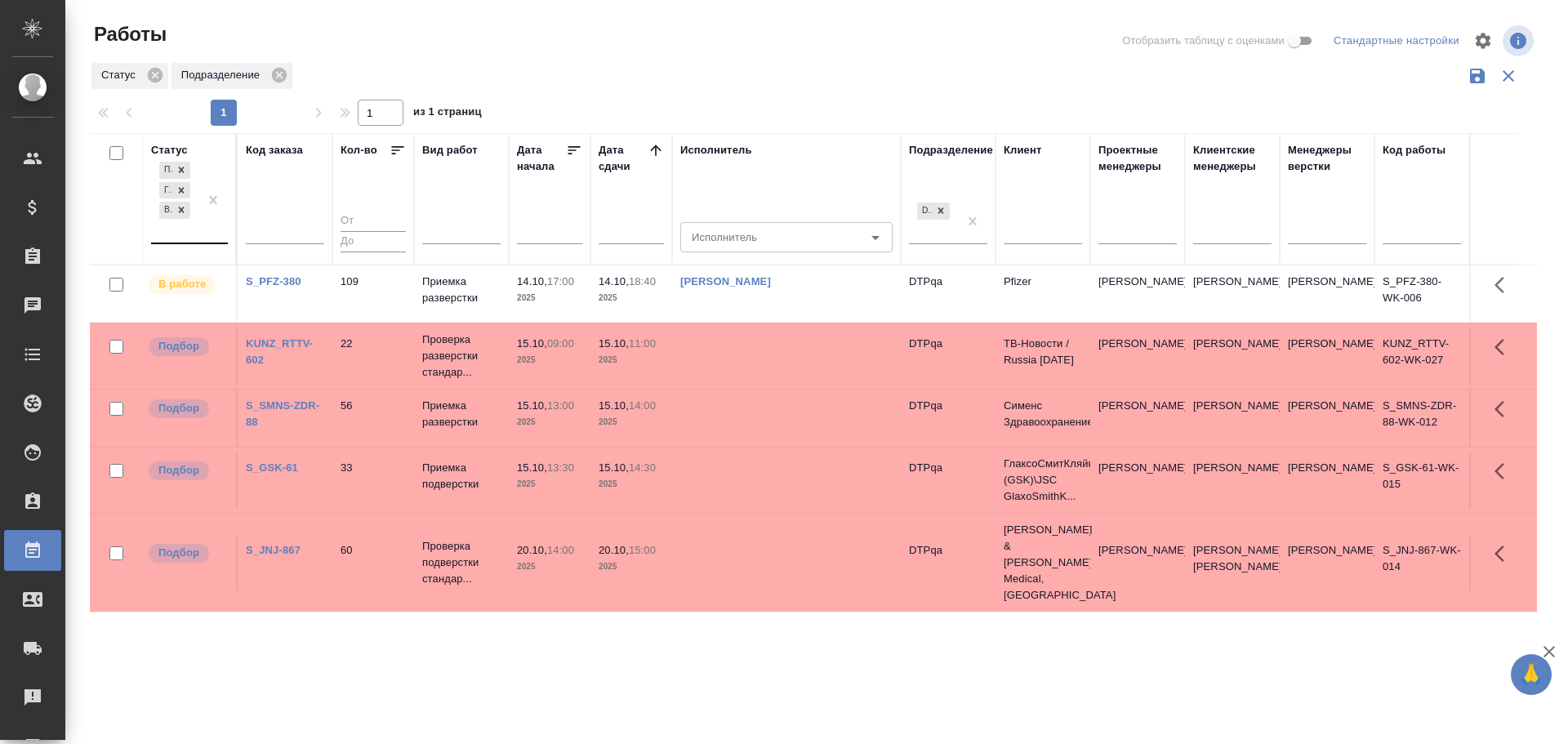
click at [174, 234] on div "Подбор Готов к работе В работе" at bounding box center [175, 201] width 47 height 84
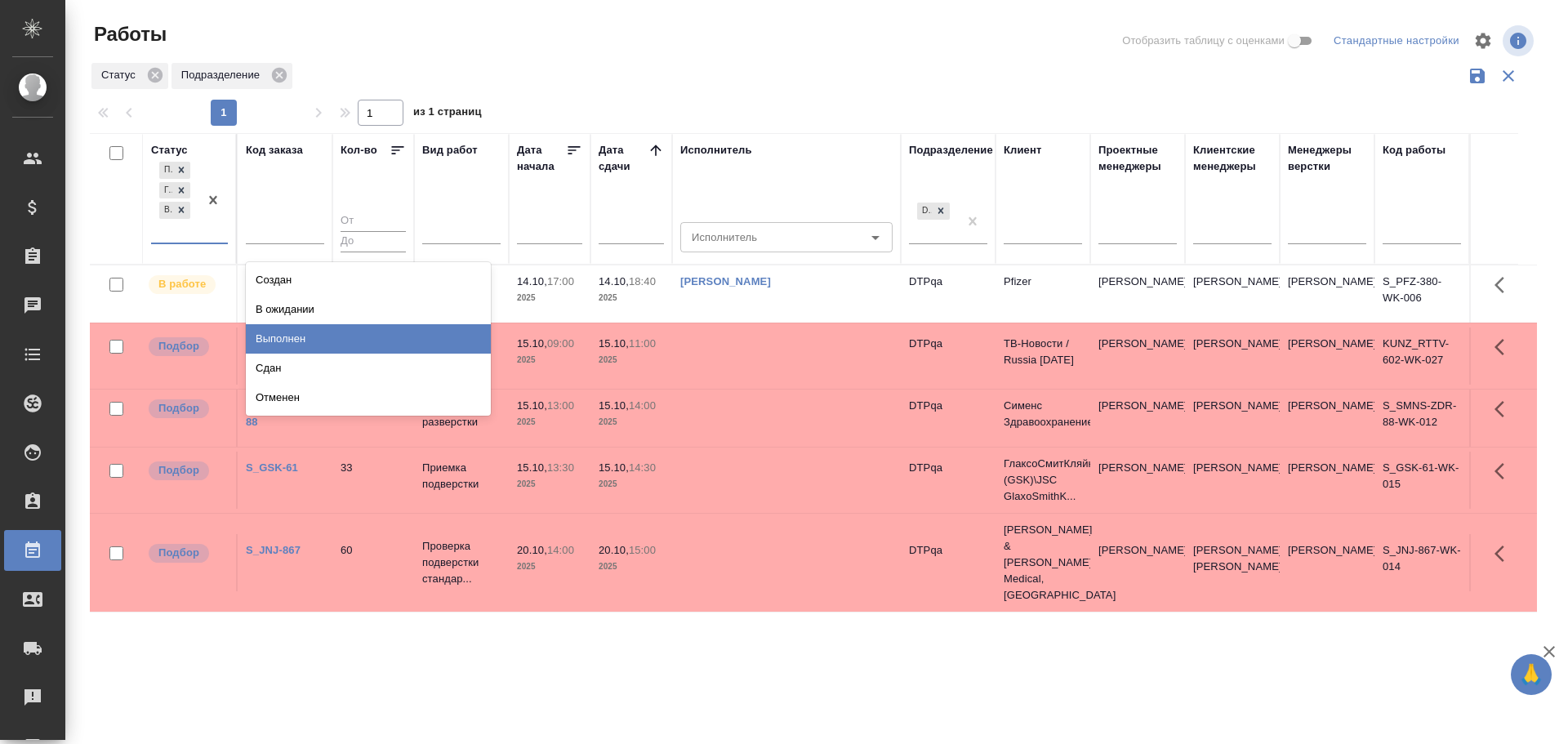
click at [284, 337] on div "Выполнен" at bounding box center [368, 340] width 245 height 30
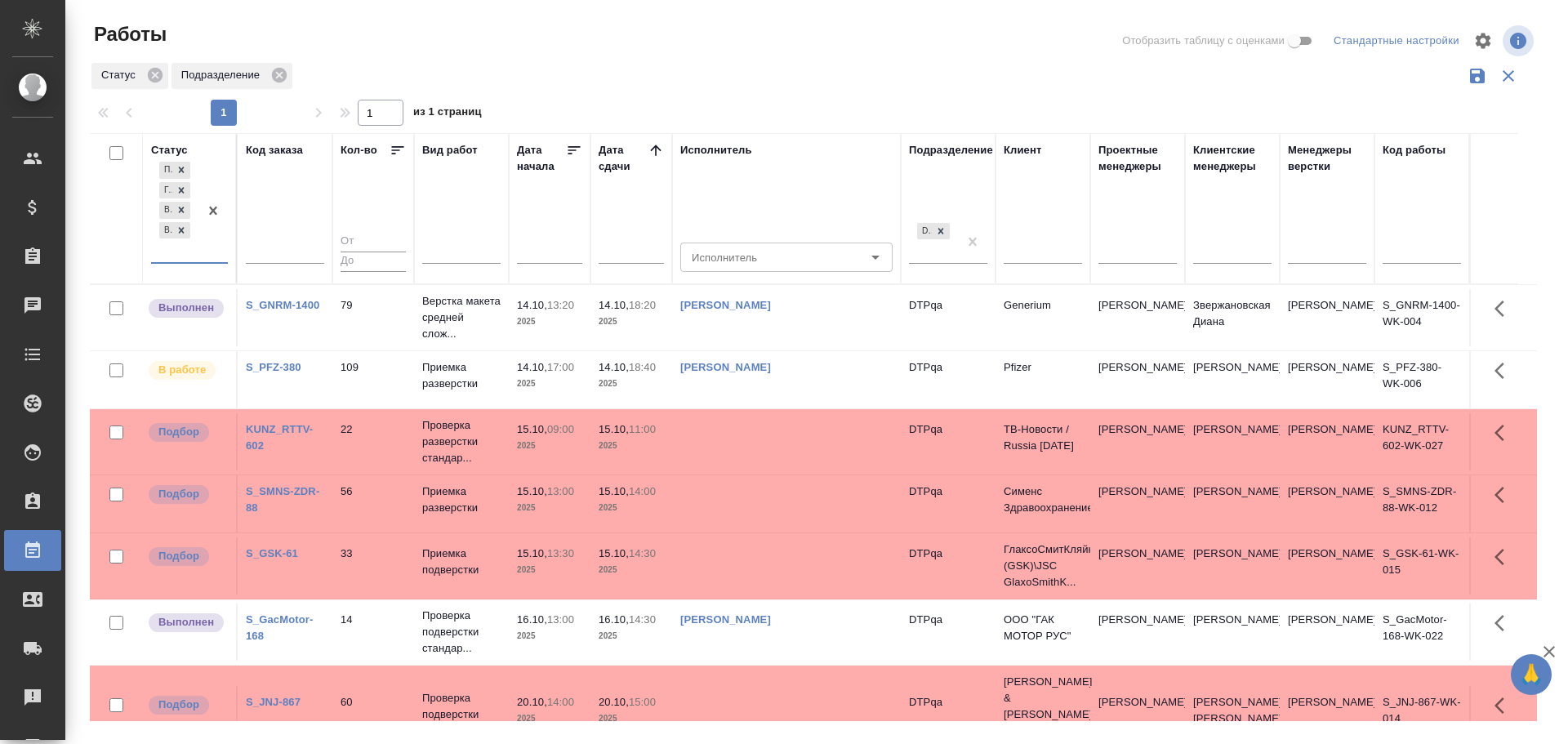
click at [834, 311] on div "[PERSON_NAME]" at bounding box center [786, 305] width 212 height 17
click at [834, 311] on div "[PERSON_NAME]" at bounding box center [786, 304] width 212 height 17
click at [703, 304] on link "Чулец Елена Сергеевна" at bounding box center [725, 304] width 90 height 12
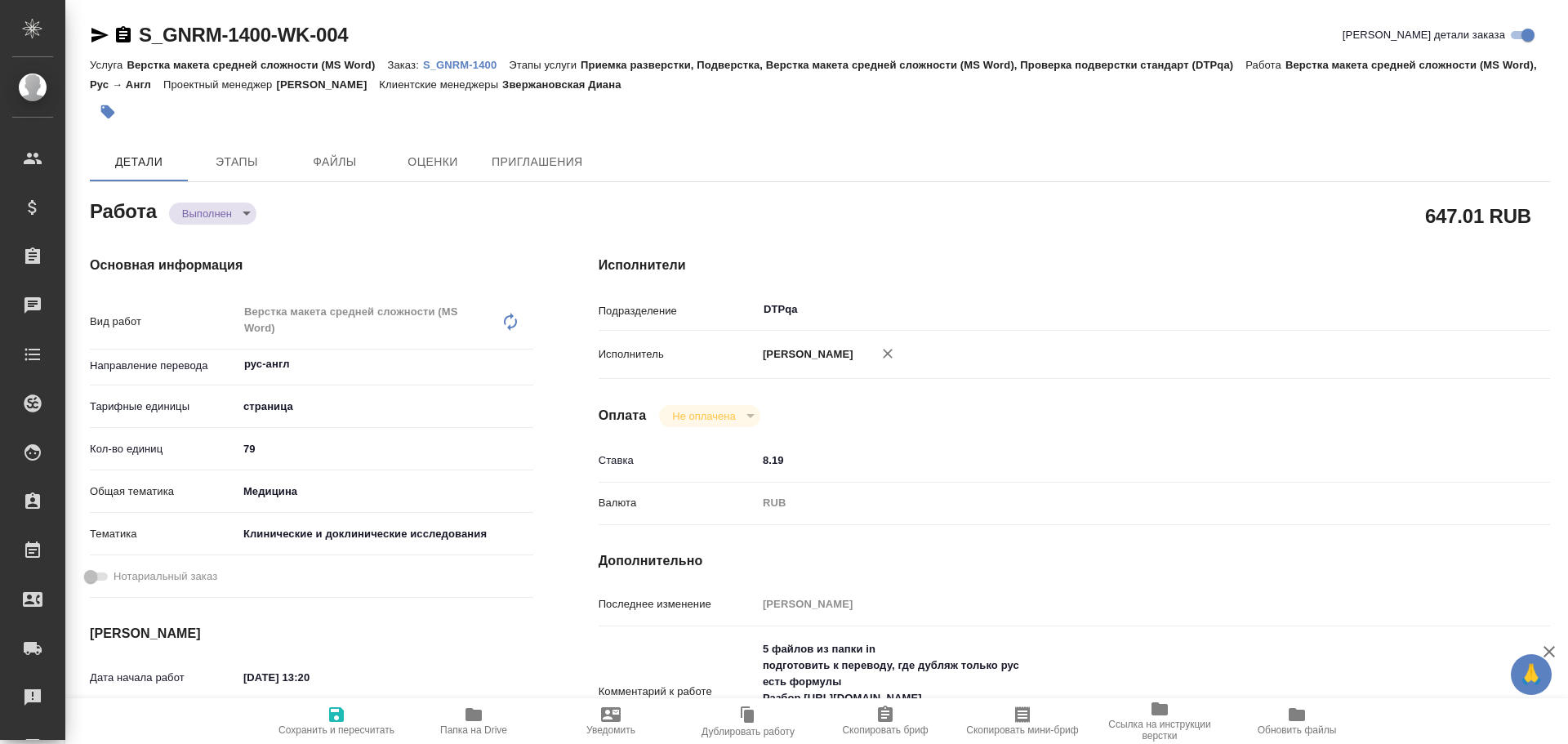
type textarea "x"
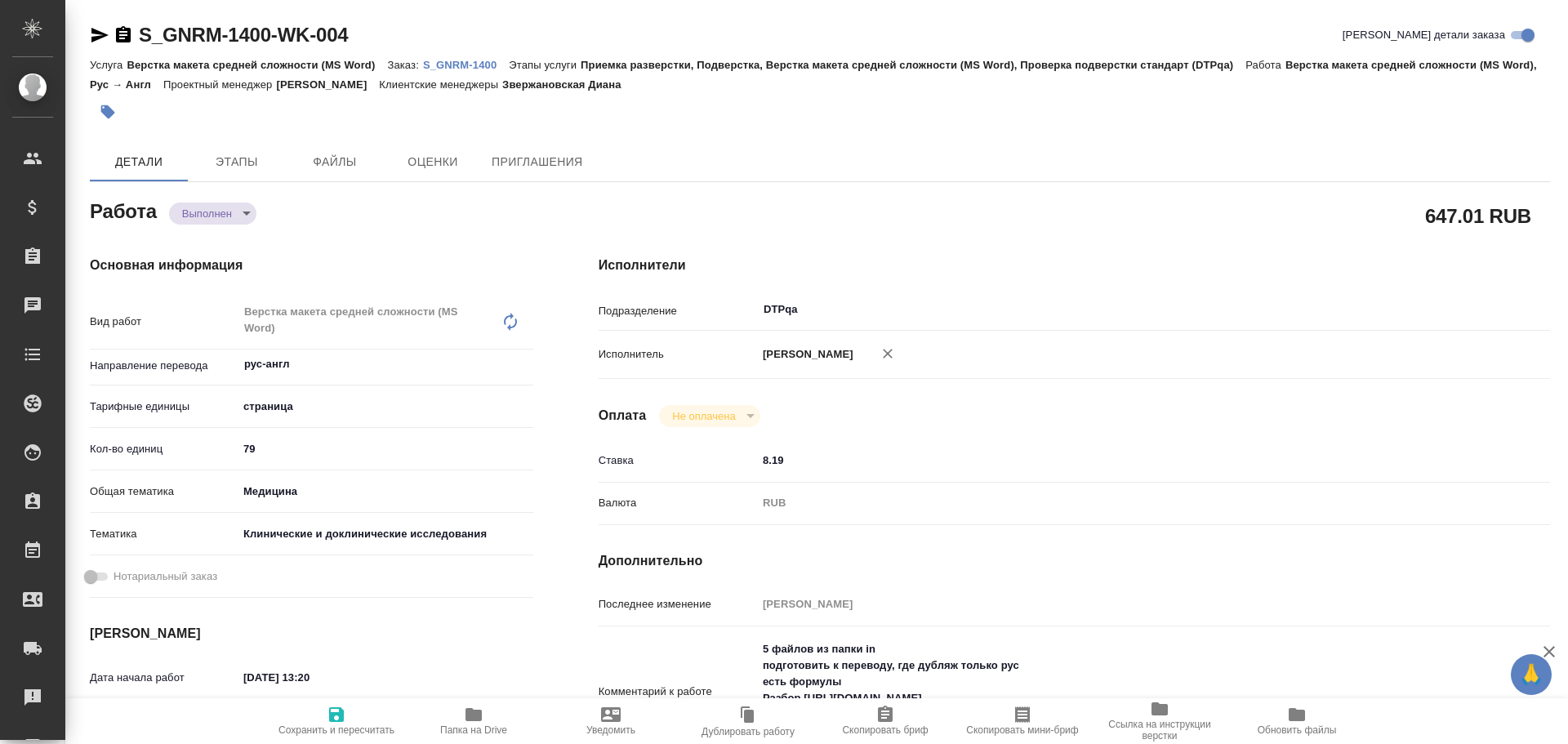
type textarea "x"
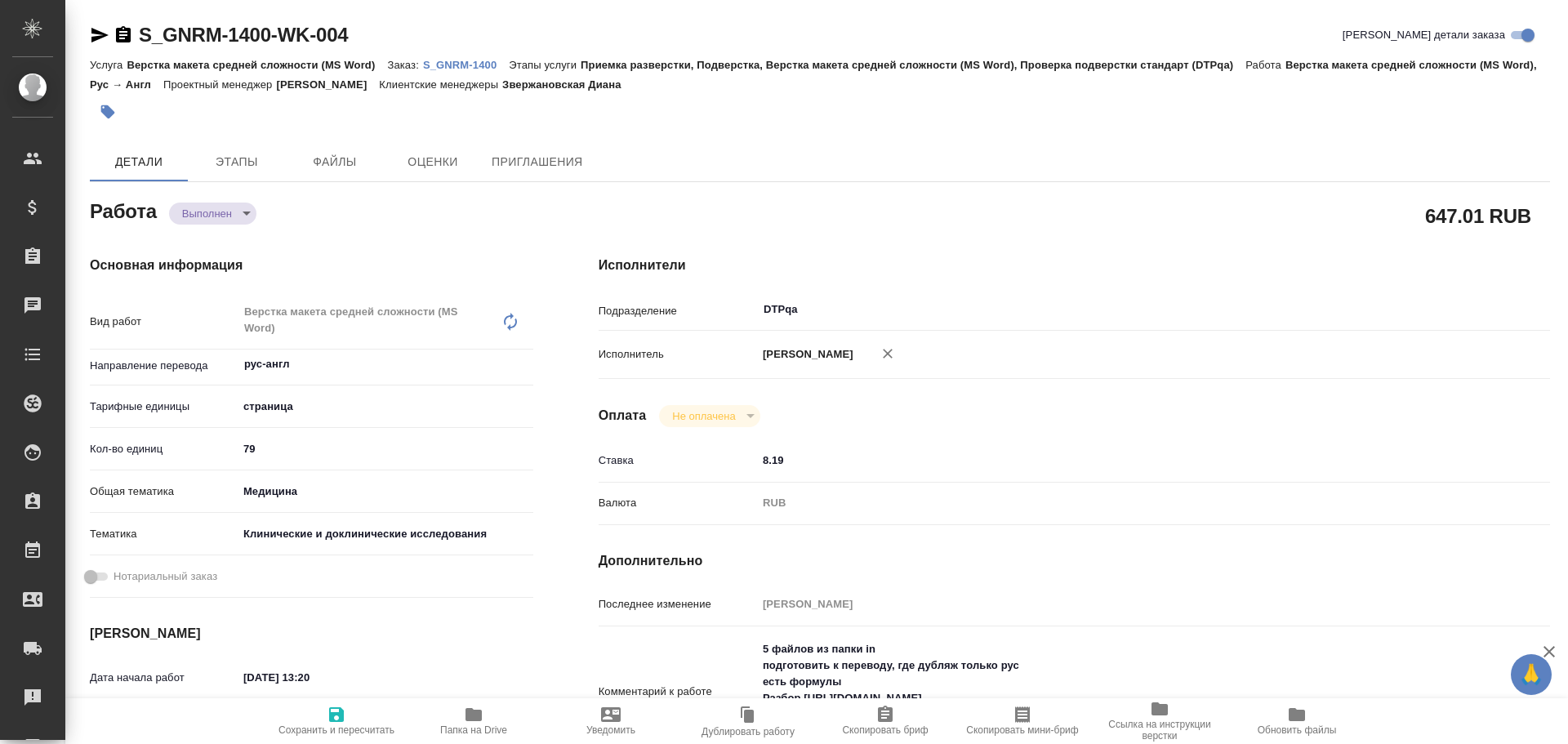
type textarea "x"
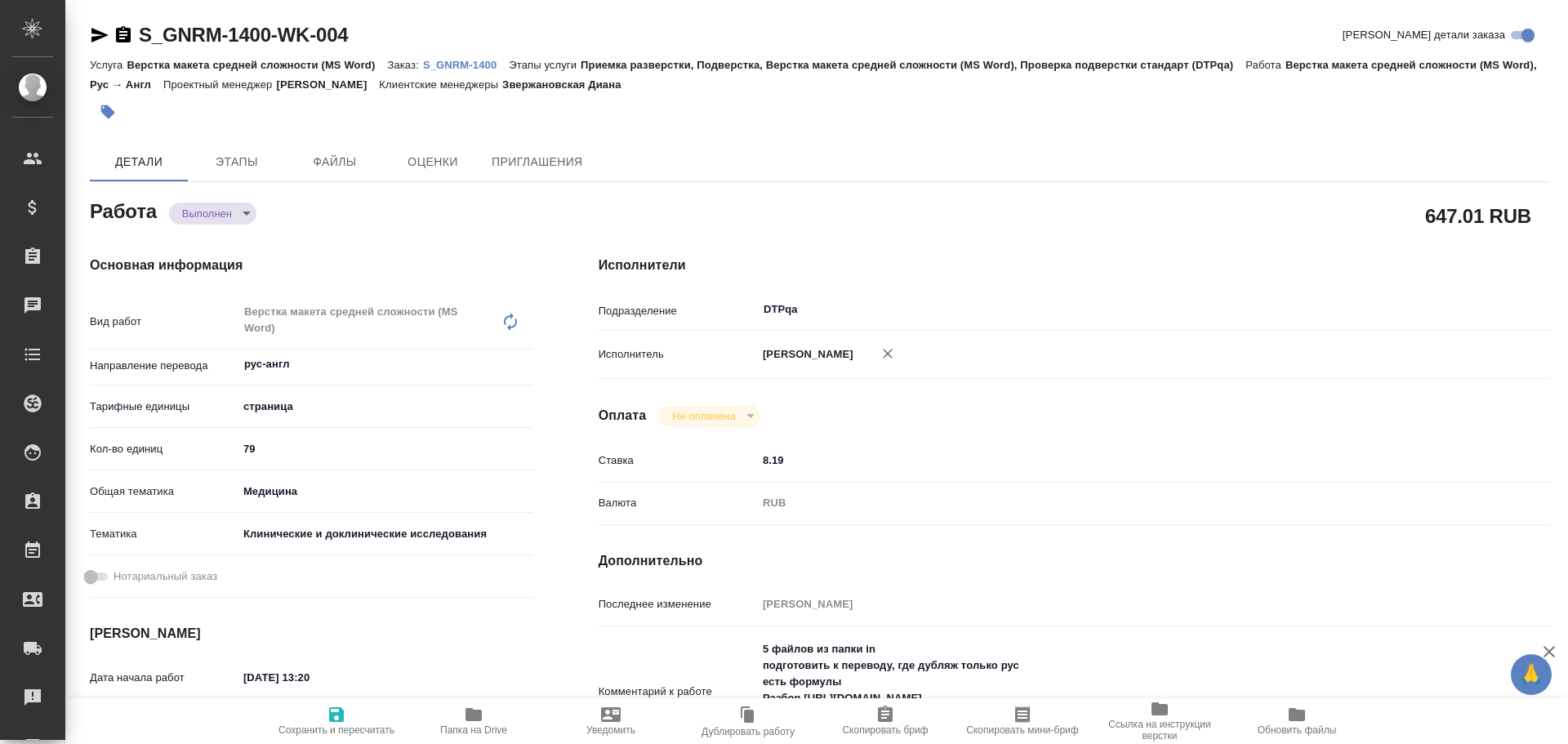
type textarea "x"
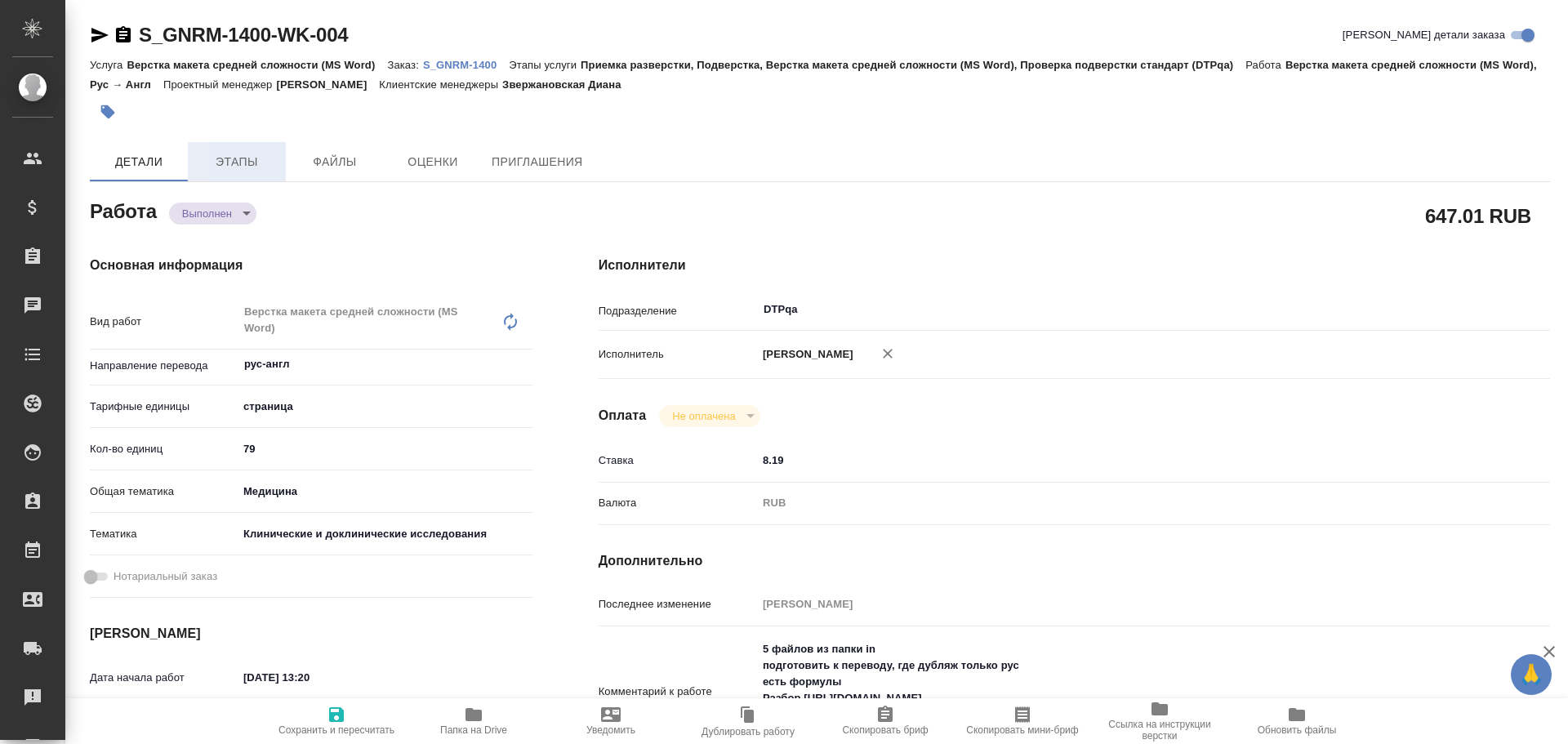
click at [235, 171] on span "Этапы" at bounding box center [236, 161] width 78 height 20
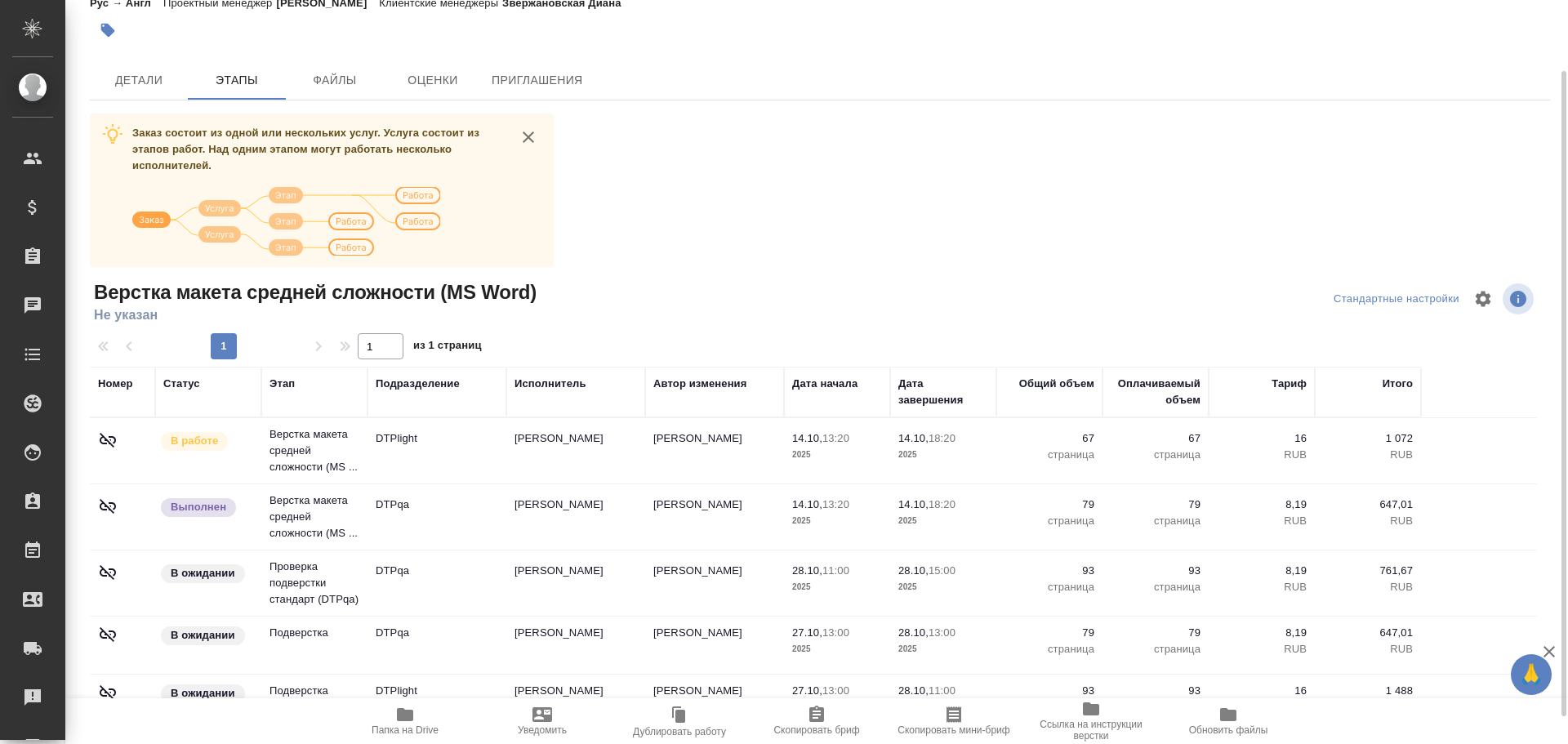
scroll to position [113, 0]
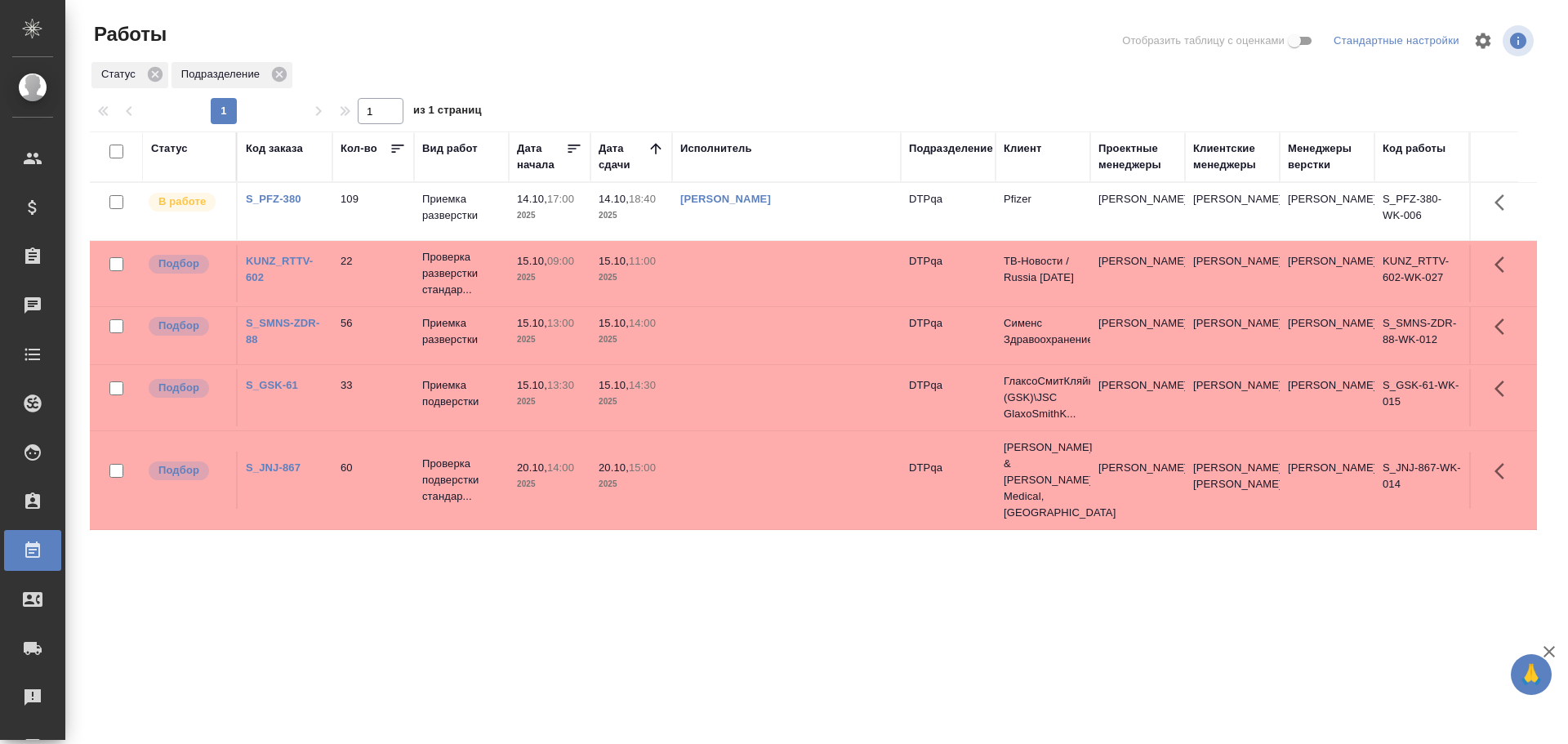
click at [673, 453] on td at bounding box center [786, 480] width 229 height 57
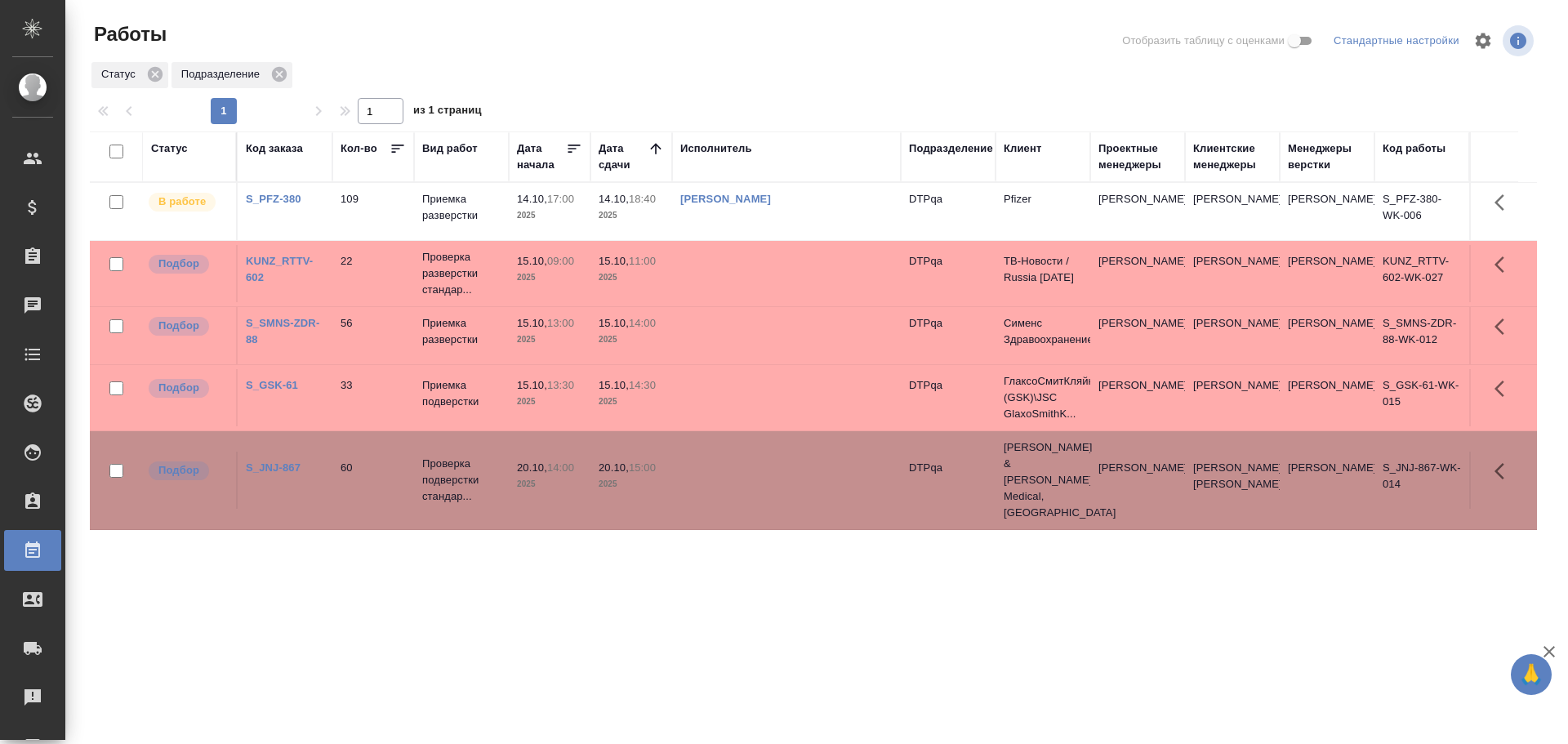
click at [164, 148] on div "Статус" at bounding box center [169, 148] width 37 height 17
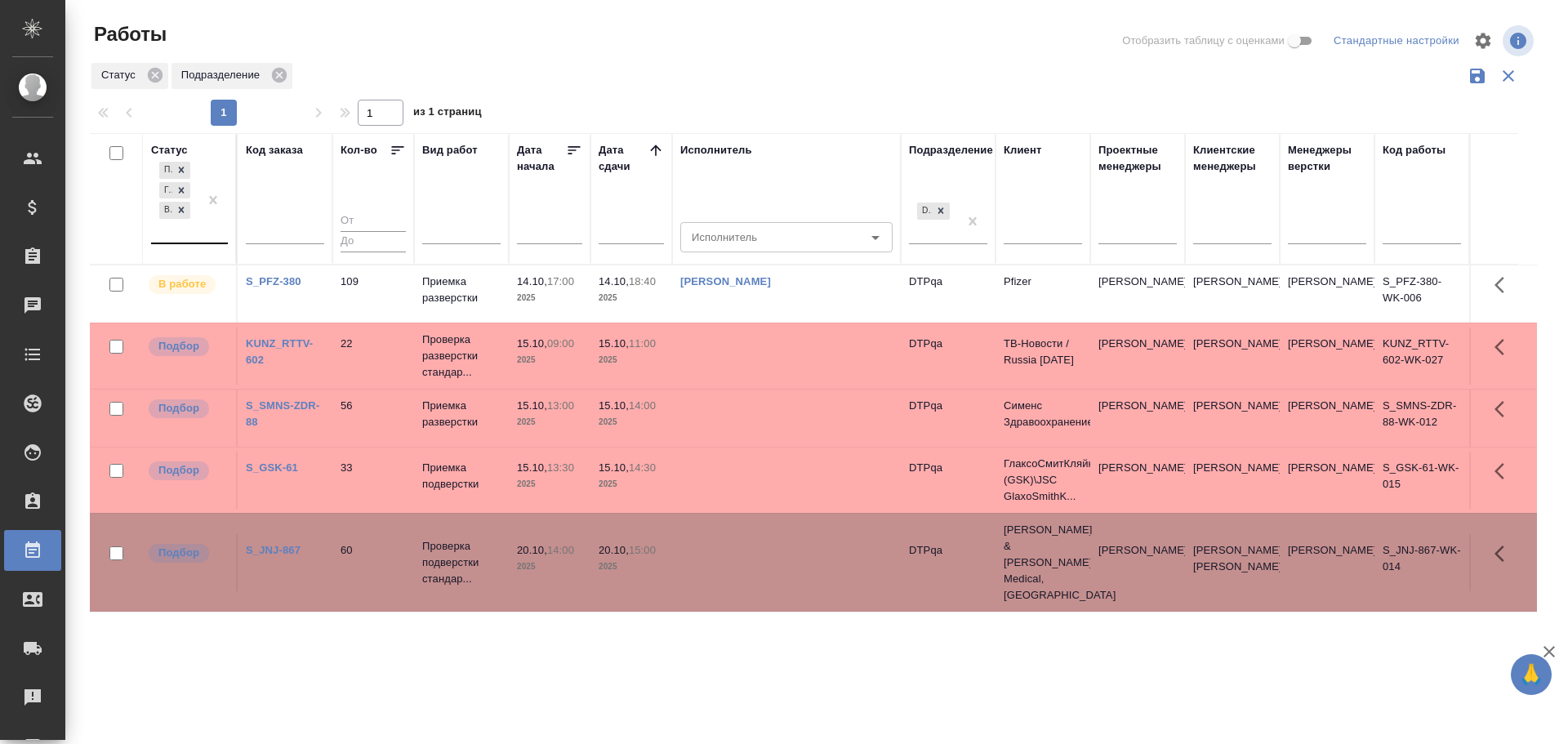
click at [190, 231] on div "Подбор Готов к работе В работе" at bounding box center [175, 201] width 47 height 84
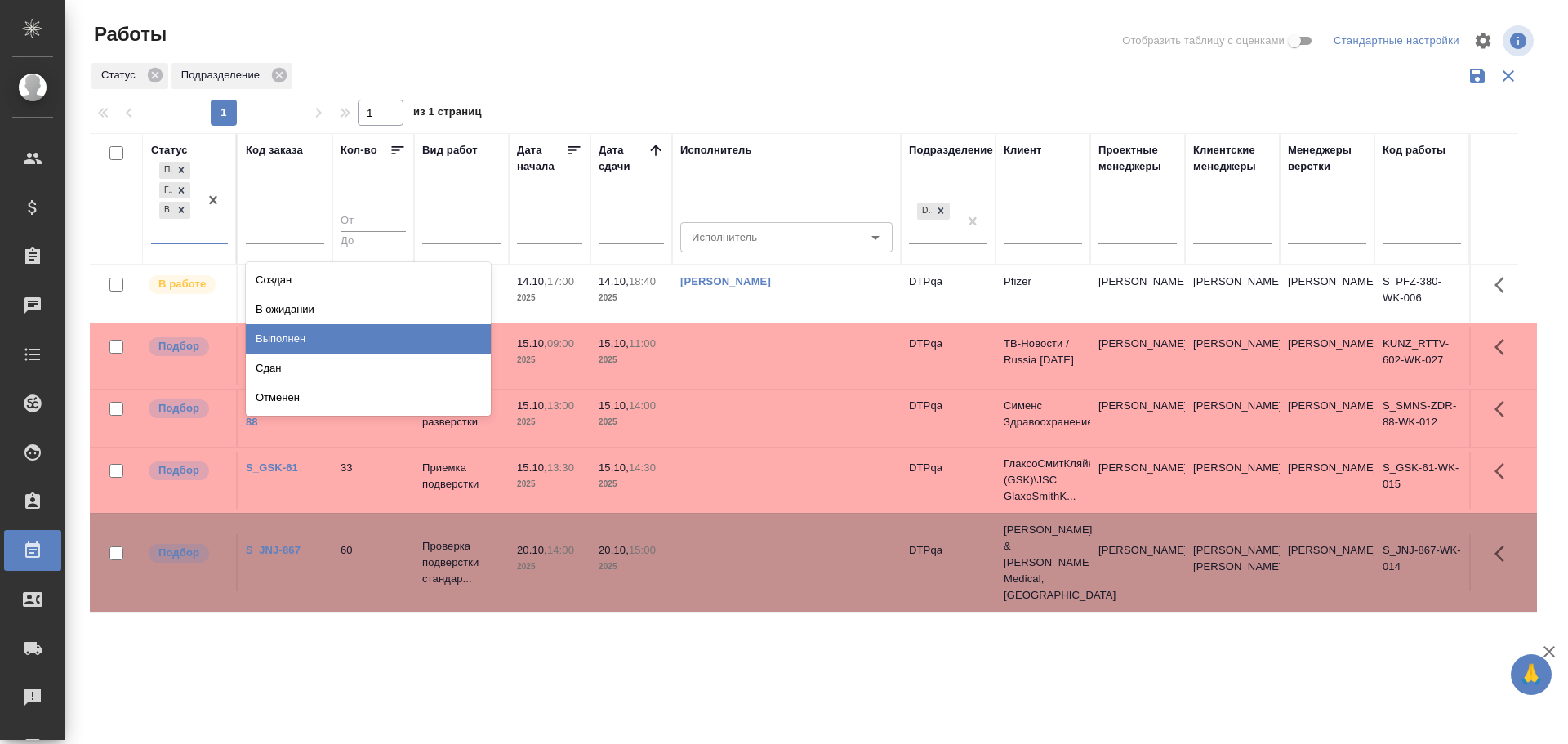
click at [290, 331] on div "Выполнен" at bounding box center [368, 340] width 245 height 30
